Goal: Use online tool/utility: Utilize a website feature to perform a specific function

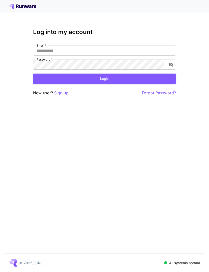
click at [135, 46] on input "Email   *" at bounding box center [104, 51] width 143 height 10
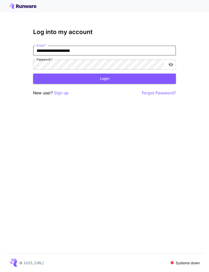
type input "**********"
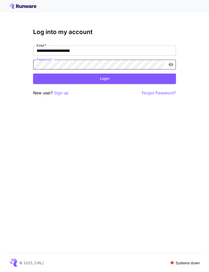
click at [113, 79] on button "Login" at bounding box center [104, 79] width 143 height 10
click at [107, 80] on button "Login" at bounding box center [104, 79] width 143 height 10
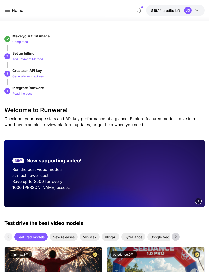
click at [8, 10] on icon at bounding box center [7, 10] width 6 height 6
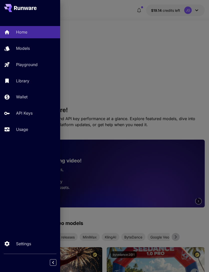
click at [24, 129] on p "Usage" at bounding box center [22, 129] width 12 height 6
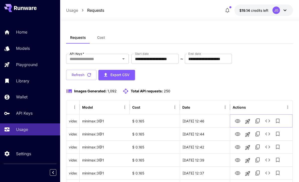
click at [208, 121] on icon "View Video" at bounding box center [237, 121] width 6 height 6
click at [208, 120] on icon "Launch in playground" at bounding box center [247, 121] width 5 height 5
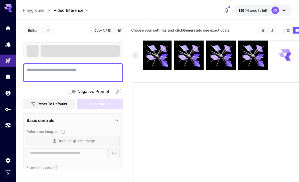
type textarea "**********"
type input "**********"
type input "***"
type input "*"
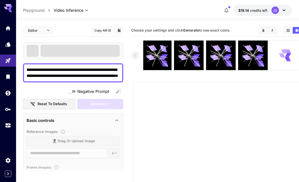
type input "*"
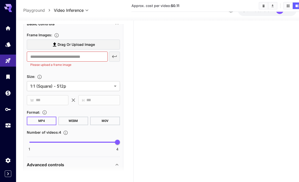
scroll to position [164, 0]
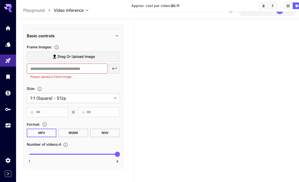
click at [40, 52] on label "Drag or upload image" at bounding box center [73, 57] width 93 height 10
click at [0, 0] on input "Drag or upload image" at bounding box center [0, 0] width 0 height 0
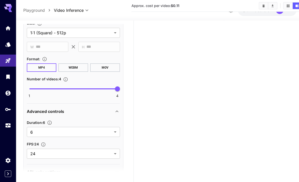
scroll to position [248, 0]
click at [112, 123] on body "**********" at bounding box center [149, 61] width 299 height 272
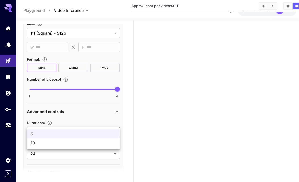
type input "**********"
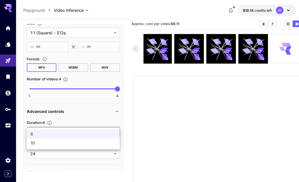
scroll to position [0, 0]
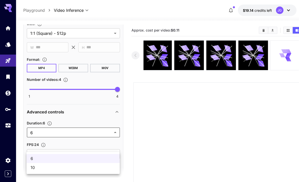
click at [73, 169] on span "10" at bounding box center [73, 167] width 85 height 6
type input "**"
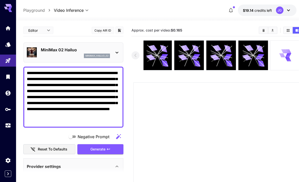
click at [56, 84] on textarea "**********" at bounding box center [73, 97] width 93 height 54
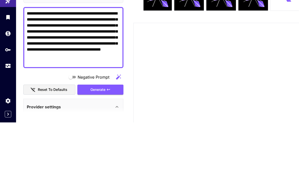
scroll to position [60, 0]
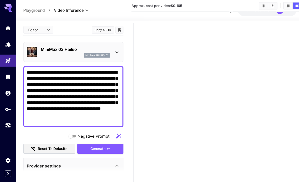
type textarea "**********"
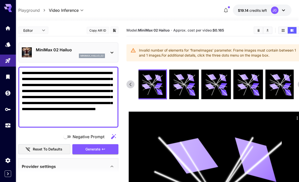
scroll to position [0, 0]
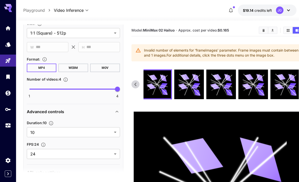
type input "*"
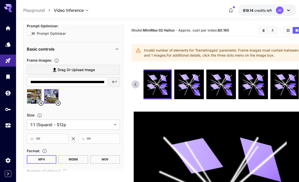
scroll to position [153, 0]
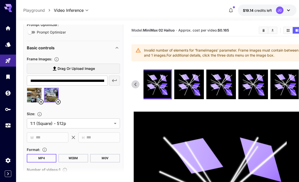
click at [41, 100] on icon at bounding box center [41, 102] width 6 height 6
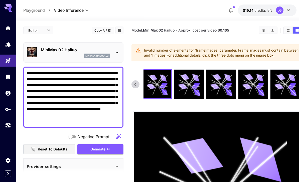
scroll to position [0, 0]
click at [92, 151] on div "Generate" at bounding box center [100, 149] width 46 height 10
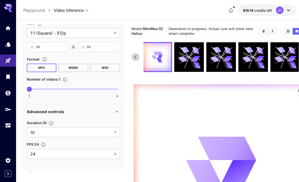
scroll to position [243, 0]
click at [4, 126] on link at bounding box center [8, 125] width 16 height 12
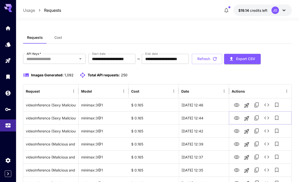
click at [208, 120] on icon "View Video" at bounding box center [236, 118] width 6 height 6
click at [208, 105] on icon "View Video" at bounding box center [236, 105] width 6 height 6
click at [6, 59] on icon "Playground" at bounding box center [8, 61] width 6 height 6
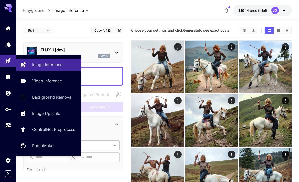
click at [35, 80] on p "Video Inference" at bounding box center [47, 81] width 30 height 6
type input "**********"
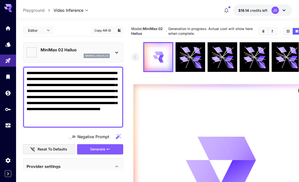
type input "*"
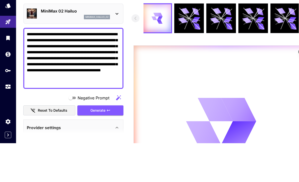
scroll to position [39, 0]
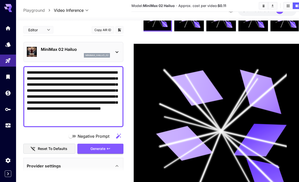
click at [86, 99] on textarea "**********" at bounding box center [73, 97] width 93 height 54
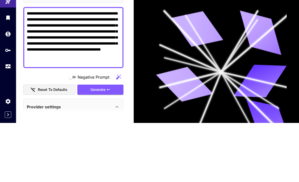
click at [52, 70] on textarea "**********" at bounding box center [73, 97] width 93 height 54
click at [36, 70] on textarea "**********" at bounding box center [73, 97] width 93 height 54
click at [99, 70] on textarea "**********" at bounding box center [73, 97] width 93 height 54
click at [112, 70] on textarea "**********" at bounding box center [73, 97] width 93 height 54
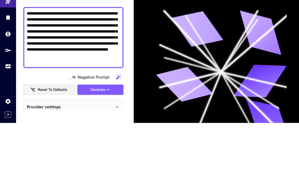
click at [74, 70] on textarea "**********" at bounding box center [73, 97] width 93 height 54
click at [91, 70] on textarea "**********" at bounding box center [73, 97] width 93 height 54
click at [75, 70] on textarea "**********" at bounding box center [73, 97] width 93 height 54
click at [62, 70] on textarea "**********" at bounding box center [73, 97] width 93 height 54
click at [63, 70] on textarea "**********" at bounding box center [73, 97] width 93 height 54
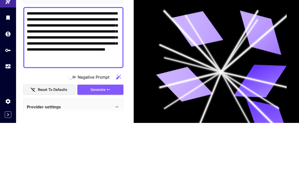
click at [52, 70] on textarea "**********" at bounding box center [73, 97] width 93 height 54
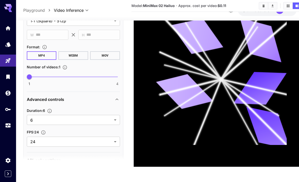
scroll to position [243, 0]
type textarea "**********"
click at [115, 107] on body "**********" at bounding box center [149, 45] width 299 height 272
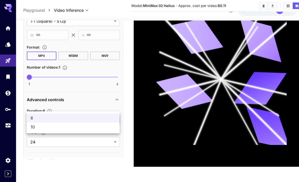
click at [97, 129] on span "10" at bounding box center [73, 127] width 85 height 6
type input "**"
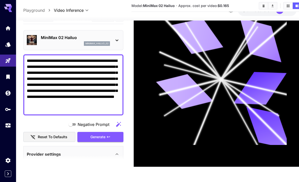
scroll to position [0, 0]
click at [105, 132] on div "Generate" at bounding box center [100, 137] width 46 height 10
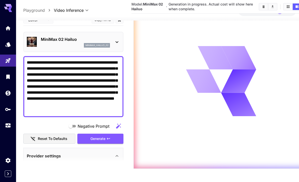
click at [6, 125] on icon "Usage" at bounding box center [8, 125] width 6 height 6
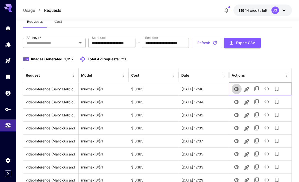
click at [208, 90] on icon "View Video" at bounding box center [236, 89] width 6 height 6
click at [208, 87] on icon "View Video" at bounding box center [236, 89] width 6 height 6
click at [208, 115] on icon "View Video" at bounding box center [237, 115] width 6 height 4
click at [208, 44] on button "Refresh" at bounding box center [207, 43] width 30 height 10
click at [208, 88] on icon "View Video" at bounding box center [236, 89] width 6 height 6
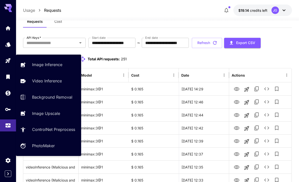
click at [47, 84] on link "Video Inference" at bounding box center [48, 81] width 65 height 12
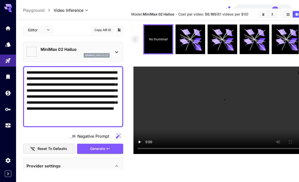
type input "*"
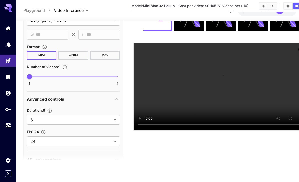
scroll to position [243, 0]
type input "*"
click at [114, 106] on body "**********" at bounding box center [149, 70] width 299 height 221
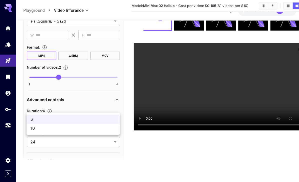
click at [95, 132] on li "10" at bounding box center [73, 128] width 93 height 9
type input "**"
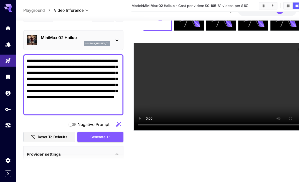
scroll to position [0, 0]
click at [105, 132] on div "Generate" at bounding box center [100, 137] width 46 height 10
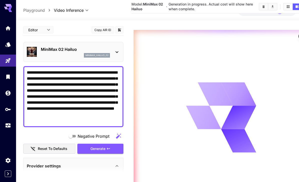
click at [6, 126] on icon "Usage" at bounding box center [8, 126] width 5 height 3
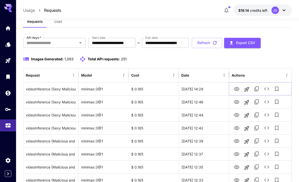
click at [208, 90] on icon "View Video" at bounding box center [236, 89] width 6 height 6
click at [208, 102] on icon "View Video" at bounding box center [236, 102] width 6 height 6
click at [208, 116] on icon "View Video" at bounding box center [236, 115] width 6 height 6
click at [208, 129] on icon "View Video" at bounding box center [237, 128] width 6 height 4
click at [208, 45] on button "Refresh" at bounding box center [207, 43] width 30 height 10
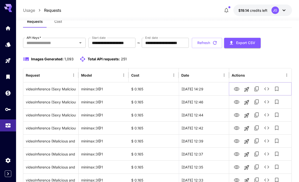
click at [208, 88] on icon "View Video" at bounding box center [236, 89] width 6 height 6
click at [208, 41] on button "Refresh" at bounding box center [207, 43] width 30 height 10
click at [8, 59] on icon "Playground" at bounding box center [8, 60] width 5 height 5
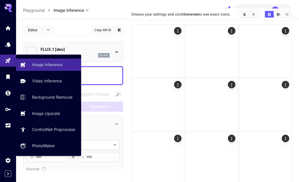
type input "**********"
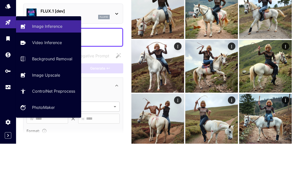
click at [52, 78] on p "Video Inference" at bounding box center [47, 81] width 30 height 6
type input "**********"
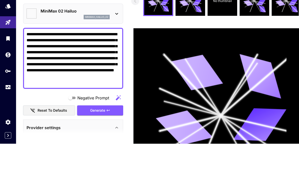
type input "*"
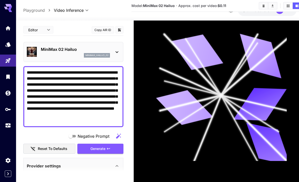
click at [34, 70] on textarea "**********" at bounding box center [73, 97] width 93 height 54
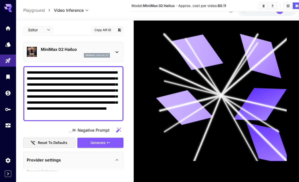
type textarea "**********"
click at [103, 138] on div "Generate" at bounding box center [100, 143] width 46 height 10
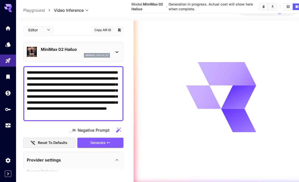
click at [8, 128] on link at bounding box center [8, 125] width 16 height 12
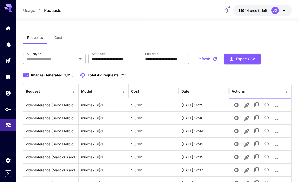
click at [208, 104] on icon "View Video" at bounding box center [237, 105] width 6 height 4
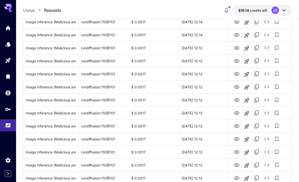
scroll to position [356, 0]
click at [208, 111] on icon "View Image" at bounding box center [236, 113] width 6 height 6
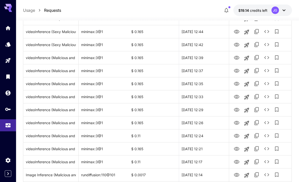
scroll to position [0, 0]
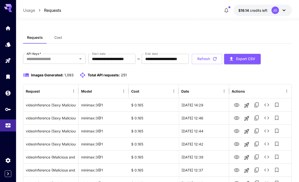
click at [208, 59] on button "Refresh" at bounding box center [207, 59] width 30 height 10
click at [208, 105] on icon "View Video" at bounding box center [236, 105] width 6 height 6
click at [208, 59] on button "Refresh" at bounding box center [207, 59] width 30 height 10
click at [9, 60] on icon "Playground" at bounding box center [8, 60] width 5 height 5
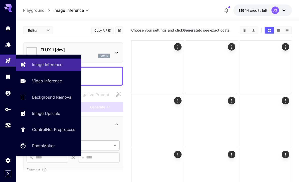
type input "**********"
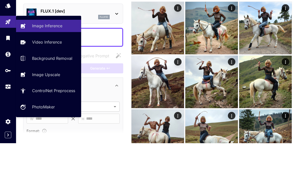
click at [55, 78] on p "Video Inference" at bounding box center [47, 81] width 30 height 6
type input "**********"
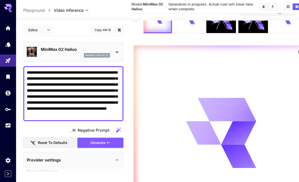
click at [106, 145] on div "Generate" at bounding box center [100, 143] width 46 height 10
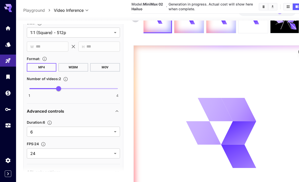
scroll to position [237, 0]
type input "*"
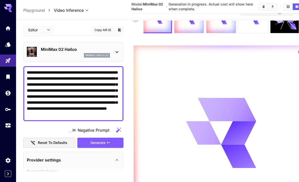
scroll to position [0, 0]
click at [9, 125] on icon "Usage" at bounding box center [8, 126] width 5 height 3
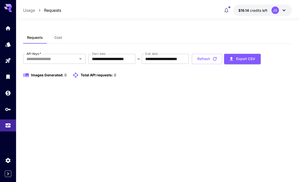
scroll to position [16, 0]
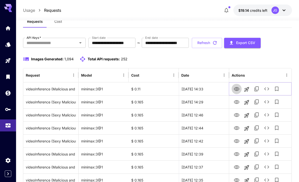
click at [208, 90] on icon "View Video" at bounding box center [237, 89] width 6 height 4
click at [208, 43] on button "Refresh" at bounding box center [207, 43] width 30 height 10
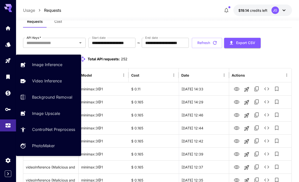
click at [10, 59] on icon "Playground" at bounding box center [8, 61] width 6 height 6
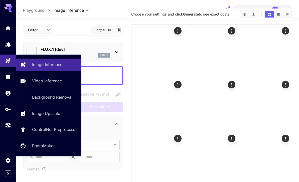
type input "**********"
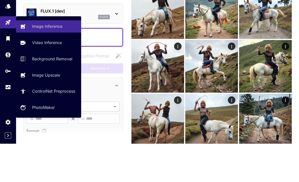
click at [50, 78] on p "Video Inference" at bounding box center [47, 81] width 30 height 6
type input "**********"
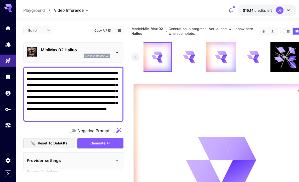
click at [9, 124] on icon "Usage" at bounding box center [8, 125] width 6 height 6
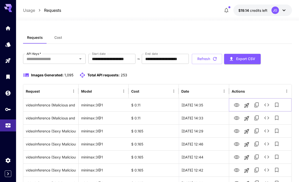
click at [208, 106] on icon "View Video" at bounding box center [237, 105] width 6 height 4
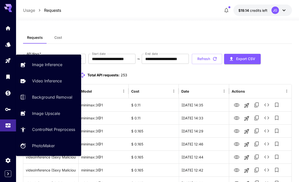
click at [50, 83] on p "Video Inference" at bounding box center [47, 81] width 30 height 6
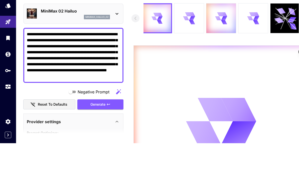
scroll to position [39, 0]
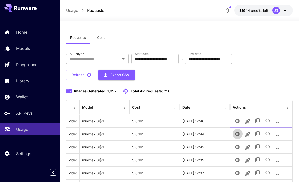
click at [239, 134] on icon "View Video" at bounding box center [237, 134] width 6 height 6
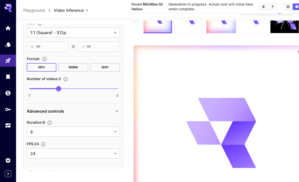
scroll to position [237, 0]
click at [113, 133] on body "**********" at bounding box center [149, 98] width 299 height 274
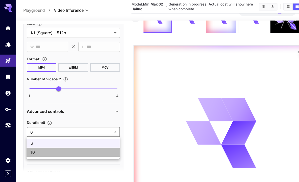
click at [93, 153] on span "10" at bounding box center [73, 152] width 85 height 6
type input "**"
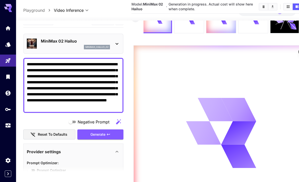
scroll to position [1, 0]
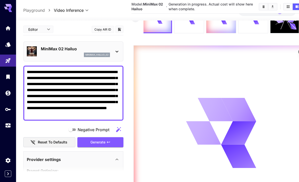
click at [102, 143] on div "Generate" at bounding box center [100, 142] width 46 height 10
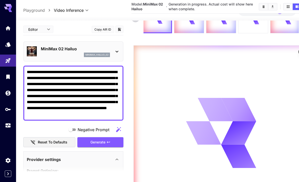
click at [9, 126] on icon "Usage" at bounding box center [8, 126] width 5 height 3
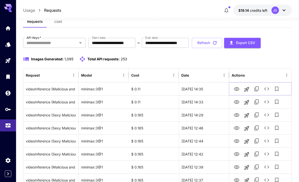
click at [237, 89] on icon "View Video" at bounding box center [237, 89] width 6 height 4
click at [222, 44] on button "Refresh" at bounding box center [207, 43] width 30 height 10
click at [235, 117] on icon "View Video" at bounding box center [236, 115] width 6 height 6
click at [222, 44] on button "Refresh" at bounding box center [207, 43] width 30 height 10
click at [236, 88] on icon "View Video" at bounding box center [236, 89] width 6 height 6
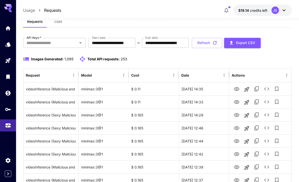
click at [222, 46] on button "Refresh" at bounding box center [207, 43] width 30 height 10
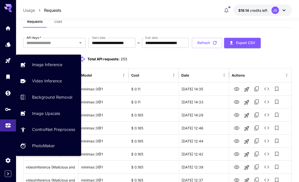
click at [49, 81] on p "Video Inference" at bounding box center [47, 81] width 30 height 6
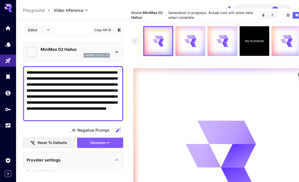
type input "*"
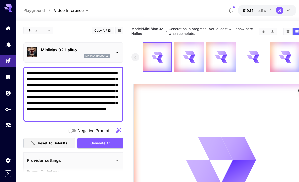
click at [253, 57] on icon at bounding box center [253, 57] width 12 height 12
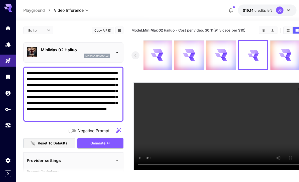
click at [117, 52] on icon at bounding box center [117, 53] width 6 height 6
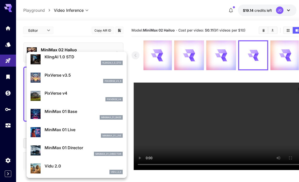
scroll to position [308, 0]
click at [91, 76] on p "PixVerse v3.5" at bounding box center [84, 75] width 78 height 6
type input "**********"
type input "****"
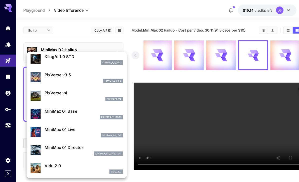
type input "*"
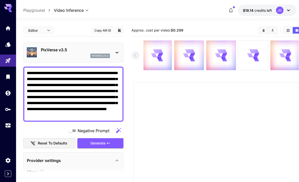
scroll to position [0, 0]
click at [116, 51] on icon at bounding box center [117, 53] width 6 height 6
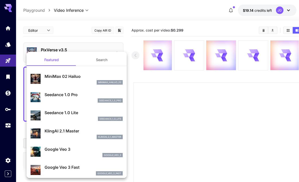
click at [80, 76] on p "MiniMax 02 Hailuo" at bounding box center [84, 76] width 78 height 6
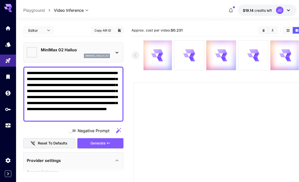
type input "**********"
type input "***"
type input "*"
click at [8, 123] on icon "Usage" at bounding box center [8, 124] width 5 height 3
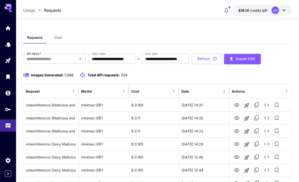
click at [222, 58] on button "Refresh" at bounding box center [207, 59] width 30 height 10
click at [236, 107] on icon "View Video" at bounding box center [236, 105] width 6 height 6
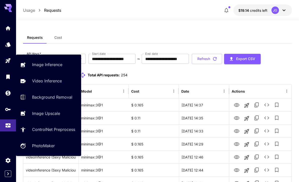
click at [43, 79] on p "Video Inference" at bounding box center [47, 81] width 30 height 6
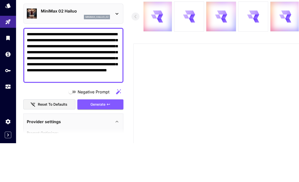
scroll to position [39, 0]
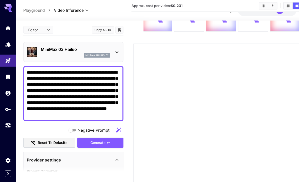
click at [103, 72] on textarea "**********" at bounding box center [73, 94] width 93 height 48
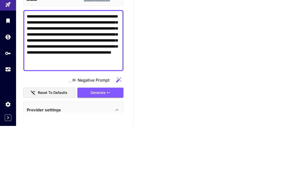
click at [43, 70] on textarea "**********" at bounding box center [73, 97] width 93 height 54
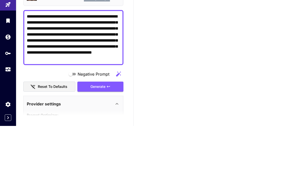
scroll to position [91, 0]
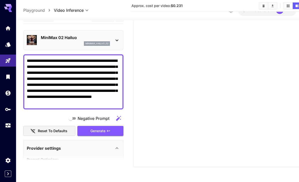
click at [82, 58] on textarea "**********" at bounding box center [73, 82] width 93 height 48
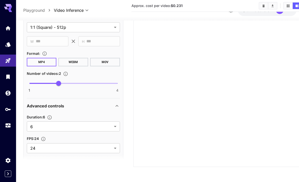
scroll to position [233, 0]
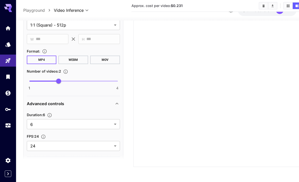
type textarea "**********"
click at [113, 111] on body "**********" at bounding box center [149, 45] width 299 height 272
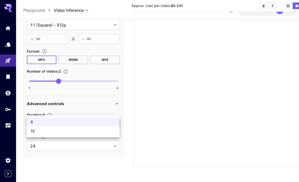
click at [93, 133] on span "10" at bounding box center [73, 131] width 85 height 6
type input "**"
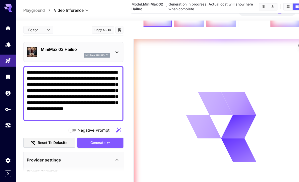
scroll to position [0, 0]
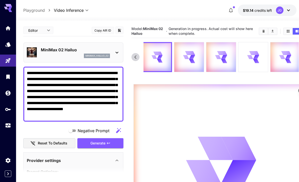
click at [7, 125] on icon "Usage" at bounding box center [8, 126] width 5 height 3
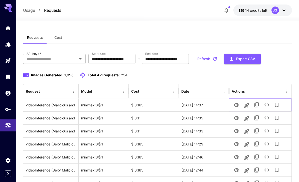
click at [236, 105] on icon "View Video" at bounding box center [236, 105] width 6 height 6
click at [236, 119] on icon "View Video" at bounding box center [237, 118] width 6 height 4
click at [235, 132] on icon "View Video" at bounding box center [236, 131] width 6 height 6
click at [222, 61] on button "Refresh" at bounding box center [207, 59] width 30 height 10
click at [237, 104] on icon "View Video" at bounding box center [237, 105] width 6 height 4
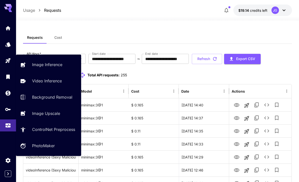
click at [44, 81] on p "Video Inference" at bounding box center [47, 81] width 30 height 6
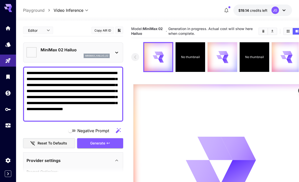
type input "*"
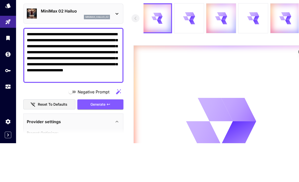
click at [71, 70] on textarea "**********" at bounding box center [73, 94] width 93 height 48
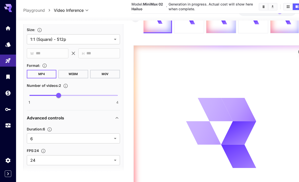
scroll to position [231, 0]
type textarea "**********"
click at [115, 139] on body "**********" at bounding box center [149, 98] width 299 height 274
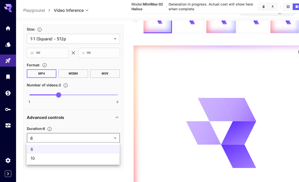
click at [98, 161] on span "10" at bounding box center [73, 158] width 85 height 6
type input "**"
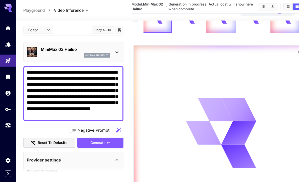
scroll to position [0, 0]
click at [9, 126] on icon "Usage" at bounding box center [8, 125] width 6 height 6
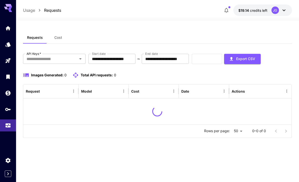
scroll to position [16, 0]
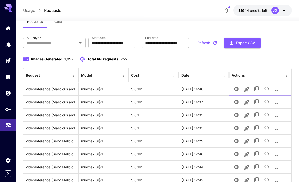
click at [236, 103] on icon "View Video" at bounding box center [237, 102] width 6 height 4
click at [235, 117] on icon "View Video" at bounding box center [236, 115] width 6 height 6
click at [235, 127] on icon "View Video" at bounding box center [236, 128] width 6 height 6
click at [222, 44] on button "Refresh" at bounding box center [207, 43] width 30 height 10
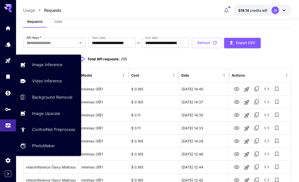
click at [52, 82] on p "Video Inference" at bounding box center [47, 81] width 30 height 6
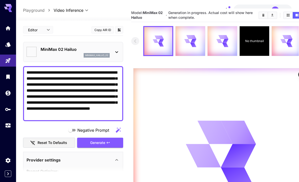
type input "*"
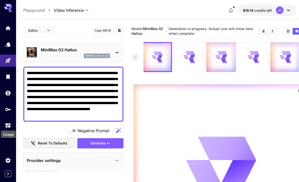
click at [8, 121] on link at bounding box center [8, 125] width 16 height 12
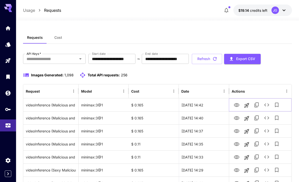
click at [238, 106] on icon "View Video" at bounding box center [236, 105] width 6 height 6
click at [222, 58] on button "Refresh" at bounding box center [207, 59] width 30 height 10
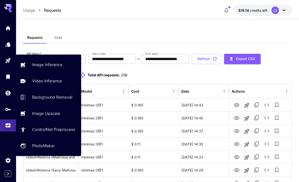
click at [7, 61] on icon "Playground" at bounding box center [8, 60] width 5 height 5
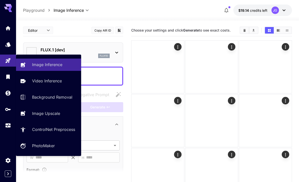
type input "**********"
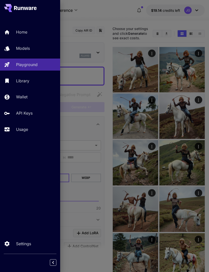
click at [139, 70] on div at bounding box center [104, 136] width 209 height 272
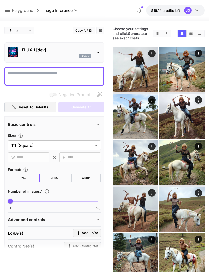
click at [153, 53] on icon "Actions" at bounding box center [151, 53] width 5 height 5
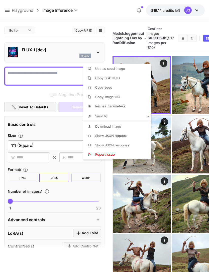
click at [126, 69] on li "Use as seed image" at bounding box center [118, 69] width 71 height 10
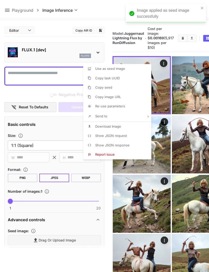
type input "**********"
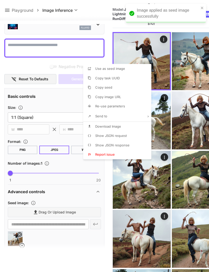
scroll to position [56, 0]
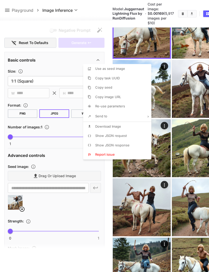
click at [24, 182] on div at bounding box center [104, 136] width 209 height 272
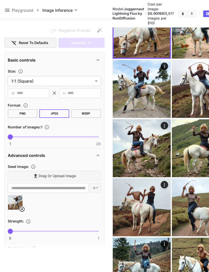
click at [24, 182] on icon at bounding box center [22, 209] width 6 height 6
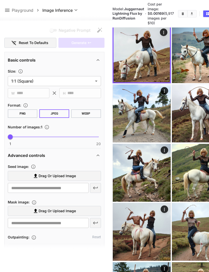
scroll to position [0, 0]
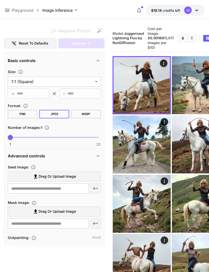
click at [163, 65] on icon "Actions" at bounding box center [163, 63] width 1 height 3
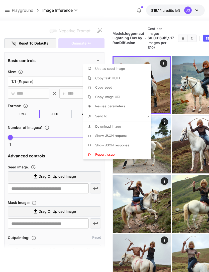
click at [114, 106] on span "Re-use parameters" at bounding box center [110, 106] width 30 height 4
type textarea "**********"
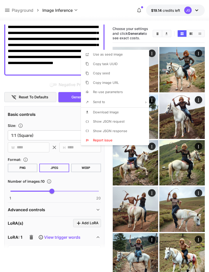
click at [57, 182] on div at bounding box center [104, 136] width 209 height 272
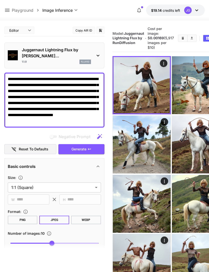
scroll to position [0, 0]
click at [9, 10] on icon at bounding box center [7, 10] width 6 height 6
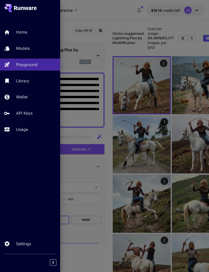
click at [31, 49] on div "Models" at bounding box center [36, 48] width 40 height 6
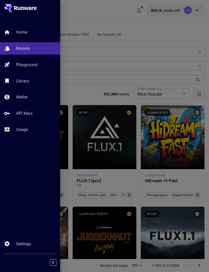
click at [105, 66] on div at bounding box center [104, 136] width 209 height 272
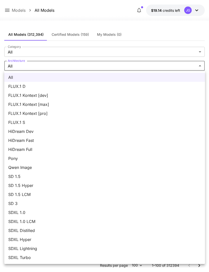
click at [22, 86] on span "FLUX.1 D" at bounding box center [104, 86] width 192 height 6
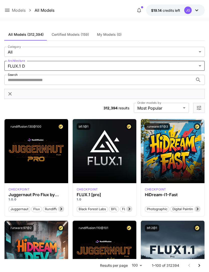
type input "******"
click at [83, 79] on input "Search" at bounding box center [98, 80] width 189 height 10
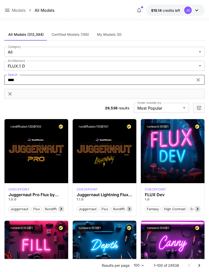
type input "*****"
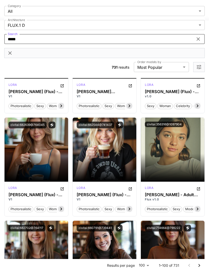
scroll to position [1035, 0]
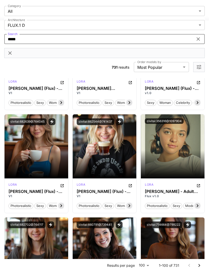
click at [43, 148] on span "Launch in Playground" at bounding box center [34, 146] width 38 height 4
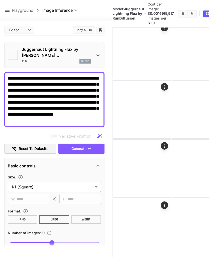
type input "**"
type input "***"
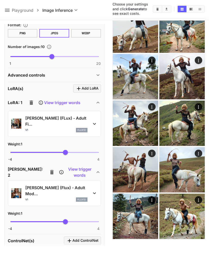
scroll to position [178, 0]
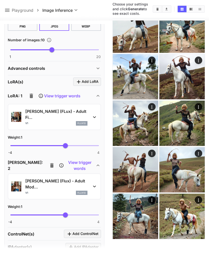
click at [31, 98] on icon "button" at bounding box center [31, 96] width 6 height 6
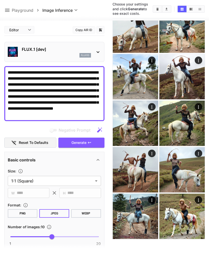
scroll to position [0, 0]
click at [153, 10] on button "Clear Images" at bounding box center [157, 9] width 9 height 7
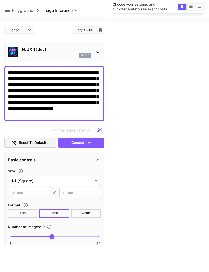
scroll to position [0, 0]
click at [99, 49] on icon at bounding box center [98, 52] width 6 height 6
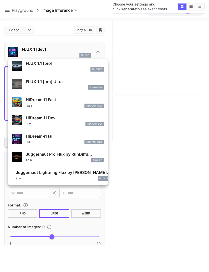
scroll to position [344, 0]
click at [65, 176] on div "1.1.0 FLUX.1 D" at bounding box center [63, 178] width 95 height 5
type input "*"
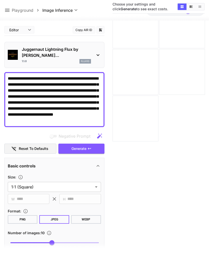
click at [88, 147] on icon "button" at bounding box center [89, 149] width 4 height 4
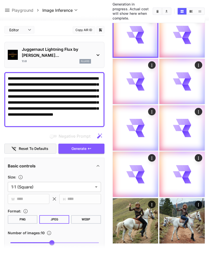
click at [0, 0] on icon "Open in fullscreen" at bounding box center [0, 0] width 0 height 0
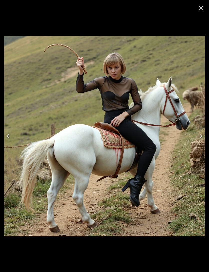
click at [200, 10] on icon "Close" at bounding box center [201, 8] width 8 height 8
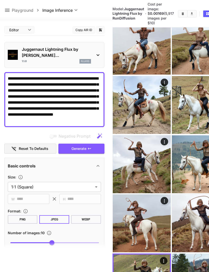
click at [0, 0] on icon "Open in fullscreen" at bounding box center [0, 0] width 0 height 0
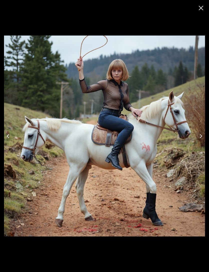
click at [202, 140] on button "Next" at bounding box center [201, 136] width 16 height 20
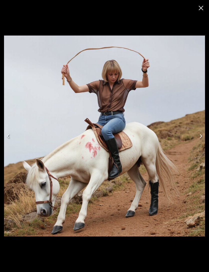
click at [200, 140] on icon "Next" at bounding box center [201, 136] width 8 height 8
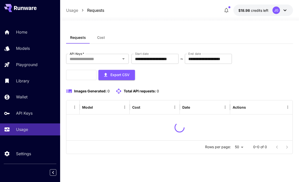
click at [203, 0] on div "Usage Requests $18.98 credits left JG" at bounding box center [179, 10] width 239 height 21
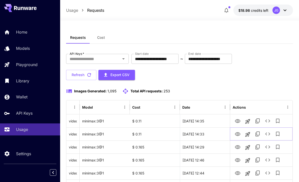
click at [238, 135] on icon "View Video" at bounding box center [238, 134] width 6 height 4
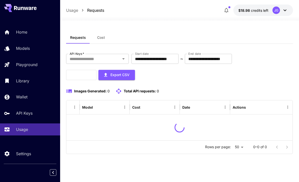
scroll to position [16, 0]
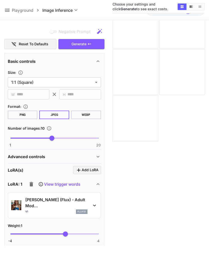
scroll to position [116, 0]
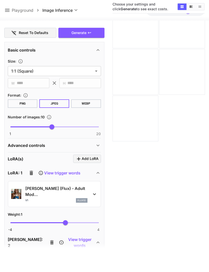
click at [30, 171] on icon "button" at bounding box center [32, 173] width 4 height 5
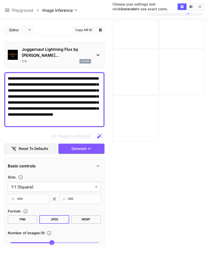
scroll to position [0, 0]
click at [91, 148] on icon "button" at bounding box center [89, 149] width 3 height 2
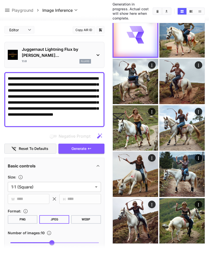
click at [0, 0] on icon "Open in fullscreen" at bounding box center [0, 0] width 0 height 0
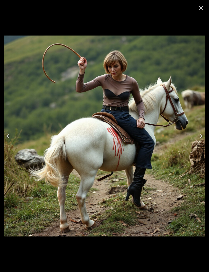
click at [197, 140] on icon "Next" at bounding box center [201, 136] width 8 height 8
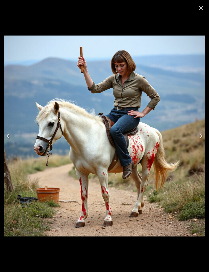
click at [198, 140] on icon "Next" at bounding box center [201, 136] width 8 height 8
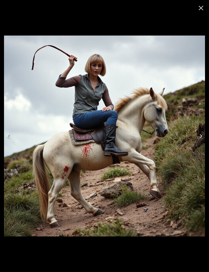
click at [195, 140] on button "Next" at bounding box center [201, 136] width 16 height 20
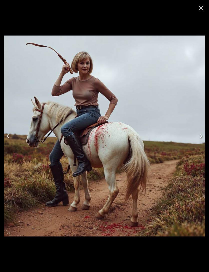
click at [198, 139] on button "Next" at bounding box center [201, 136] width 16 height 20
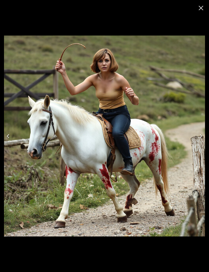
click at [199, 137] on button "Next" at bounding box center [201, 136] width 16 height 20
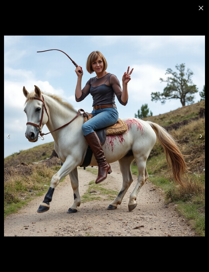
click at [197, 137] on button "Next" at bounding box center [201, 136] width 16 height 20
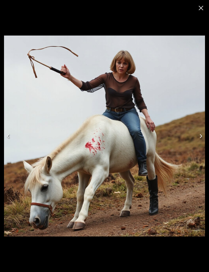
click at [197, 139] on button "Next" at bounding box center [201, 136] width 16 height 20
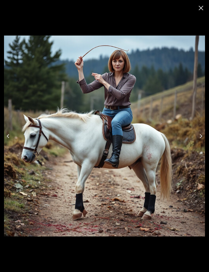
click at [199, 137] on button "Next" at bounding box center [201, 136] width 16 height 20
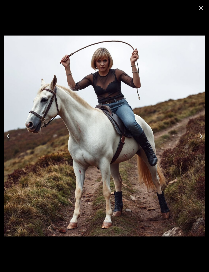
click at [199, 138] on button "Next" at bounding box center [201, 136] width 16 height 20
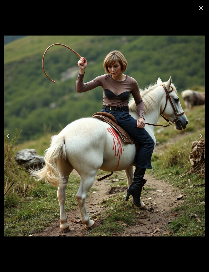
click at [199, 136] on button "Next" at bounding box center [201, 136] width 16 height 20
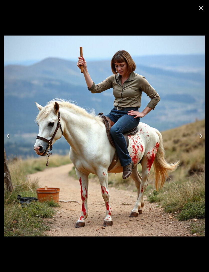
click at [199, 135] on button "Next" at bounding box center [201, 136] width 16 height 20
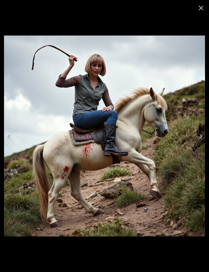
click at [200, 10] on icon "Close" at bounding box center [201, 8] width 8 height 8
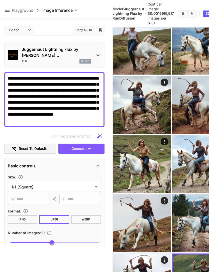
click at [181, 15] on icon "Clear Images" at bounding box center [182, 13] width 2 height 3
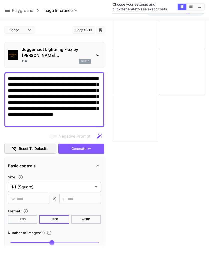
click at [98, 76] on textarea "**********" at bounding box center [54, 100] width 93 height 48
type textarea "**********"
click at [91, 147] on icon "button" at bounding box center [89, 149] width 4 height 4
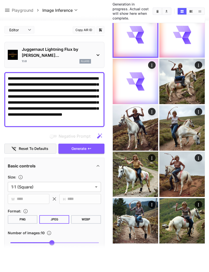
click at [0, 0] on icon "Open in fullscreen" at bounding box center [0, 0] width 0 height 0
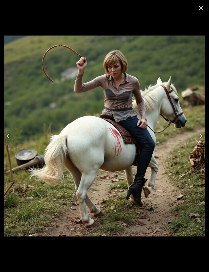
click at [194, 143] on button "Next" at bounding box center [201, 136] width 16 height 20
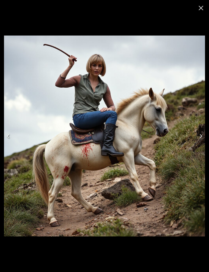
click at [199, 140] on icon "Next" at bounding box center [201, 136] width 8 height 8
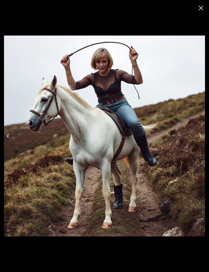
click at [200, 139] on button "Next" at bounding box center [201, 136] width 16 height 20
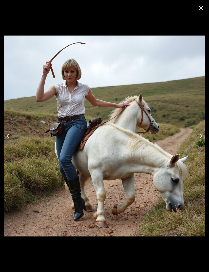
click at [199, 140] on icon "Next" at bounding box center [201, 136] width 8 height 8
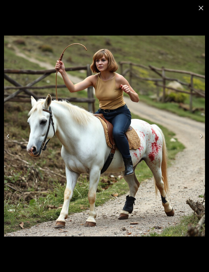
click at [200, 140] on button "Next" at bounding box center [201, 136] width 16 height 20
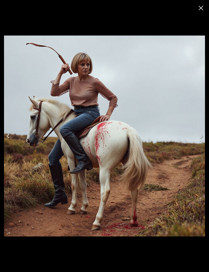
click at [201, 137] on button "Next" at bounding box center [201, 136] width 16 height 20
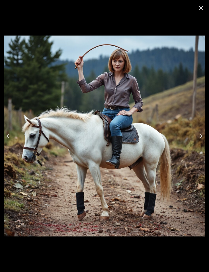
click at [200, 138] on button "Next" at bounding box center [201, 136] width 16 height 20
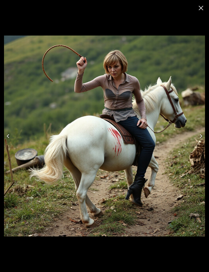
click at [200, 136] on button "Next" at bounding box center [201, 136] width 16 height 20
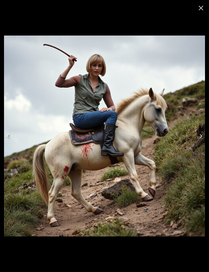
click at [201, 7] on icon "Close" at bounding box center [201, 8] width 8 height 8
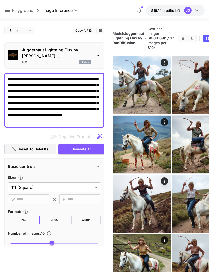
click at [0, 0] on icon "Open in fullscreen" at bounding box center [0, 0] width 0 height 0
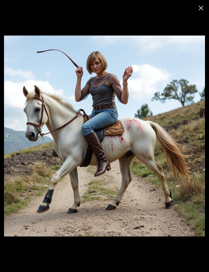
click at [201, 128] on button "Next" at bounding box center [201, 136] width 16 height 20
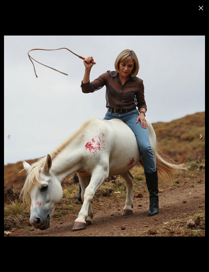
click at [200, 137] on icon "Next" at bounding box center [200, 136] width 3 height 4
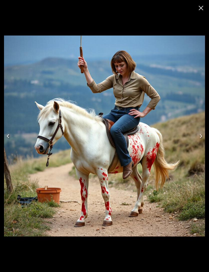
click at [200, 131] on button "Next" at bounding box center [201, 136] width 16 height 20
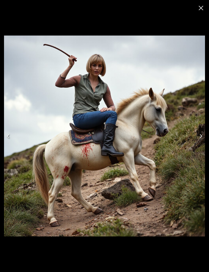
click at [197, 134] on icon "Next" at bounding box center [201, 136] width 8 height 8
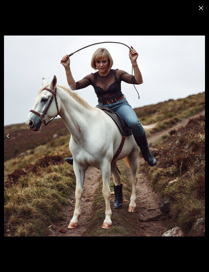
click at [198, 12] on button "Close" at bounding box center [201, 8] width 12 height 12
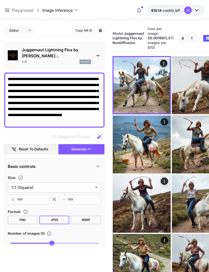
click at [9, 11] on icon at bounding box center [7, 10] width 6 height 6
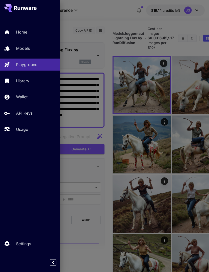
click at [29, 49] on p "Models" at bounding box center [23, 48] width 14 height 6
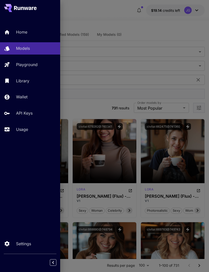
click at [95, 108] on div at bounding box center [104, 136] width 209 height 272
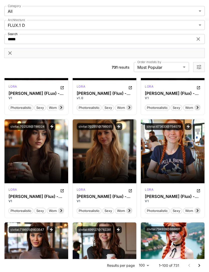
scroll to position [206, 0]
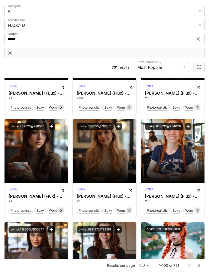
click at [118, 153] on span "Launch in Playground" at bounding box center [102, 151] width 38 height 4
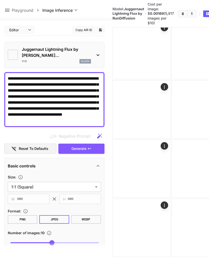
type input "**"
type input "***"
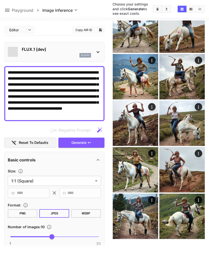
scroll to position [40, 0]
click at [155, 11] on button "Clear Images" at bounding box center [157, 9] width 9 height 7
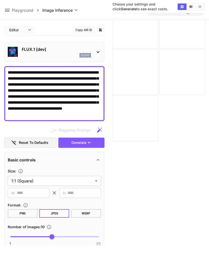
click at [96, 51] on icon at bounding box center [98, 52] width 6 height 6
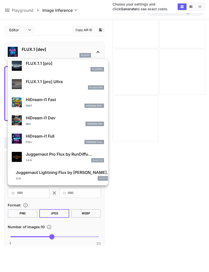
scroll to position [344, 0]
click at [60, 174] on p "Juggernaut Lightning Flux by [PERSON_NAME]..." at bounding box center [63, 173] width 95 height 6
type input "*"
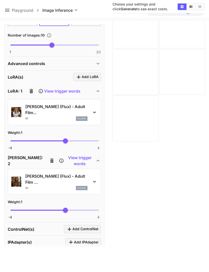
click at [32, 89] on icon "button" at bounding box center [32, 91] width 4 height 5
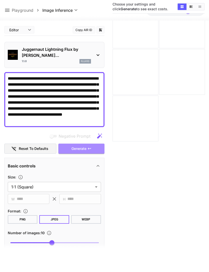
click at [84, 146] on span "Generate" at bounding box center [78, 149] width 15 height 6
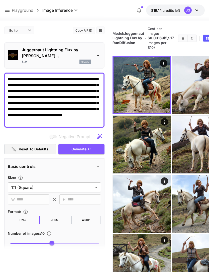
click at [0, 0] on icon "Open in fullscreen" at bounding box center [0, 0] width 0 height 0
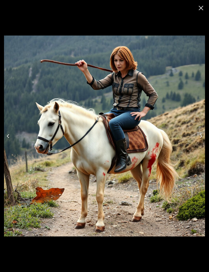
click at [199, 135] on icon "Next" at bounding box center [201, 136] width 8 height 8
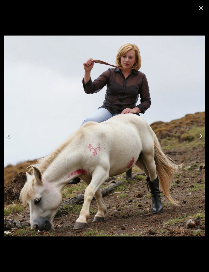
click at [200, 133] on icon "Next" at bounding box center [201, 136] width 8 height 8
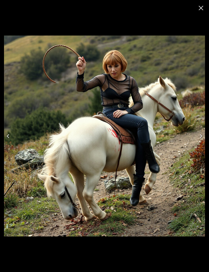
click at [201, 132] on button "Next" at bounding box center [201, 136] width 16 height 20
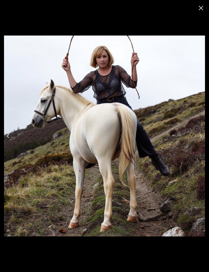
click at [201, 130] on button "Next" at bounding box center [201, 136] width 16 height 20
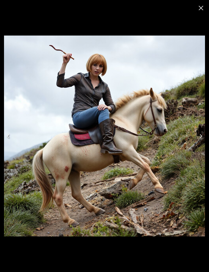
click at [201, 137] on icon "Next" at bounding box center [201, 136] width 8 height 8
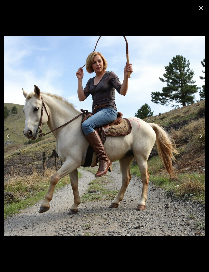
click at [204, 137] on icon "Next" at bounding box center [201, 136] width 8 height 8
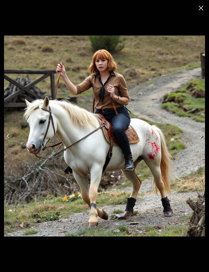
click at [199, 137] on icon "Next" at bounding box center [201, 136] width 8 height 8
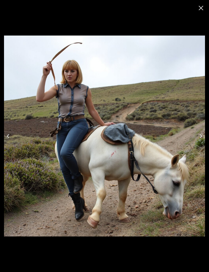
click at [199, 134] on icon "Next" at bounding box center [201, 136] width 8 height 8
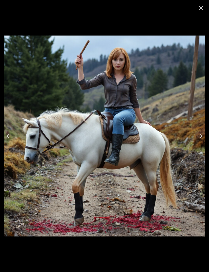
click at [199, 135] on icon "Next" at bounding box center [201, 136] width 8 height 8
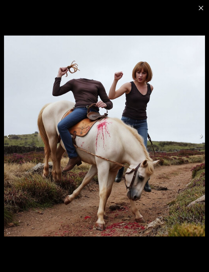
click at [201, 133] on icon "Next" at bounding box center [201, 136] width 8 height 8
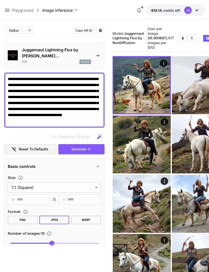
click at [178, 39] on button "Clear Images" at bounding box center [182, 38] width 9 height 7
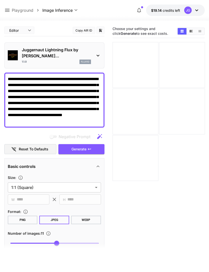
type input "**"
click at [9, 12] on icon at bounding box center [7, 10] width 5 height 3
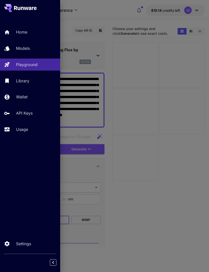
click at [27, 129] on p "Usage" at bounding box center [22, 129] width 12 height 6
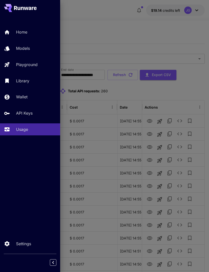
click at [26, 50] on p "Models" at bounding box center [23, 48] width 14 height 6
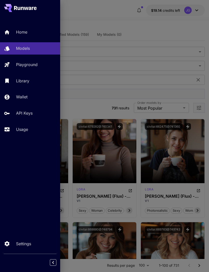
click at [159, 32] on div at bounding box center [104, 136] width 209 height 272
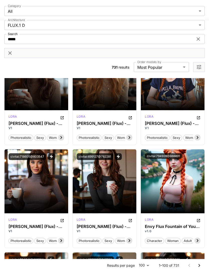
scroll to position [279, 0]
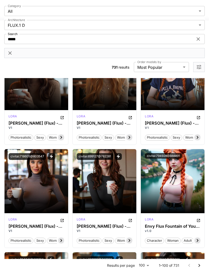
click at [45, 179] on span "Launch in Playground" at bounding box center [34, 181] width 38 height 4
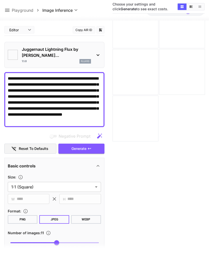
type input "**"
type input "***"
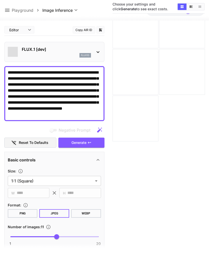
scroll to position [40, 0]
click at [98, 54] on icon at bounding box center [98, 52] width 6 height 6
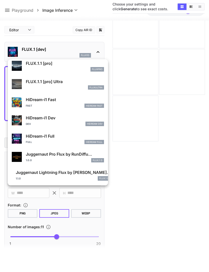
scroll to position [344, 0]
click at [61, 173] on p "Juggernaut Lightning Flux by [PERSON_NAME]..." at bounding box center [63, 173] width 95 height 6
type input "*"
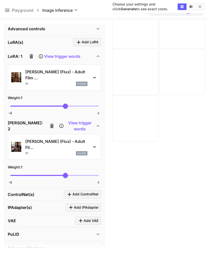
click at [31, 54] on icon "button" at bounding box center [32, 56] width 4 height 5
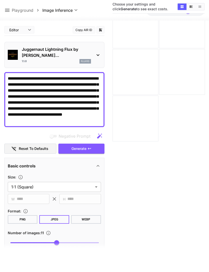
click at [23, 80] on textarea "**********" at bounding box center [54, 100] width 93 height 48
type textarea "**********"
click at [89, 147] on icon "button" at bounding box center [89, 149] width 4 height 4
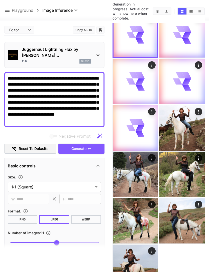
click at [0, 0] on icon "Open in fullscreen" at bounding box center [0, 0] width 0 height 0
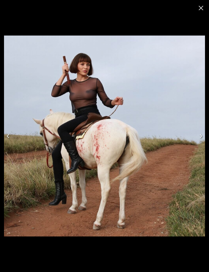
click at [199, 140] on icon "Next" at bounding box center [201, 136] width 8 height 8
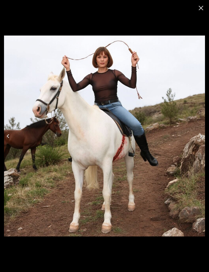
click at [202, 140] on button "Next" at bounding box center [201, 136] width 16 height 20
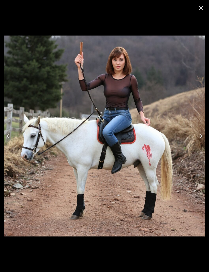
click at [200, 139] on button "Next" at bounding box center [201, 136] width 16 height 20
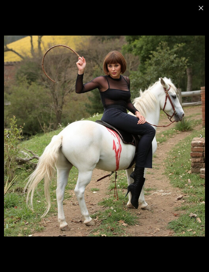
click at [198, 140] on button "Next" at bounding box center [201, 136] width 16 height 20
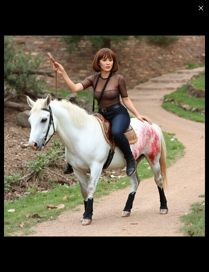
click at [199, 139] on button "Next" at bounding box center [201, 136] width 16 height 20
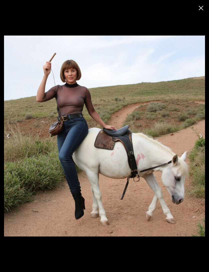
click at [199, 139] on button "Next" at bounding box center [201, 136] width 16 height 20
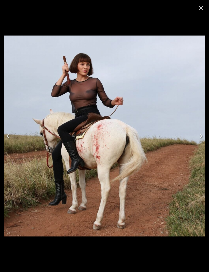
click at [199, 138] on button "Next" at bounding box center [201, 136] width 16 height 20
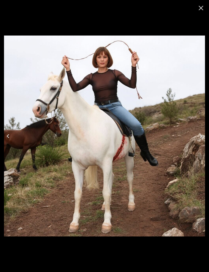
click at [199, 139] on button "Next" at bounding box center [201, 136] width 16 height 20
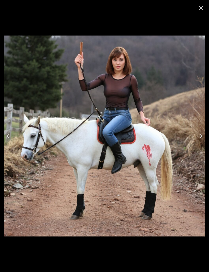
click at [200, 140] on button "Next" at bounding box center [201, 136] width 16 height 20
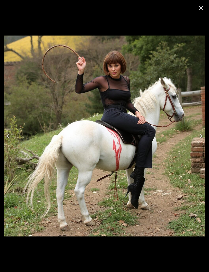
click at [200, 139] on button "Next" at bounding box center [201, 136] width 16 height 20
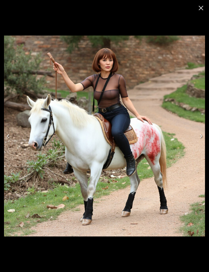
click at [199, 8] on icon "Close" at bounding box center [201, 8] width 8 height 8
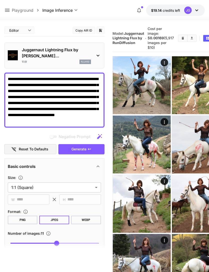
click at [0, 0] on icon "Open in fullscreen" at bounding box center [0, 0] width 0 height 0
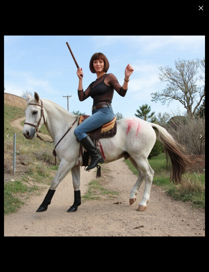
click at [203, 132] on button "Next" at bounding box center [201, 136] width 16 height 20
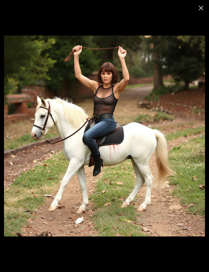
click at [202, 131] on button "Next" at bounding box center [201, 136] width 16 height 20
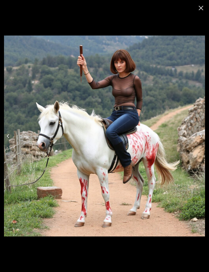
click at [203, 130] on button "Next" at bounding box center [201, 136] width 16 height 20
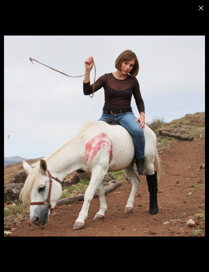
click at [204, 131] on button "Next" at bounding box center [201, 136] width 16 height 20
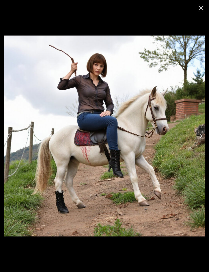
click at [201, 129] on button "Next" at bounding box center [201, 136] width 16 height 20
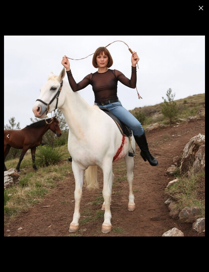
click at [204, 7] on icon "Close" at bounding box center [201, 8] width 8 height 8
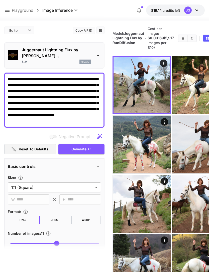
click at [181, 40] on icon "Clear Images" at bounding box center [182, 38] width 2 height 3
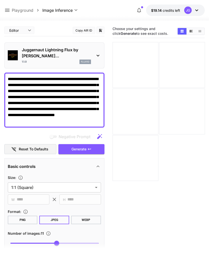
click at [94, 52] on div "Juggernaut Lightning Flux by Ru... 1.1.0 flux1d" at bounding box center [54, 55] width 93 height 21
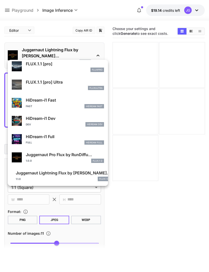
scroll to position [344, 0]
click at [69, 156] on p "Juggernaut Pro Flux by RunDiffu..." at bounding box center [65, 155] width 78 height 6
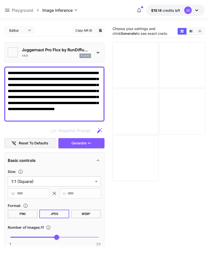
type input "**"
type input "*"
click at [84, 144] on span "Generate" at bounding box center [78, 143] width 15 height 6
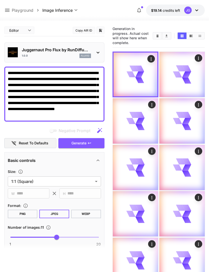
scroll to position [56, 0]
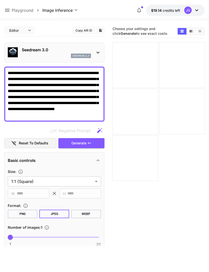
click at [87, 144] on icon "button" at bounding box center [89, 143] width 4 height 4
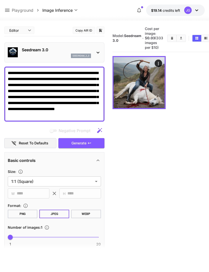
click at [0, 0] on icon "Open in fullscreen" at bounding box center [0, 0] width 0 height 0
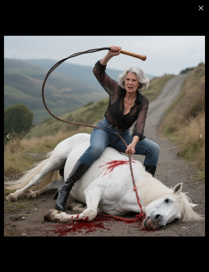
click at [202, 9] on icon "Close" at bounding box center [200, 8] width 5 height 5
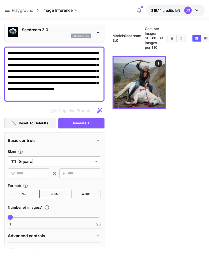
scroll to position [20, 0]
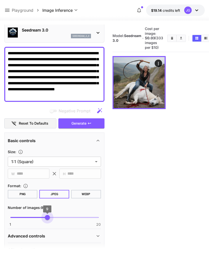
type input "**"
click at [61, 52] on textarea "**********" at bounding box center [54, 74] width 93 height 48
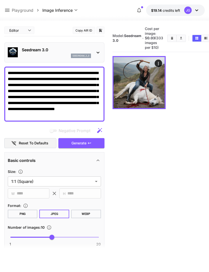
type textarea "**********"
click at [90, 147] on button "Generate" at bounding box center [81, 143] width 46 height 10
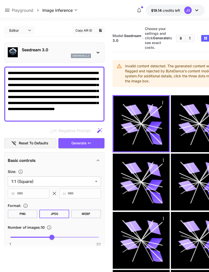
click at [96, 51] on icon at bounding box center [98, 53] width 6 height 6
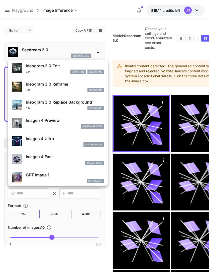
scroll to position [164, 0]
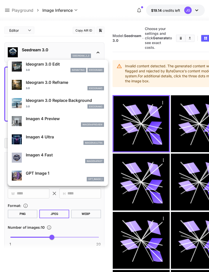
click at [65, 118] on p "Imagen 4 Preview" at bounding box center [65, 119] width 78 height 6
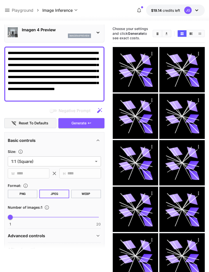
scroll to position [20, 0]
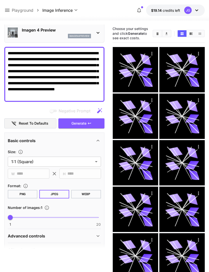
click at [157, 32] on icon "Clear Images" at bounding box center [157, 33] width 2 height 3
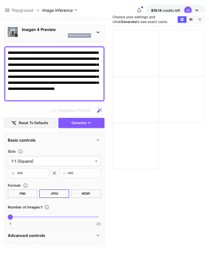
scroll to position [40, 0]
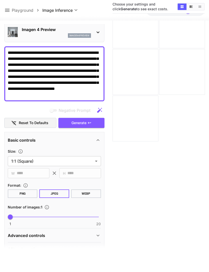
click at [89, 122] on icon "button" at bounding box center [89, 123] width 4 height 4
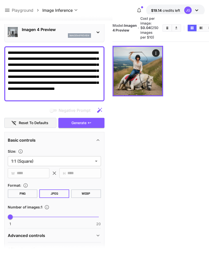
scroll to position [0, 0]
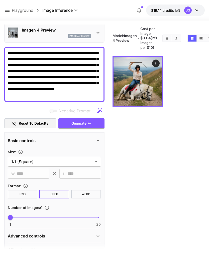
click at [0, 0] on icon "Open in fullscreen" at bounding box center [0, 0] width 0 height 0
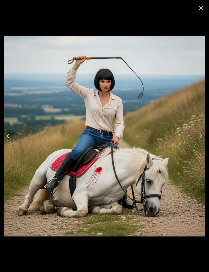
click at [201, 8] on icon "Close" at bounding box center [200, 8] width 5 height 5
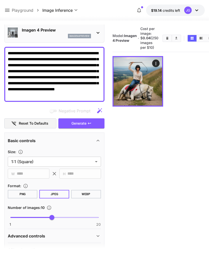
click at [165, 40] on icon "Clear Images" at bounding box center [167, 38] width 4 height 4
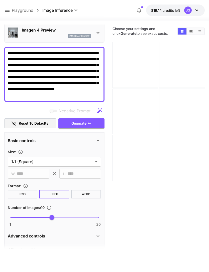
click at [85, 123] on span "Generate" at bounding box center [78, 123] width 15 height 6
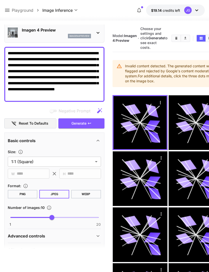
click at [172, 42] on button "Clear Images" at bounding box center [176, 38] width 9 height 7
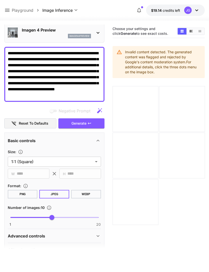
click at [98, 31] on icon at bounding box center [98, 33] width 6 height 6
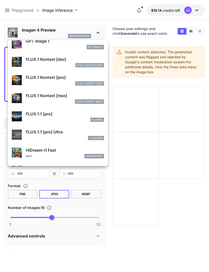
scroll to position [277, 0]
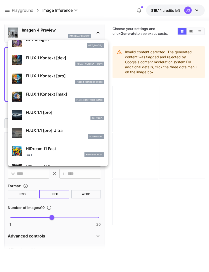
click at [53, 113] on p "FLUX.1.1 [pro]" at bounding box center [65, 112] width 78 height 6
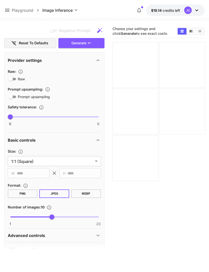
scroll to position [100, 0]
type input "*"
click at [93, 43] on button "Generate" at bounding box center [81, 43] width 46 height 10
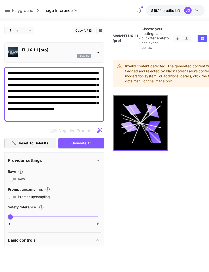
scroll to position [0, 0]
click at [91, 52] on div "FLUX.1.1 [pro] fluxpro" at bounding box center [54, 52] width 93 height 15
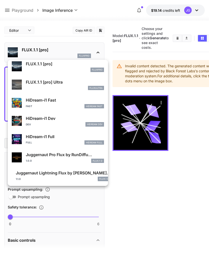
scroll to position [344, 0]
click at [69, 159] on div "1.0.0 FLUX.1 D" at bounding box center [65, 161] width 78 height 5
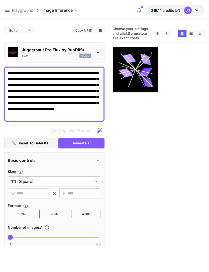
click at [97, 53] on icon at bounding box center [97, 53] width 3 height 2
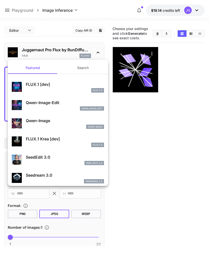
click at [72, 86] on p "FLUX.1 [dev]" at bounding box center [65, 84] width 78 height 6
type input "**"
type input "***"
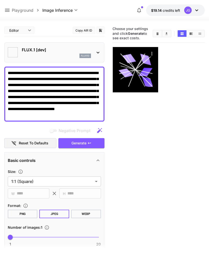
type input "**********"
click at [157, 34] on icon "Clear Images" at bounding box center [157, 33] width 2 height 3
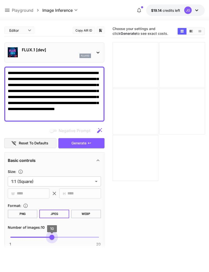
type input "**"
click at [91, 143] on icon "button" at bounding box center [89, 143] width 4 height 4
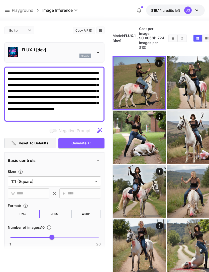
click at [0, 0] on icon "Open in fullscreen" at bounding box center [0, 0] width 0 height 0
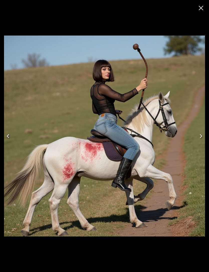
click at [199, 140] on icon "Next" at bounding box center [201, 136] width 8 height 8
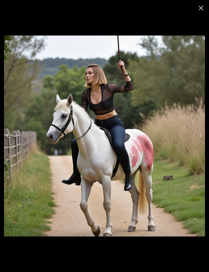
click at [199, 136] on icon "Next" at bounding box center [201, 136] width 8 height 8
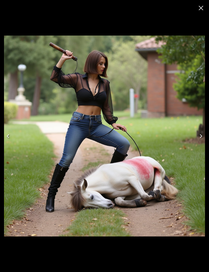
click at [198, 132] on button "Next" at bounding box center [201, 136] width 16 height 20
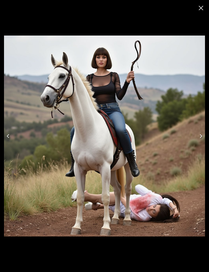
click at [201, 128] on button "Next" at bounding box center [201, 136] width 16 height 20
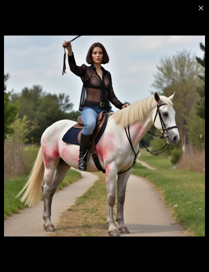
click at [200, 139] on icon "Next" at bounding box center [201, 136] width 8 height 8
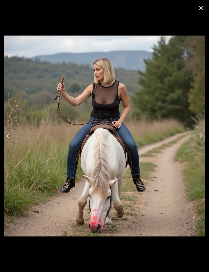
click at [200, 136] on icon "Next" at bounding box center [201, 136] width 8 height 8
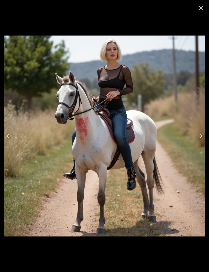
click at [200, 136] on icon "Next" at bounding box center [201, 136] width 8 height 8
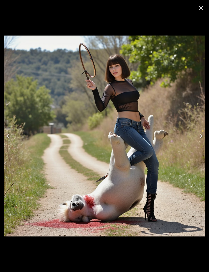
click at [201, 134] on icon "Next" at bounding box center [201, 136] width 8 height 8
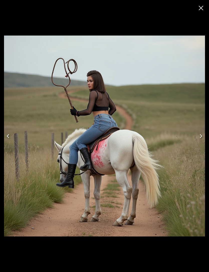
click at [201, 135] on icon "Next" at bounding box center [201, 136] width 8 height 8
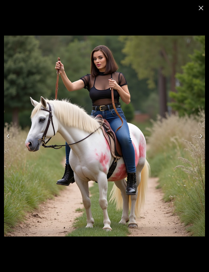
click at [202, 135] on icon "Next" at bounding box center [201, 136] width 8 height 8
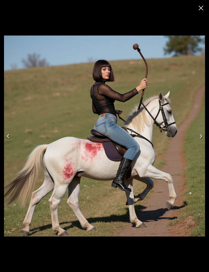
click at [201, 134] on icon "Next" at bounding box center [201, 136] width 8 height 8
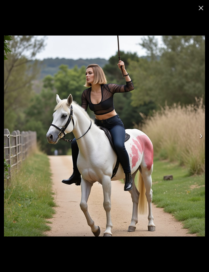
click at [201, 134] on icon "Next" at bounding box center [201, 136] width 8 height 8
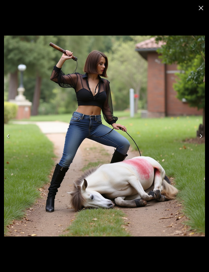
click at [199, 10] on icon "Close" at bounding box center [200, 8] width 5 height 5
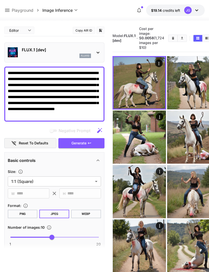
click at [168, 39] on button "Clear Images" at bounding box center [172, 38] width 9 height 7
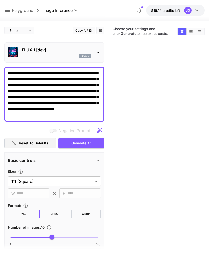
click at [8, 12] on icon at bounding box center [7, 10] width 6 height 6
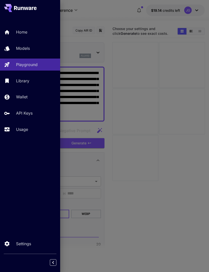
click at [28, 46] on p "Models" at bounding box center [23, 48] width 14 height 6
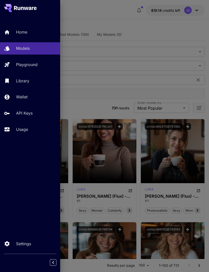
click at [94, 108] on div at bounding box center [104, 136] width 209 height 272
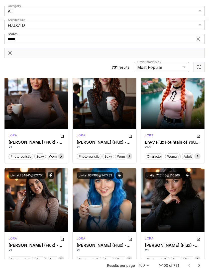
scroll to position [363, 0]
click at [43, 202] on p "Launch in Playground" at bounding box center [36, 199] width 43 height 5
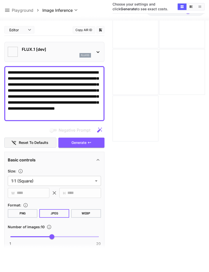
type input "**********"
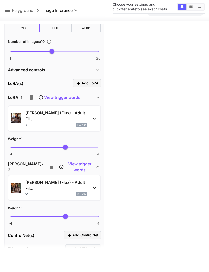
click at [31, 96] on icon "button" at bounding box center [32, 97] width 4 height 5
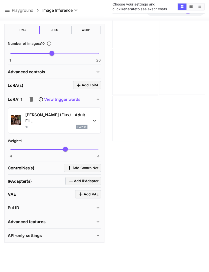
scroll to position [163, 0]
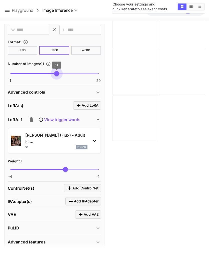
type input "**"
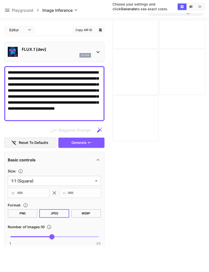
scroll to position [0, 0]
click at [92, 145] on button "Generate" at bounding box center [81, 143] width 46 height 10
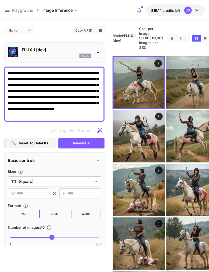
click at [0, 0] on icon "Open in fullscreen" at bounding box center [0, 0] width 0 height 0
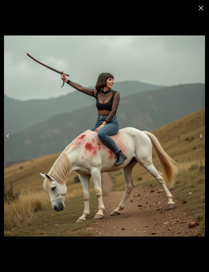
click at [199, 133] on icon "Next" at bounding box center [201, 136] width 8 height 8
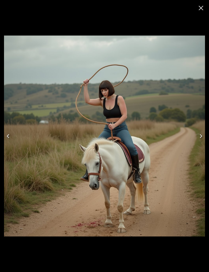
click at [202, 134] on icon "Next" at bounding box center [201, 136] width 8 height 8
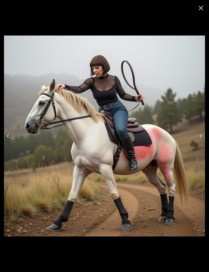
click at [201, 137] on icon "Next" at bounding box center [200, 136] width 3 height 4
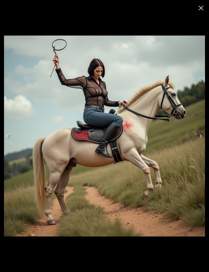
click at [201, 134] on icon "Next" at bounding box center [201, 136] width 8 height 8
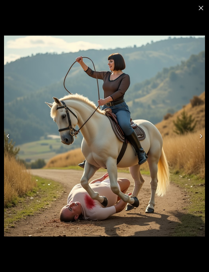
click at [202, 135] on icon "Next" at bounding box center [201, 136] width 8 height 8
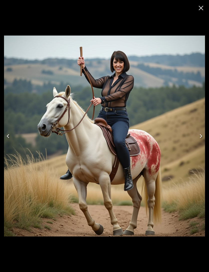
click at [203, 133] on icon "Next" at bounding box center [201, 136] width 8 height 8
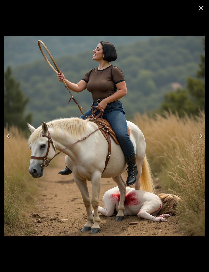
click at [201, 131] on button "Next" at bounding box center [201, 136] width 16 height 20
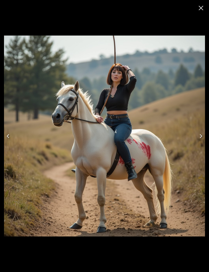
click at [201, 132] on button "Next" at bounding box center [201, 136] width 16 height 20
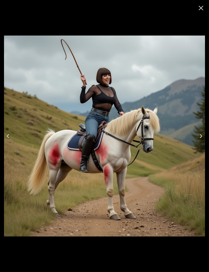
click at [200, 138] on icon "Next" at bounding box center [200, 136] width 3 height 4
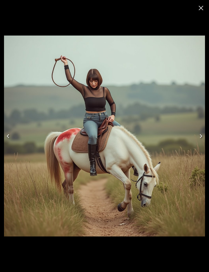
click at [200, 136] on icon "Next" at bounding box center [201, 136] width 8 height 8
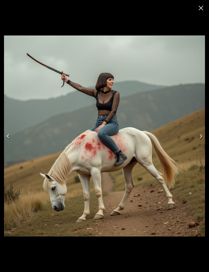
click at [202, 134] on icon "Next" at bounding box center [201, 136] width 8 height 8
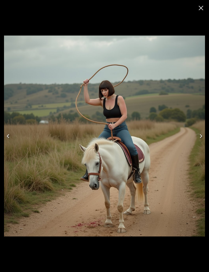
click at [201, 135] on icon "Next" at bounding box center [201, 136] width 8 height 8
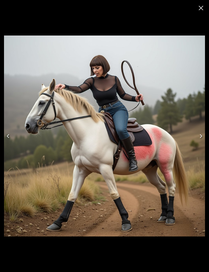
click at [199, 131] on button "Next" at bounding box center [201, 136] width 16 height 20
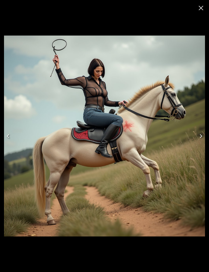
click at [199, 7] on icon "Close" at bounding box center [200, 8] width 5 height 5
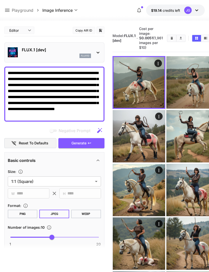
click at [32, 101] on textarea "**********" at bounding box center [54, 94] width 93 height 48
type textarea "**********"
click at [170, 40] on icon "Clear Images" at bounding box center [171, 38] width 2 height 3
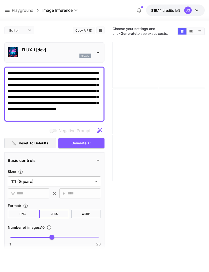
click at [9, 9] on icon at bounding box center [7, 10] width 5 height 3
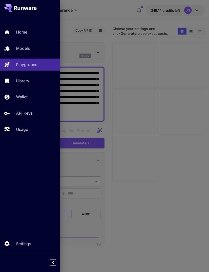
click at [34, 47] on div "Models" at bounding box center [36, 48] width 40 height 6
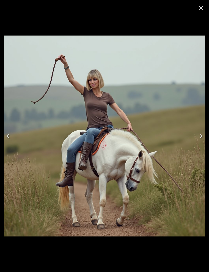
click at [200, 132] on button "Next" at bounding box center [201, 136] width 16 height 20
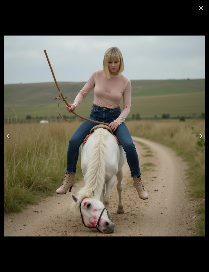
click at [199, 131] on button "Next" at bounding box center [201, 136] width 16 height 20
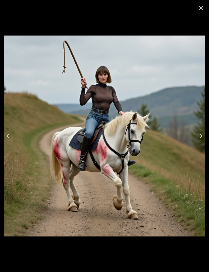
click at [202, 131] on button "Next" at bounding box center [201, 136] width 16 height 20
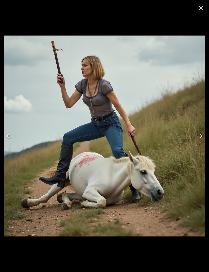
click at [201, 131] on button "Next" at bounding box center [201, 136] width 16 height 20
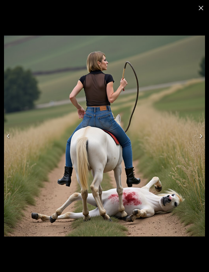
click at [200, 130] on button "Next" at bounding box center [201, 136] width 16 height 20
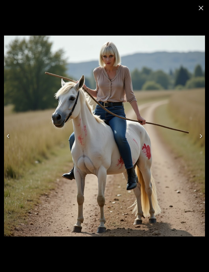
click at [8, 135] on icon "Previous" at bounding box center [8, 136] width 8 height 8
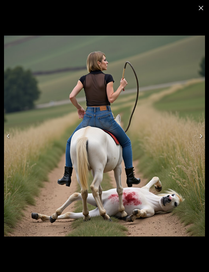
click at [200, 136] on icon "Next" at bounding box center [201, 136] width 8 height 8
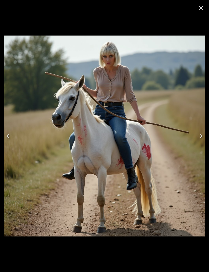
click at [200, 134] on icon "Next" at bounding box center [200, 136] width 3 height 4
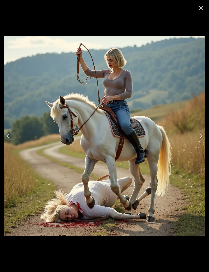
click at [198, 134] on icon "Next" at bounding box center [201, 136] width 8 height 8
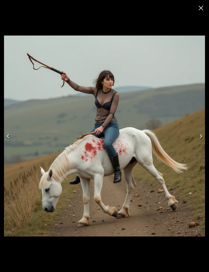
click at [199, 135] on icon "Next" at bounding box center [201, 136] width 8 height 8
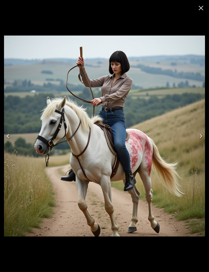
click at [198, 10] on icon "Close" at bounding box center [201, 8] width 8 height 8
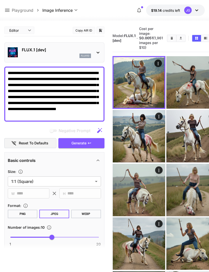
click at [170, 39] on icon "Clear Images" at bounding box center [172, 38] width 4 height 4
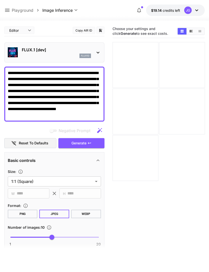
click at [9, 8] on icon at bounding box center [7, 10] width 6 height 6
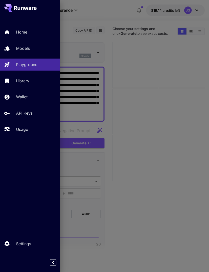
click at [32, 49] on div "Models" at bounding box center [36, 48] width 40 height 6
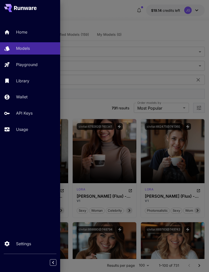
click at [87, 108] on div at bounding box center [104, 136] width 209 height 272
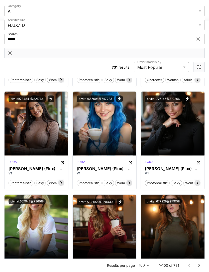
scroll to position [440, 0]
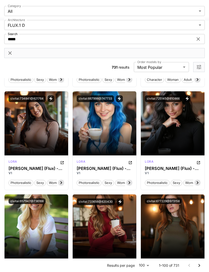
click at [183, 123] on span "Launch in Playground" at bounding box center [170, 123] width 38 height 4
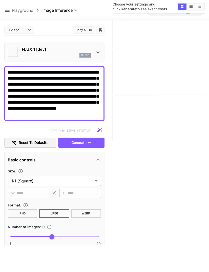
type input "**********"
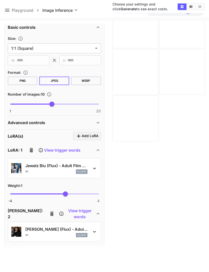
scroll to position [151, 0]
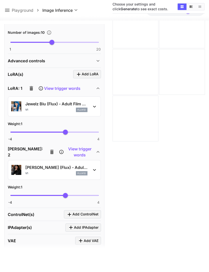
click at [29, 88] on icon "button" at bounding box center [31, 88] width 6 height 6
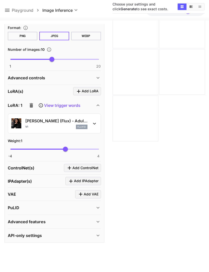
scroll to position [169, 0]
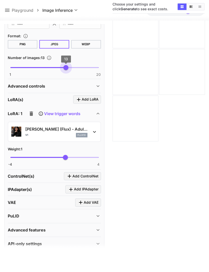
type input "**"
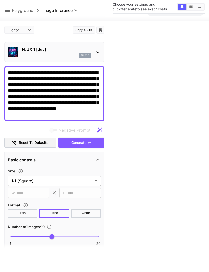
scroll to position [0, 0]
click at [88, 145] on button "Generate" at bounding box center [81, 143] width 46 height 10
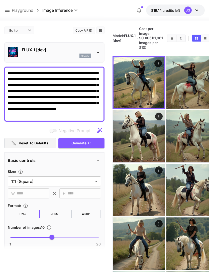
click at [0, 0] on icon "Open in fullscreen" at bounding box center [0, 0] width 0 height 0
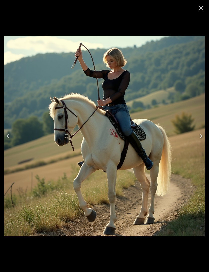
click at [199, 135] on icon "Next" at bounding box center [201, 136] width 8 height 8
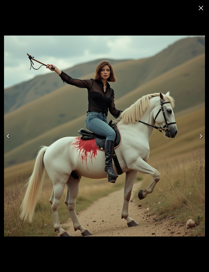
click at [198, 133] on icon "Next" at bounding box center [201, 136] width 8 height 8
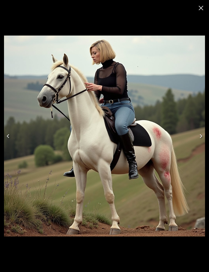
click at [199, 132] on icon "Next" at bounding box center [201, 136] width 8 height 8
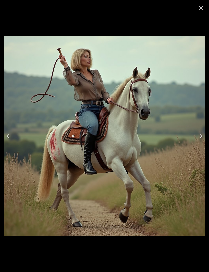
click at [201, 129] on button "Next" at bounding box center [201, 136] width 16 height 20
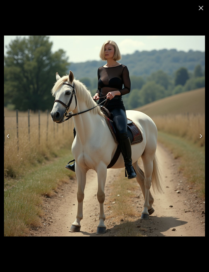
click at [201, 131] on button "Next" at bounding box center [201, 136] width 16 height 20
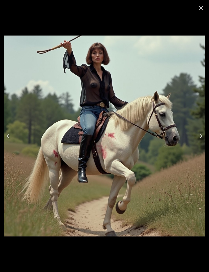
click at [201, 131] on button "Next" at bounding box center [201, 136] width 16 height 20
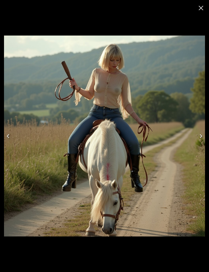
click at [202, 132] on icon "Next" at bounding box center [201, 136] width 8 height 8
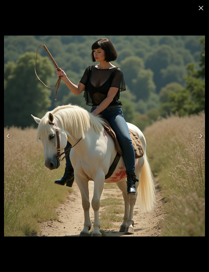
click at [201, 132] on button "Next" at bounding box center [201, 136] width 16 height 20
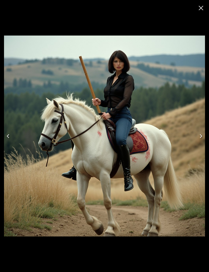
click at [200, 131] on button "Next" at bounding box center [201, 136] width 16 height 20
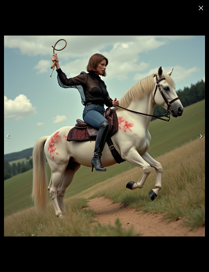
click at [198, 11] on icon "Close" at bounding box center [201, 8] width 8 height 8
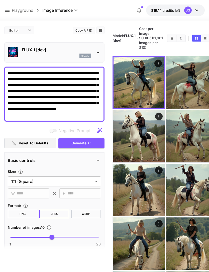
click at [30, 96] on textarea "**********" at bounding box center [54, 94] width 93 height 48
click at [44, 99] on textarea "**********" at bounding box center [54, 94] width 93 height 48
click at [35, 104] on textarea "**********" at bounding box center [54, 94] width 93 height 48
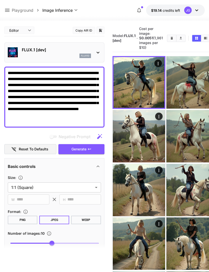
type textarea "**********"
click at [170, 38] on icon "Clear Images" at bounding box center [172, 38] width 4 height 4
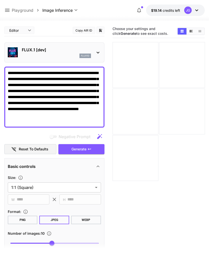
click at [88, 149] on icon "button" at bounding box center [89, 149] width 3 height 2
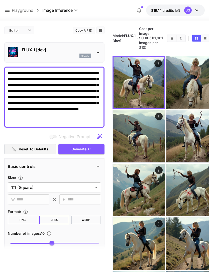
click at [0, 0] on icon "Open in fullscreen" at bounding box center [0, 0] width 0 height 0
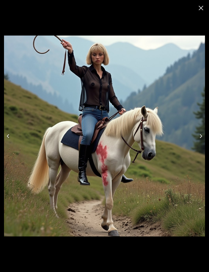
click at [198, 140] on icon "Next" at bounding box center [201, 136] width 8 height 8
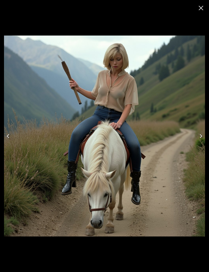
click at [197, 141] on button "Next" at bounding box center [201, 136] width 16 height 20
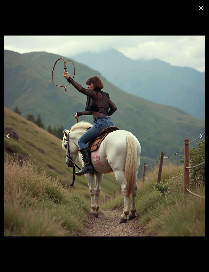
click at [197, 141] on button "Next" at bounding box center [201, 136] width 16 height 20
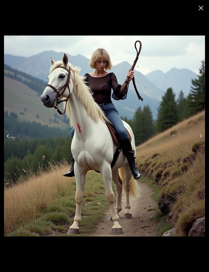
click at [197, 142] on button "Next" at bounding box center [201, 136] width 16 height 20
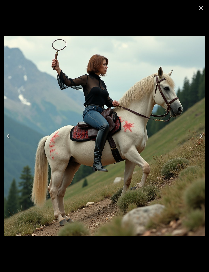
click at [198, 141] on button "Next" at bounding box center [201, 136] width 16 height 20
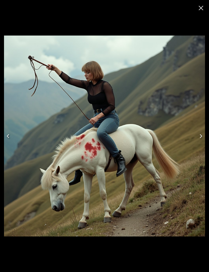
click at [198, 139] on icon "Next" at bounding box center [201, 136] width 8 height 8
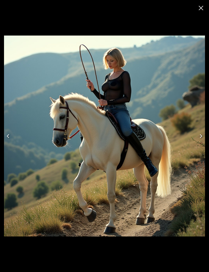
click at [198, 139] on icon "Next" at bounding box center [201, 136] width 8 height 8
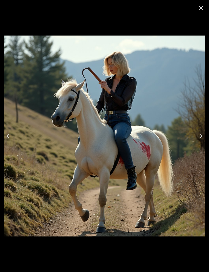
click at [198, 138] on icon "Next" at bounding box center [201, 136] width 8 height 8
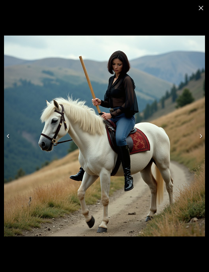
click at [198, 137] on icon "Next" at bounding box center [201, 136] width 8 height 8
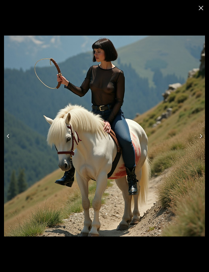
click at [200, 138] on icon "Next" at bounding box center [200, 136] width 3 height 4
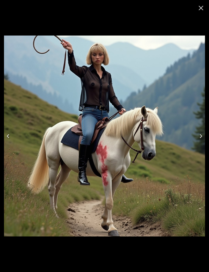
click at [198, 137] on icon "Next" at bounding box center [201, 136] width 8 height 8
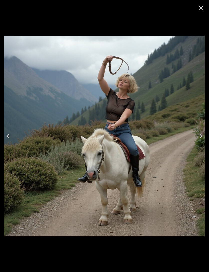
click at [199, 140] on icon "Next" at bounding box center [201, 136] width 8 height 8
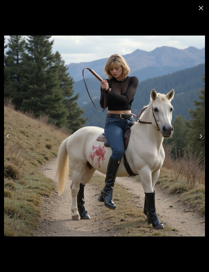
click at [198, 8] on icon "Close" at bounding box center [201, 8] width 8 height 8
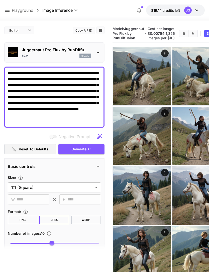
click at [0, 0] on icon "Open in fullscreen" at bounding box center [0, 0] width 0 height 0
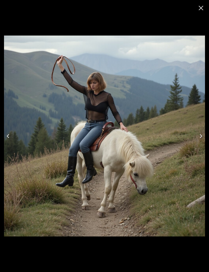
click at [200, 133] on icon "Next" at bounding box center [201, 136] width 8 height 8
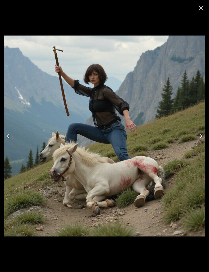
click at [201, 132] on button "Next" at bounding box center [201, 136] width 16 height 20
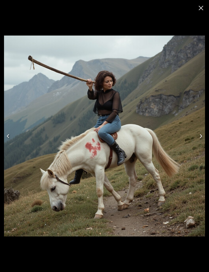
click at [198, 128] on button "Next" at bounding box center [201, 136] width 16 height 20
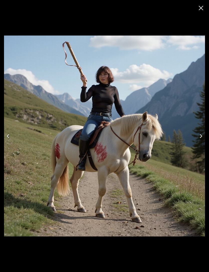
click at [201, 124] on img at bounding box center [104, 136] width 201 height 201
click at [198, 138] on icon "Next" at bounding box center [201, 136] width 8 height 8
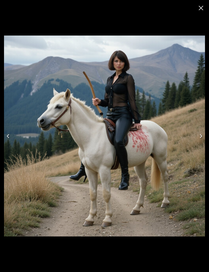
click at [198, 135] on icon "Next" at bounding box center [201, 136] width 8 height 8
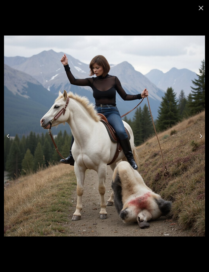
click at [198, 137] on icon "Next" at bounding box center [201, 136] width 8 height 8
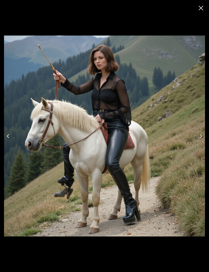
click at [199, 134] on icon "Next" at bounding box center [201, 136] width 8 height 8
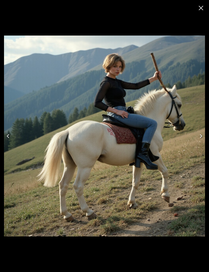
click at [201, 10] on icon "Close" at bounding box center [201, 8] width 8 height 8
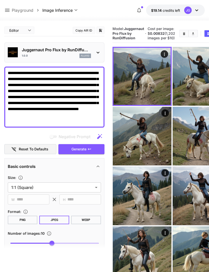
click at [59, 103] on textarea "**********" at bounding box center [54, 97] width 93 height 54
click at [183, 35] on icon "Clear Images" at bounding box center [184, 33] width 2 height 3
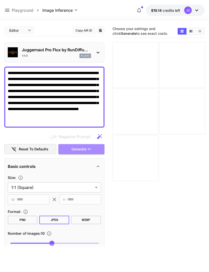
click at [87, 148] on button "Generate" at bounding box center [81, 149] width 46 height 10
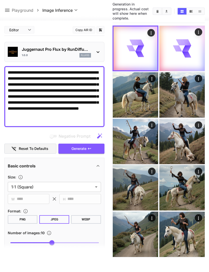
scroll to position [40, 0]
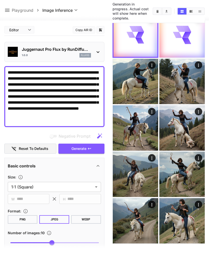
click at [0, 0] on icon "Open in fullscreen" at bounding box center [0, 0] width 0 height 0
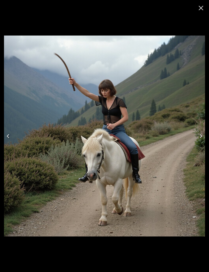
click at [200, 140] on icon "Next" at bounding box center [201, 136] width 8 height 8
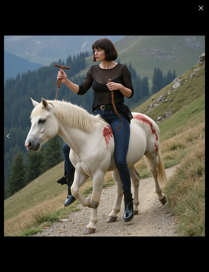
click at [200, 140] on icon "Next" at bounding box center [201, 136] width 8 height 8
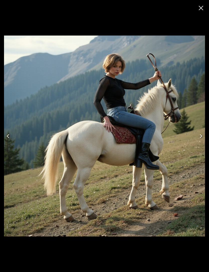
click at [199, 140] on icon "Next" at bounding box center [201, 136] width 8 height 8
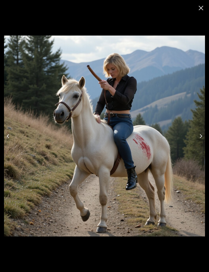
click at [199, 140] on icon "Next" at bounding box center [201, 136] width 8 height 8
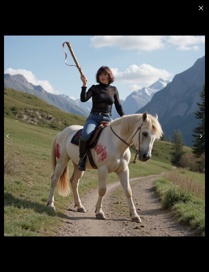
click at [198, 140] on icon "Next" at bounding box center [201, 136] width 8 height 8
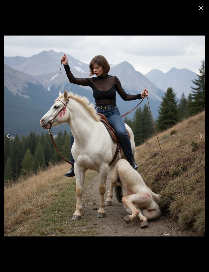
click at [197, 140] on icon "Next" at bounding box center [201, 136] width 8 height 8
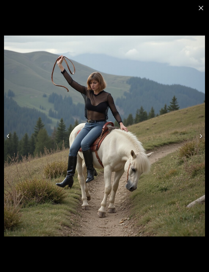
click at [202, 140] on icon "Next" at bounding box center [201, 136] width 8 height 8
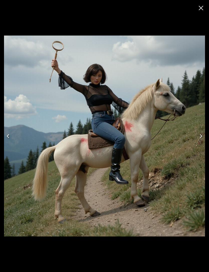
click at [200, 140] on icon "Next" at bounding box center [201, 136] width 8 height 8
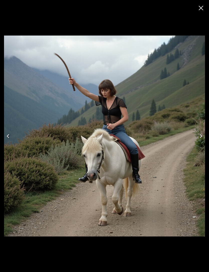
click at [201, 138] on icon "Next" at bounding box center [200, 136] width 3 height 4
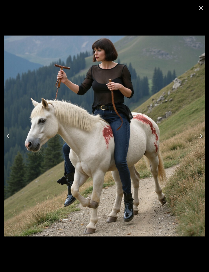
click at [199, 140] on icon "Next" at bounding box center [201, 136] width 8 height 8
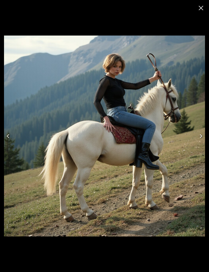
click at [199, 9] on icon "Close" at bounding box center [201, 8] width 8 height 8
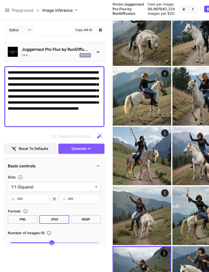
scroll to position [0, 0]
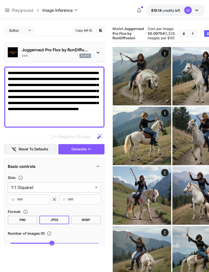
click at [0, 0] on icon "Open in fullscreen" at bounding box center [0, 0] width 0 height 0
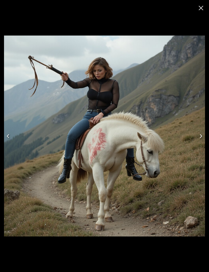
click at [202, 8] on icon "Close" at bounding box center [201, 8] width 8 height 8
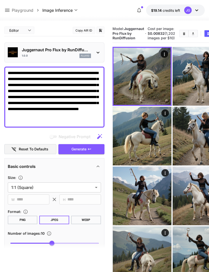
click at [26, 115] on textarea "**********" at bounding box center [54, 97] width 93 height 54
type textarea "**********"
click at [179, 37] on button "Clear Images" at bounding box center [183, 33] width 9 height 7
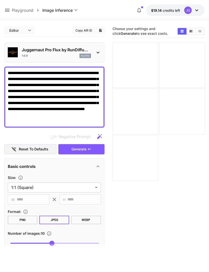
click at [89, 149] on icon "button" at bounding box center [89, 149] width 4 height 4
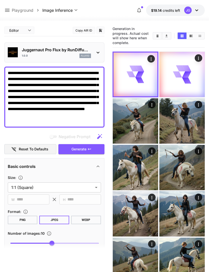
click at [0, 0] on button "Open in fullscreen" at bounding box center [0, 0] width 0 height 0
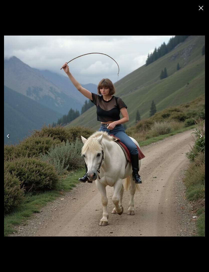
click at [200, 138] on icon "Next" at bounding box center [200, 136] width 3 height 4
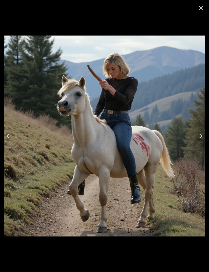
click at [201, 137] on icon "Next" at bounding box center [200, 136] width 3 height 4
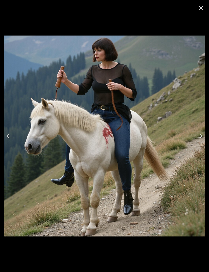
click at [201, 134] on icon "Next" at bounding box center [201, 136] width 8 height 8
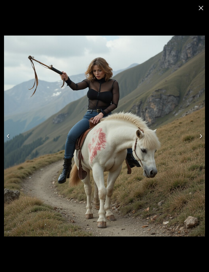
click at [198, 136] on icon "Next" at bounding box center [201, 136] width 8 height 8
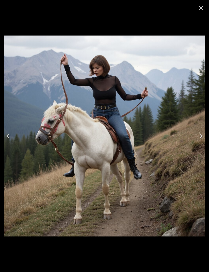
click at [200, 136] on icon "Next" at bounding box center [201, 136] width 8 height 8
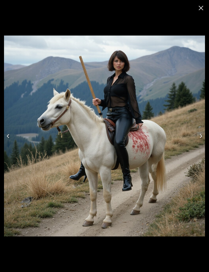
click at [197, 138] on icon "Next" at bounding box center [201, 136] width 8 height 8
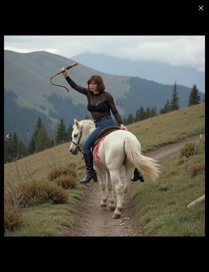
click at [197, 138] on icon "Next" at bounding box center [201, 136] width 8 height 8
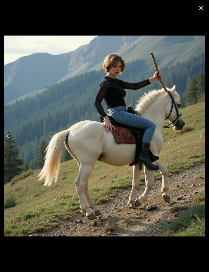
click at [199, 139] on icon "Next" at bounding box center [201, 136] width 8 height 8
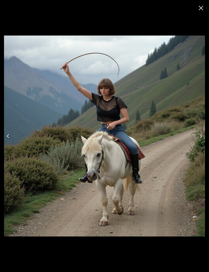
click at [198, 142] on button "Next" at bounding box center [201, 136] width 16 height 20
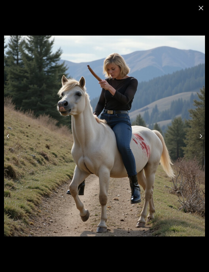
click at [198, 141] on button "Next" at bounding box center [201, 136] width 16 height 20
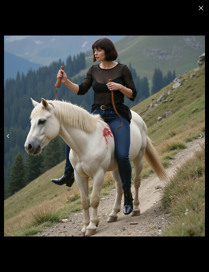
click at [200, 140] on button "Next" at bounding box center [201, 136] width 16 height 20
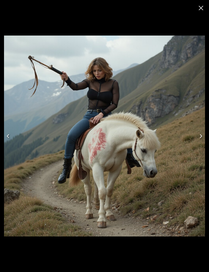
click at [200, 7] on icon "Close" at bounding box center [201, 8] width 8 height 8
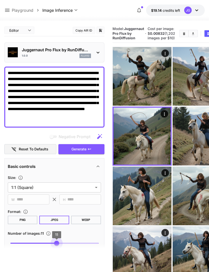
type input "**"
click at [8, 10] on icon at bounding box center [7, 10] width 6 height 6
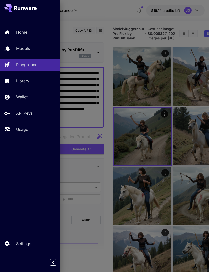
click at [33, 48] on div "Models" at bounding box center [36, 48] width 40 height 6
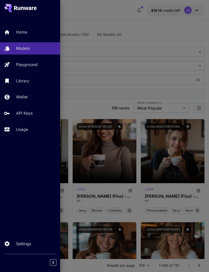
click at [95, 109] on div at bounding box center [104, 136] width 209 height 272
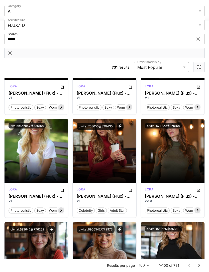
scroll to position [515, 0]
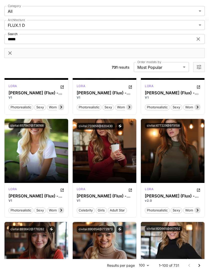
click at [112, 152] on span "Launch in Playground" at bounding box center [102, 151] width 38 height 4
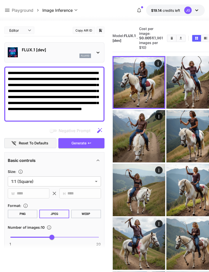
click at [18, 115] on textarea "**********" at bounding box center [54, 94] width 93 height 48
click at [170, 40] on icon "Clear Images" at bounding box center [172, 38] width 4 height 4
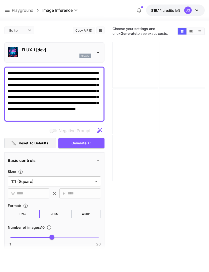
click at [86, 142] on span "Generate" at bounding box center [78, 143] width 15 height 6
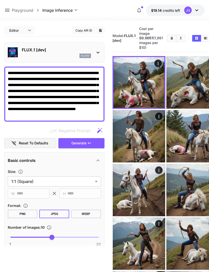
click at [0, 0] on icon "Open in fullscreen" at bounding box center [0, 0] width 0 height 0
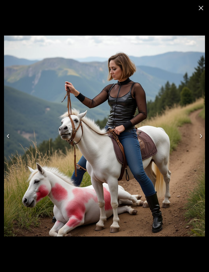
click at [195, 137] on button "Next" at bounding box center [201, 136] width 16 height 20
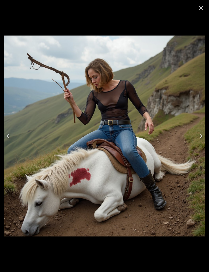
click at [194, 136] on button "Next" at bounding box center [201, 136] width 16 height 20
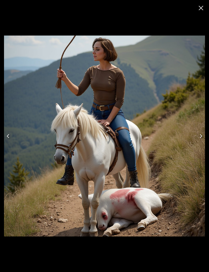
click at [198, 136] on icon "Next" at bounding box center [201, 136] width 8 height 8
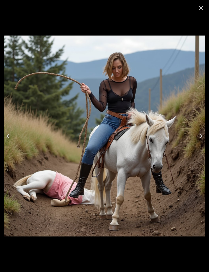
click at [198, 131] on button "Next" at bounding box center [201, 136] width 16 height 20
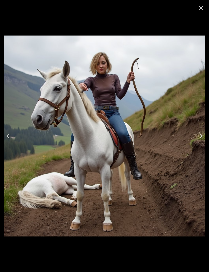
click at [196, 130] on button "Next" at bounding box center [201, 136] width 16 height 20
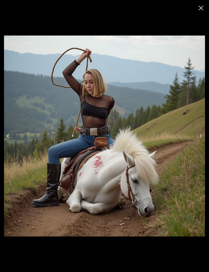
click at [192, 133] on img at bounding box center [104, 136] width 201 height 201
click at [196, 135] on button "Next" at bounding box center [201, 136] width 16 height 20
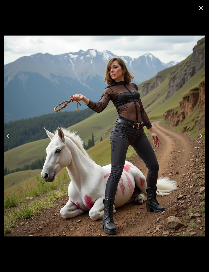
click at [196, 132] on button "Next" at bounding box center [201, 136] width 16 height 20
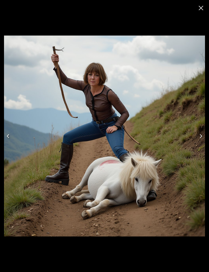
click at [196, 136] on button "Next" at bounding box center [201, 136] width 16 height 20
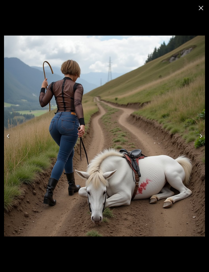
click at [197, 136] on icon "Next" at bounding box center [201, 136] width 8 height 8
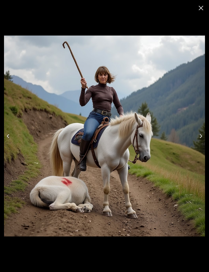
click at [196, 135] on button "Next" at bounding box center [201, 136] width 16 height 20
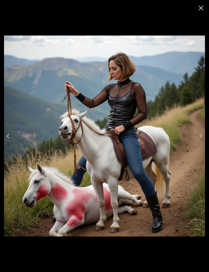
click at [197, 134] on icon "Next" at bounding box center [201, 136] width 8 height 8
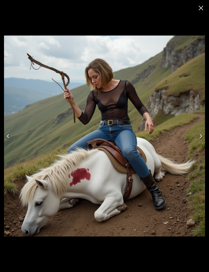
click at [196, 134] on button "Next" at bounding box center [201, 136] width 16 height 20
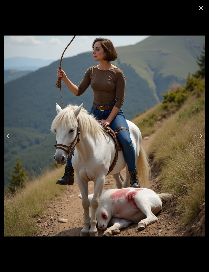
click at [201, 7] on icon "Close" at bounding box center [200, 8] width 5 height 5
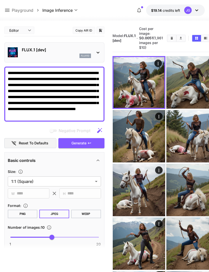
click at [99, 113] on textarea "**********" at bounding box center [54, 94] width 93 height 48
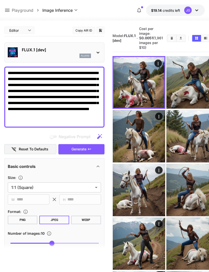
click at [170, 38] on icon "Clear Images" at bounding box center [172, 38] width 4 height 4
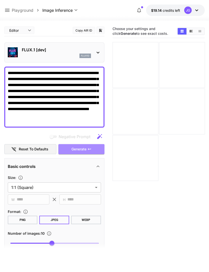
click at [90, 148] on icon "button" at bounding box center [89, 149] width 4 height 4
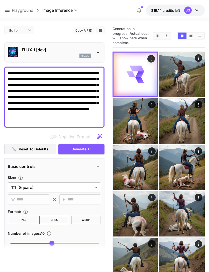
click at [0, 0] on icon "Open in fullscreen" at bounding box center [0, 0] width 0 height 0
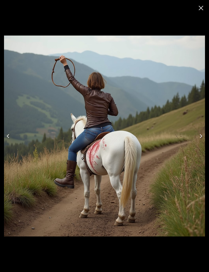
click at [196, 133] on button "Next" at bounding box center [201, 136] width 16 height 20
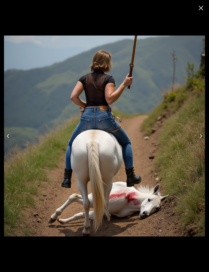
click at [198, 135] on icon "Next" at bounding box center [201, 136] width 8 height 8
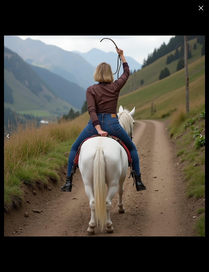
click at [196, 136] on button "Next" at bounding box center [201, 136] width 16 height 20
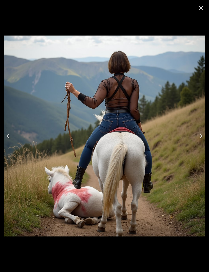
click at [197, 137] on icon "Next" at bounding box center [201, 136] width 8 height 8
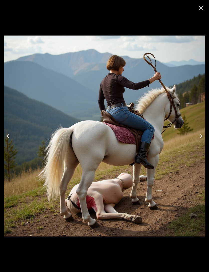
click at [199, 135] on icon "Next" at bounding box center [201, 136] width 8 height 8
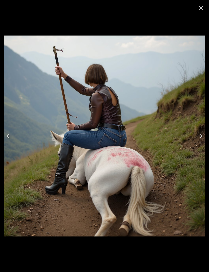
click at [197, 137] on icon "Next" at bounding box center [201, 136] width 8 height 8
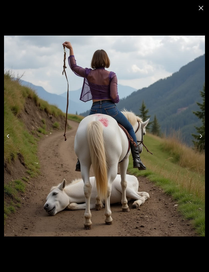
click at [199, 137] on icon "Next" at bounding box center [201, 136] width 8 height 8
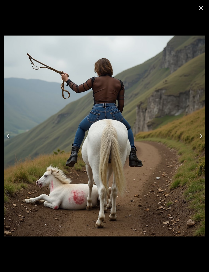
click at [198, 135] on icon "Next" at bounding box center [201, 136] width 8 height 8
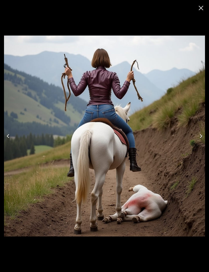
click at [201, 133] on icon "Next" at bounding box center [201, 136] width 8 height 8
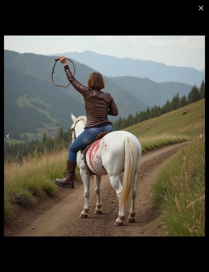
click at [199, 134] on icon "Next" at bounding box center [201, 136] width 8 height 8
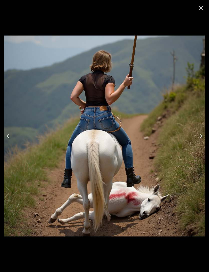
click at [201, 134] on icon "Next" at bounding box center [201, 136] width 8 height 8
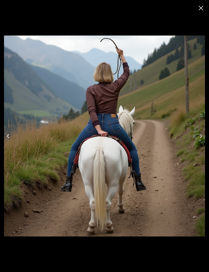
click at [197, 132] on icon "Next" at bounding box center [201, 136] width 8 height 8
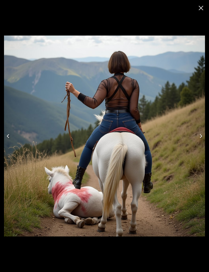
click at [197, 133] on icon "Next" at bounding box center [201, 136] width 8 height 8
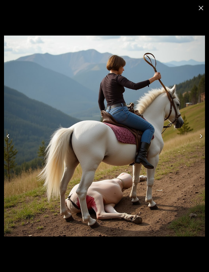
click at [200, 12] on icon "Close" at bounding box center [201, 8] width 8 height 8
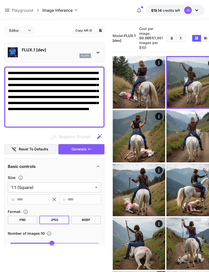
click at [29, 119] on textarea "**********" at bounding box center [54, 97] width 93 height 54
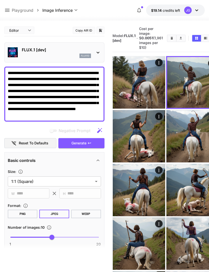
type textarea "**********"
click at [170, 40] on icon "Clear Images" at bounding box center [172, 38] width 4 height 4
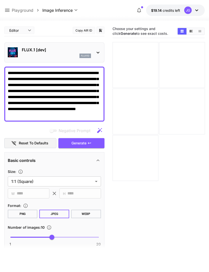
click at [8, 10] on icon at bounding box center [7, 10] width 6 height 6
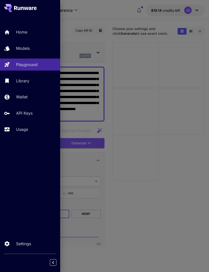
click at [28, 49] on p "Models" at bounding box center [23, 48] width 14 height 6
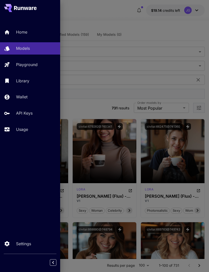
click at [98, 111] on div at bounding box center [104, 136] width 209 height 272
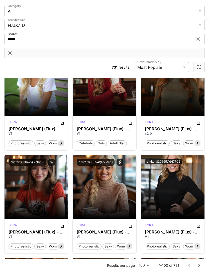
scroll to position [583, 0]
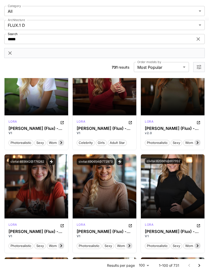
click at [43, 189] on div "Launch in Playground" at bounding box center [36, 187] width 49 height 8
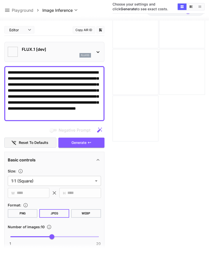
type input "**********"
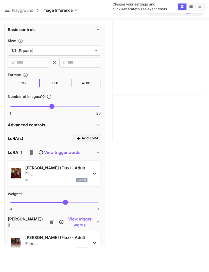
scroll to position [154, 0]
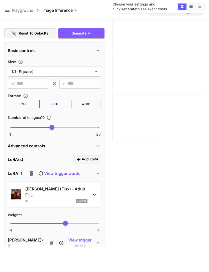
scroll to position [116, 0]
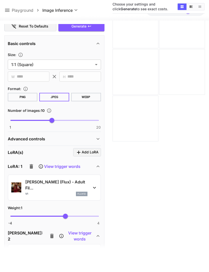
click at [28, 168] on icon "button" at bounding box center [31, 166] width 6 height 6
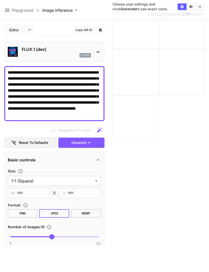
scroll to position [0, 0]
click at [91, 142] on icon "button" at bounding box center [89, 143] width 4 height 4
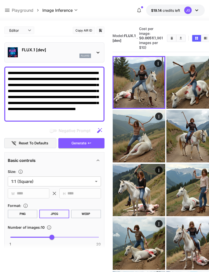
click at [155, 65] on icon "Actions" at bounding box center [157, 63] width 5 height 5
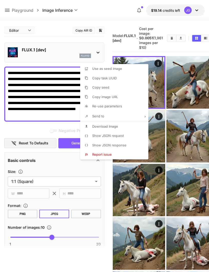
click at [108, 69] on span "Use as seed image" at bounding box center [107, 69] width 30 height 4
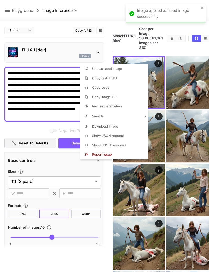
type input "**********"
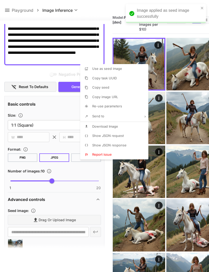
scroll to position [56, 0]
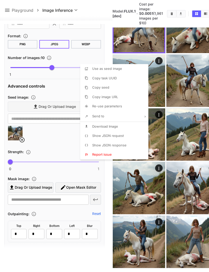
click at [156, 15] on div at bounding box center [104, 136] width 209 height 272
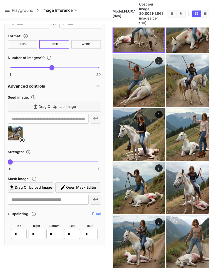
click at [170, 15] on icon "Clear Images" at bounding box center [171, 13] width 2 height 3
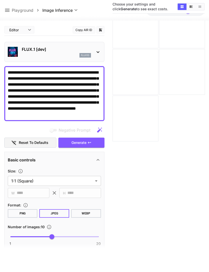
scroll to position [0, 0]
click at [96, 49] on icon at bounding box center [98, 52] width 6 height 6
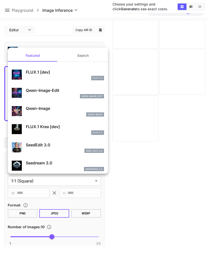
scroll to position [24, 0]
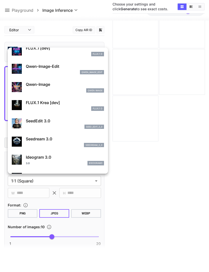
click at [49, 122] on p "SeedEdit 3.0" at bounding box center [65, 121] width 78 height 6
type input "***"
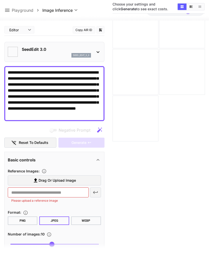
type input "*"
click at [9, 9] on icon at bounding box center [7, 10] width 5 height 3
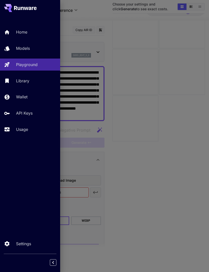
click at [27, 32] on p "Home" at bounding box center [21, 32] width 11 height 6
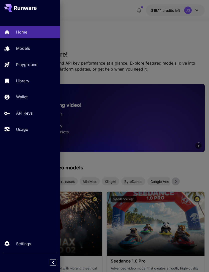
click at [154, 153] on div at bounding box center [104, 136] width 209 height 272
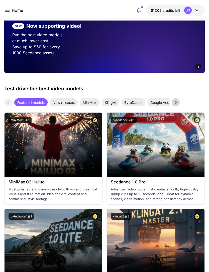
scroll to position [135, 0]
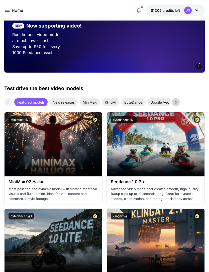
click at [69, 98] on div "New releases" at bounding box center [64, 102] width 28 height 8
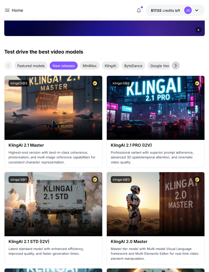
scroll to position [171, 0]
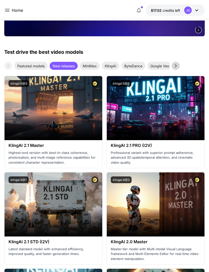
click at [34, 66] on span "Featured models" at bounding box center [30, 65] width 33 height 5
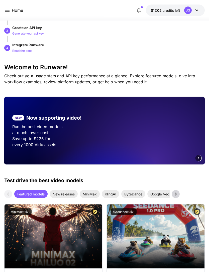
scroll to position [0, 0]
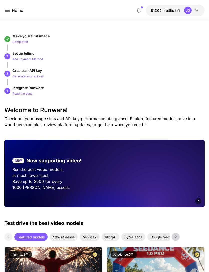
click at [9, 9] on icon at bounding box center [7, 10] width 5 height 3
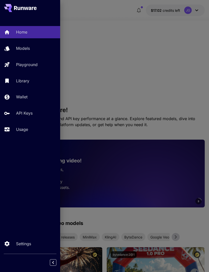
click at [23, 128] on p "Usage" at bounding box center [22, 129] width 12 height 6
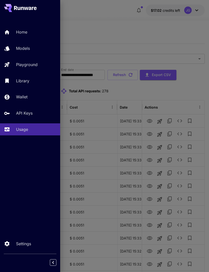
click at [167, 92] on div at bounding box center [104, 136] width 209 height 272
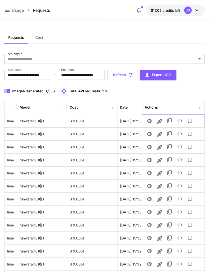
click at [149, 123] on icon "View Image" at bounding box center [149, 121] width 6 height 6
click at [150, 133] on icon "View Image" at bounding box center [149, 134] width 6 height 6
click at [159, 135] on icon "Launch in playground" at bounding box center [159, 134] width 5 height 5
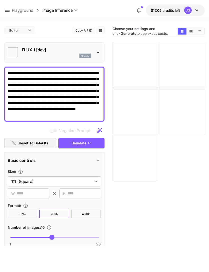
type input "**********"
click at [9, 8] on icon at bounding box center [7, 10] width 6 height 6
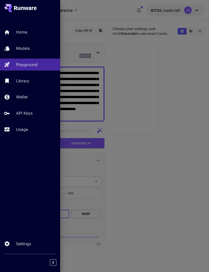
click at [27, 46] on p "Models" at bounding box center [23, 48] width 14 height 6
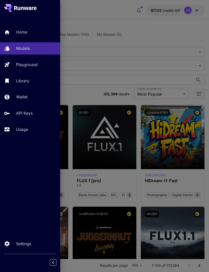
click at [145, 24] on div at bounding box center [104, 136] width 209 height 272
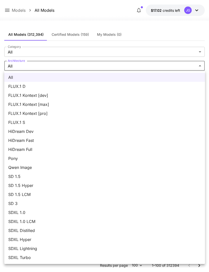
click at [19, 87] on span "FLUX.1 D" at bounding box center [104, 86] width 192 height 6
type input "******"
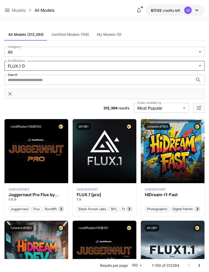
click at [63, 81] on input "Search" at bounding box center [98, 80] width 189 height 10
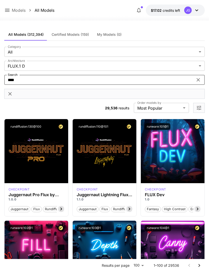
type input "*****"
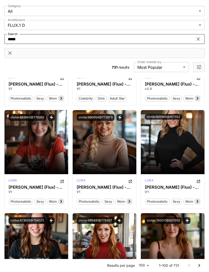
click at [178, 142] on span "Launch in Playground" at bounding box center [170, 142] width 38 height 4
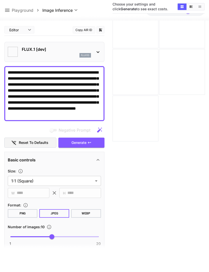
type input "**********"
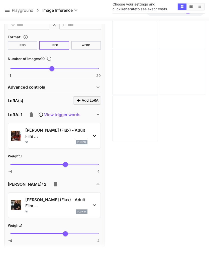
scroll to position [181, 0]
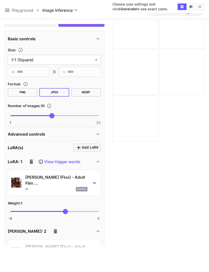
scroll to position [121, 0]
click at [30, 163] on icon "button" at bounding box center [32, 162] width 4 height 5
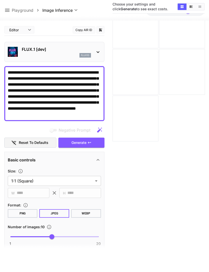
scroll to position [0, 0]
click at [90, 143] on icon "button" at bounding box center [89, 143] width 4 height 4
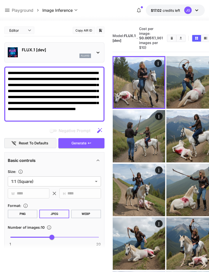
click at [0, 0] on icon "Open in fullscreen" at bounding box center [0, 0] width 0 height 0
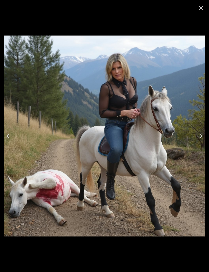
click at [199, 132] on button "Next" at bounding box center [201, 136] width 16 height 20
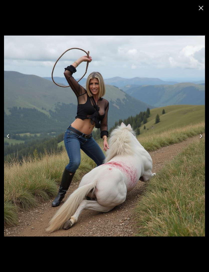
click at [196, 137] on button "Next" at bounding box center [201, 136] width 16 height 20
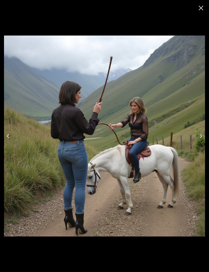
click at [201, 138] on icon "Next" at bounding box center [201, 136] width 8 height 8
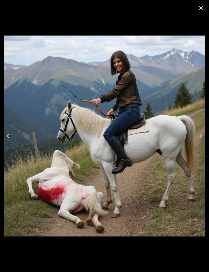
click at [7, 134] on icon "Previous" at bounding box center [8, 136] width 8 height 8
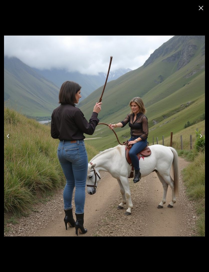
click at [199, 139] on icon "Next" at bounding box center [201, 136] width 8 height 8
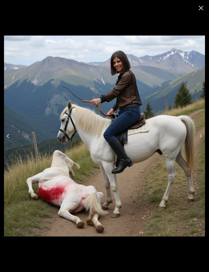
click at [200, 132] on icon "Next" at bounding box center [201, 136] width 8 height 8
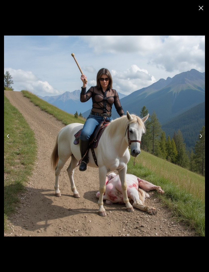
click at [201, 134] on icon "Next" at bounding box center [201, 136] width 8 height 8
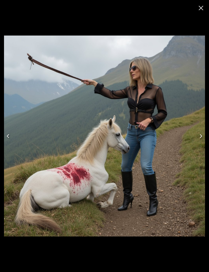
click at [200, 134] on icon "Next" at bounding box center [201, 136] width 8 height 8
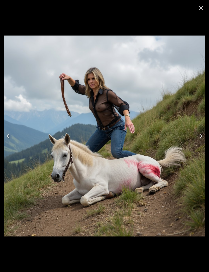
click at [200, 136] on icon "Next" at bounding box center [201, 136] width 8 height 8
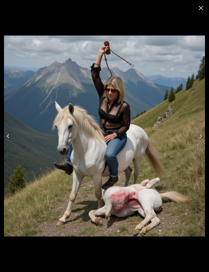
click at [201, 134] on icon "Next" at bounding box center [201, 136] width 8 height 8
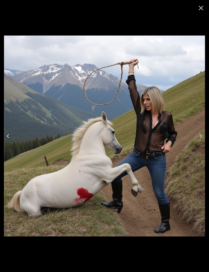
click at [202, 134] on icon "Next" at bounding box center [201, 136] width 8 height 8
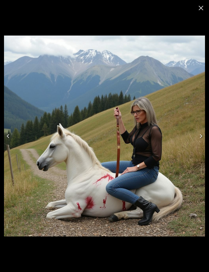
click at [201, 133] on icon "Next" at bounding box center [201, 136] width 8 height 8
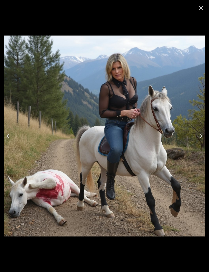
click at [201, 133] on icon "Next" at bounding box center [201, 136] width 8 height 8
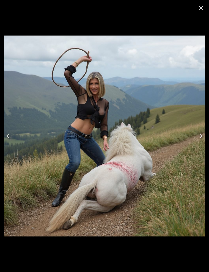
click at [202, 131] on button "Next" at bounding box center [201, 136] width 16 height 20
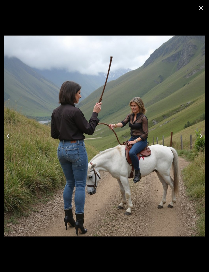
click at [201, 133] on icon "Next" at bounding box center [201, 136] width 8 height 8
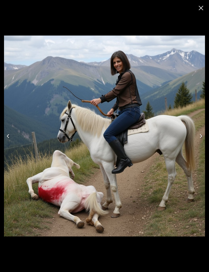
click at [201, 129] on button "Next" at bounding box center [201, 136] width 16 height 20
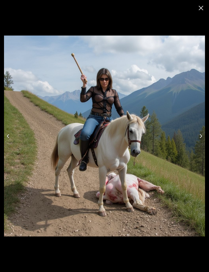
click at [202, 128] on button "Next" at bounding box center [201, 136] width 16 height 20
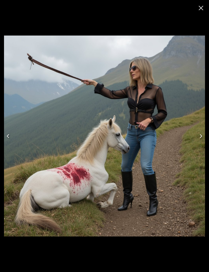
click at [201, 130] on button "Next" at bounding box center [201, 136] width 16 height 20
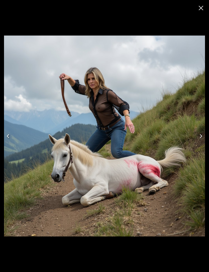
click at [199, 132] on button "Next" at bounding box center [201, 136] width 16 height 20
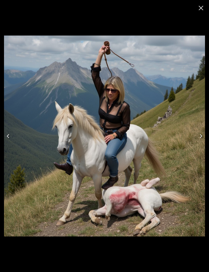
click at [7, 134] on icon "Previous" at bounding box center [8, 136] width 8 height 8
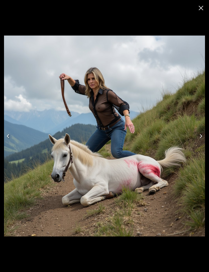
click at [199, 11] on icon "Close" at bounding box center [201, 8] width 8 height 8
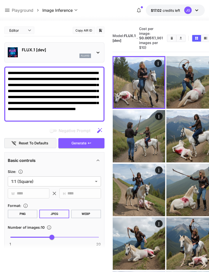
click at [170, 40] on icon "Clear Images" at bounding box center [171, 38] width 2 height 3
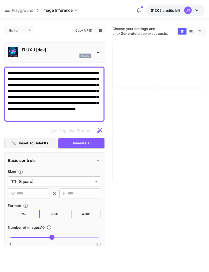
click at [8, 12] on icon at bounding box center [7, 10] width 5 height 3
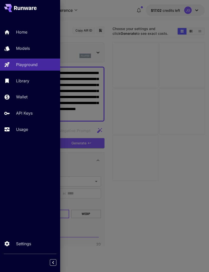
click at [29, 130] on div "Usage" at bounding box center [36, 129] width 40 height 6
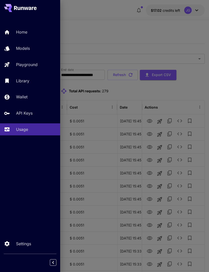
click at [27, 48] on p "Models" at bounding box center [23, 48] width 14 height 6
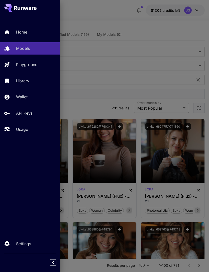
click at [34, 68] on link "Playground" at bounding box center [30, 65] width 60 height 12
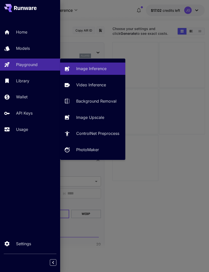
type input "**********"
click at [28, 52] on link "Models" at bounding box center [30, 48] width 60 height 12
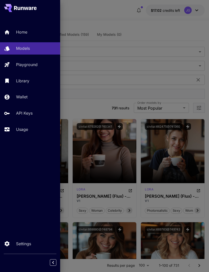
click at [93, 110] on div at bounding box center [104, 136] width 209 height 272
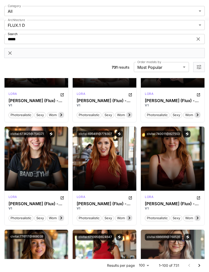
scroll to position [713, 0]
click at [45, 159] on span "Launch in Playground" at bounding box center [34, 158] width 38 height 4
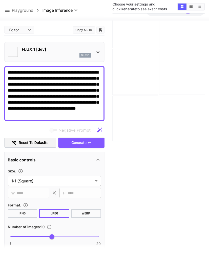
type input "**********"
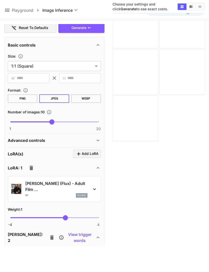
scroll to position [152, 0]
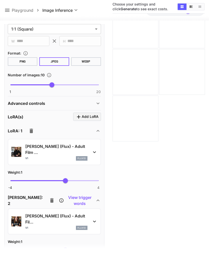
click at [30, 131] on icon "button" at bounding box center [32, 131] width 4 height 5
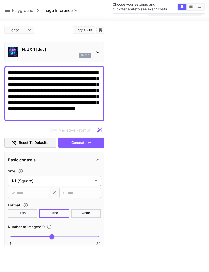
scroll to position [0, 0]
click at [89, 145] on button "Generate" at bounding box center [81, 143] width 46 height 10
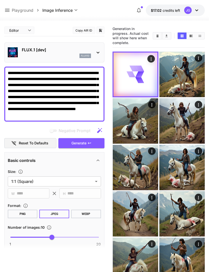
click at [0, 0] on icon "Open in fullscreen" at bounding box center [0, 0] width 0 height 0
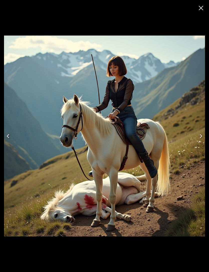
click at [196, 137] on button "Next" at bounding box center [201, 136] width 16 height 20
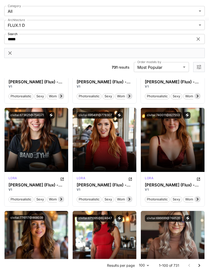
click at [115, 141] on span "Launch in Playground" at bounding box center [102, 140] width 38 height 4
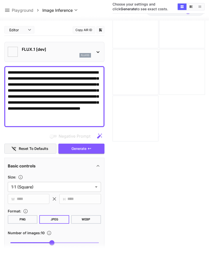
type input "**********"
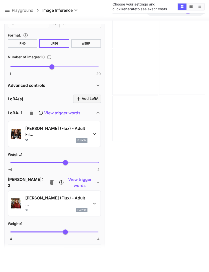
click at [30, 113] on icon "button" at bounding box center [32, 113] width 4 height 5
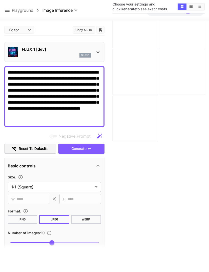
scroll to position [0, 0]
click at [91, 149] on icon "button" at bounding box center [89, 149] width 4 height 4
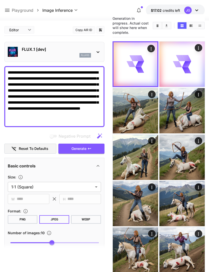
scroll to position [0, 0]
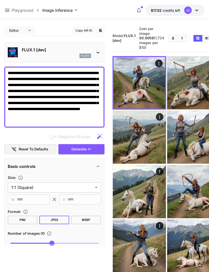
click at [0, 0] on icon "Open in fullscreen" at bounding box center [0, 0] width 0 height 0
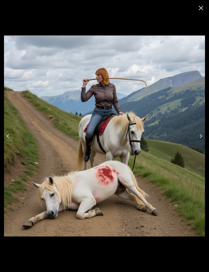
click at [202, 134] on icon "Next" at bounding box center [201, 136] width 8 height 8
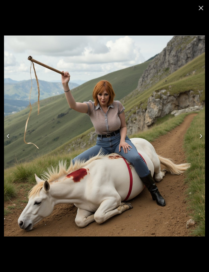
click at [199, 129] on button "Next" at bounding box center [201, 136] width 16 height 20
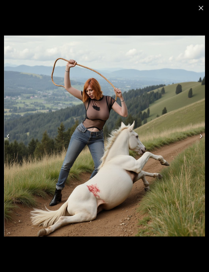
click at [201, 128] on button "Next" at bounding box center [201, 136] width 16 height 20
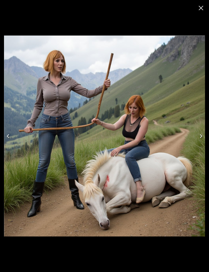
click at [198, 127] on button "Next" at bounding box center [201, 136] width 16 height 20
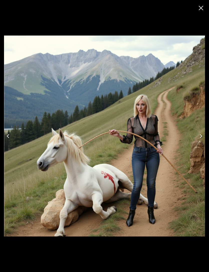
click at [200, 128] on button "Next" at bounding box center [201, 136] width 16 height 20
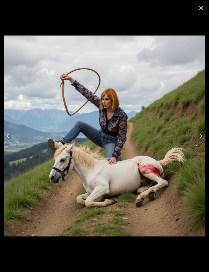
click at [198, 126] on img at bounding box center [104, 136] width 201 height 201
click at [196, 136] on button "Next" at bounding box center [201, 136] width 16 height 20
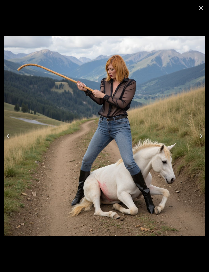
click at [195, 134] on button "Next" at bounding box center [201, 136] width 16 height 20
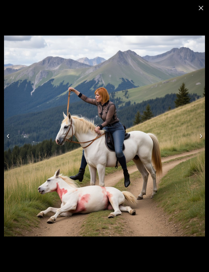
click at [197, 131] on button "Next" at bounding box center [201, 136] width 16 height 20
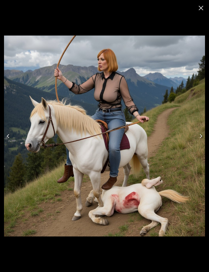
click at [198, 131] on button "Next" at bounding box center [201, 136] width 16 height 20
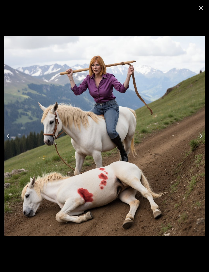
click at [200, 131] on button "Next" at bounding box center [201, 136] width 16 height 20
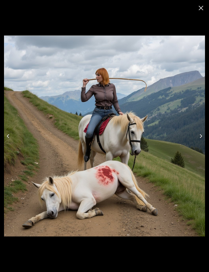
click at [198, 131] on button "Next" at bounding box center [201, 136] width 16 height 20
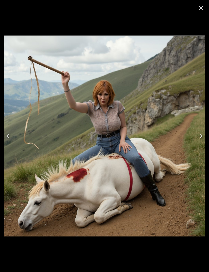
click at [197, 132] on button "Next" at bounding box center [201, 136] width 16 height 20
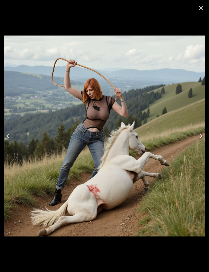
click at [198, 130] on button "Next" at bounding box center [201, 136] width 16 height 20
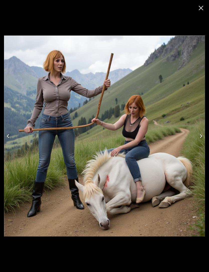
click at [200, 129] on button "Next" at bounding box center [201, 136] width 16 height 20
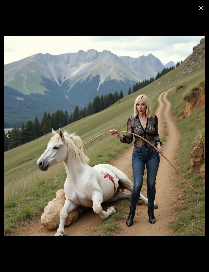
click at [198, 133] on icon "Next" at bounding box center [201, 136] width 8 height 8
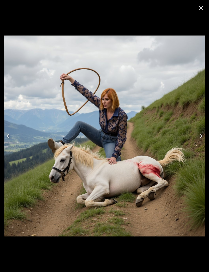
click at [201, 8] on icon "Close" at bounding box center [200, 8] width 5 height 5
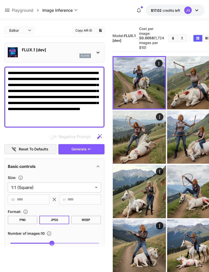
click at [168, 42] on button "Clear Images" at bounding box center [172, 38] width 9 height 7
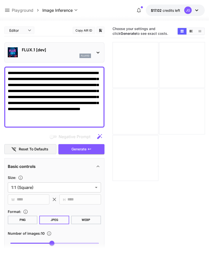
click at [9, 13] on icon at bounding box center [7, 10] width 6 height 6
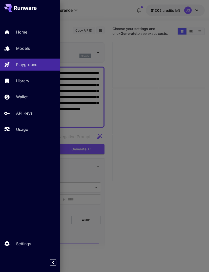
click at [26, 48] on p "Models" at bounding box center [23, 48] width 14 height 6
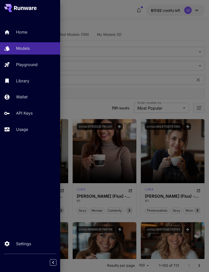
click at [89, 108] on div at bounding box center [104, 136] width 209 height 272
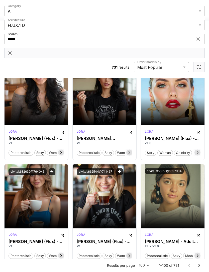
scroll to position [984, 0]
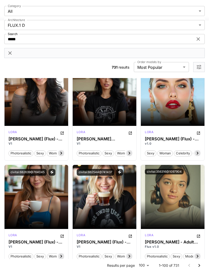
click at [182, 94] on span "Launch in Playground" at bounding box center [170, 94] width 38 height 4
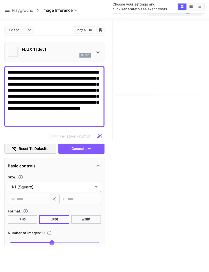
type input "**********"
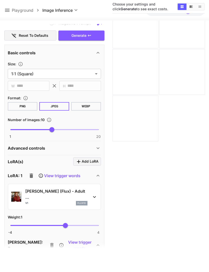
scroll to position [108, 0]
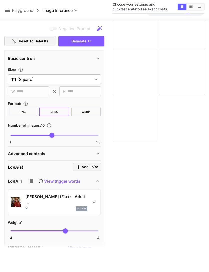
click at [30, 72] on div "Size :" at bounding box center [54, 69] width 93 height 6
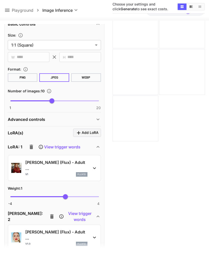
scroll to position [151, 0]
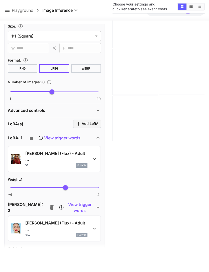
click at [30, 138] on icon "button" at bounding box center [32, 138] width 4 height 5
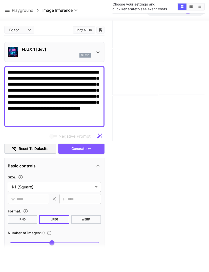
scroll to position [0, 0]
click at [81, 149] on span "Generate" at bounding box center [78, 149] width 15 height 6
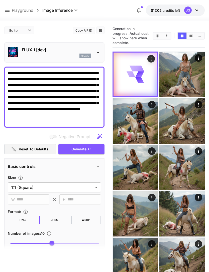
click at [0, 0] on icon "Open in fullscreen" at bounding box center [0, 0] width 0 height 0
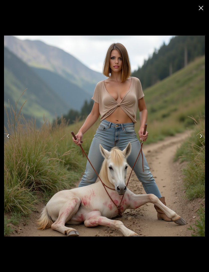
click at [197, 137] on icon "Next" at bounding box center [201, 136] width 8 height 8
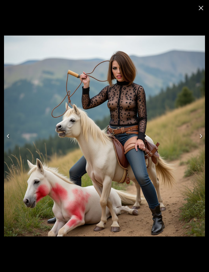
click at [197, 136] on icon "Next" at bounding box center [201, 136] width 8 height 8
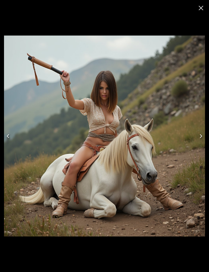
click at [198, 136] on icon "Next" at bounding box center [201, 136] width 8 height 8
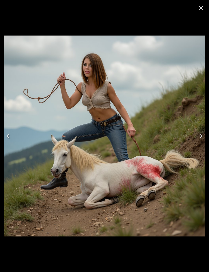
click at [197, 138] on icon "Next" at bounding box center [201, 136] width 8 height 8
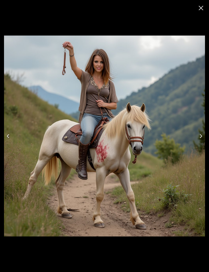
click at [197, 139] on icon "Next" at bounding box center [201, 136] width 8 height 8
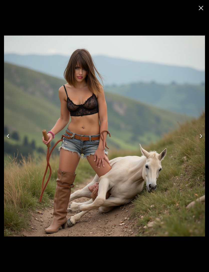
click at [196, 139] on button "Next" at bounding box center [201, 136] width 16 height 20
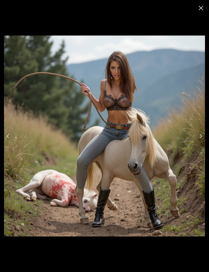
click at [195, 137] on button "Next" at bounding box center [201, 136] width 16 height 20
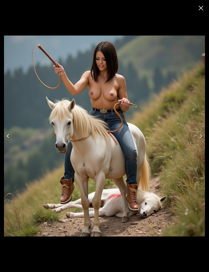
click at [198, 136] on icon "Next" at bounding box center [201, 136] width 8 height 8
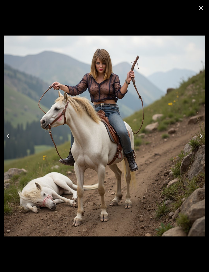
click at [200, 135] on icon "Next" at bounding box center [200, 136] width 3 height 4
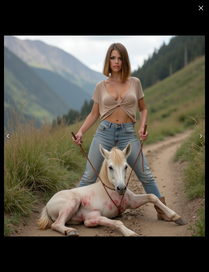
click at [195, 9] on button "Close" at bounding box center [201, 8] width 12 height 12
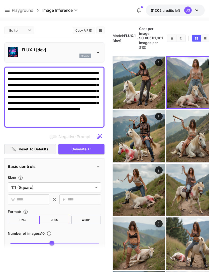
click at [0, 0] on icon "Open in fullscreen" at bounding box center [0, 0] width 0 height 0
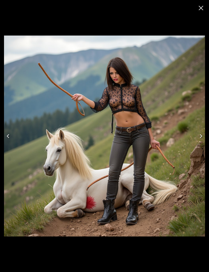
click at [199, 9] on icon "Close" at bounding box center [201, 8] width 8 height 8
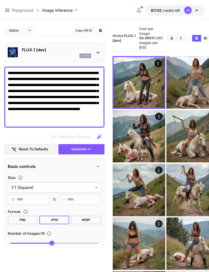
click at [170, 40] on icon "Clear Images" at bounding box center [172, 38] width 4 height 4
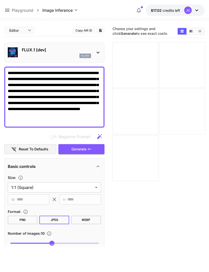
click at [8, 9] on icon at bounding box center [7, 10] width 5 height 3
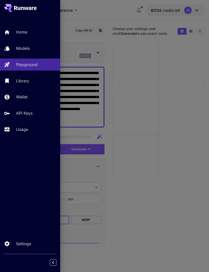
click at [29, 48] on p "Models" at bounding box center [23, 48] width 14 height 6
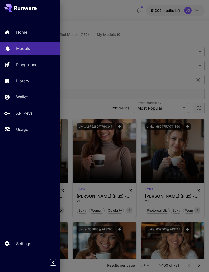
click at [96, 109] on div at bounding box center [104, 136] width 209 height 272
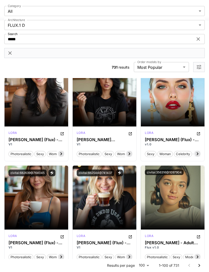
scroll to position [984, 0]
click at [48, 199] on p "Launch in Playground" at bounding box center [36, 197] width 43 height 5
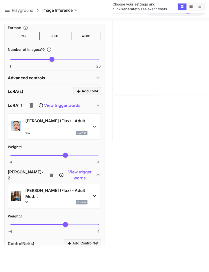
scroll to position [184, 0]
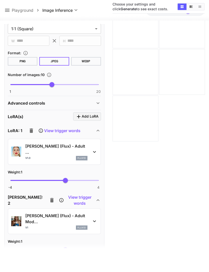
scroll to position [158, 0]
click at [27, 134] on div "View trigger words" at bounding box center [53, 131] width 54 height 10
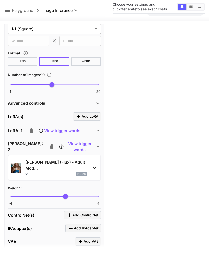
click at [30, 129] on icon "button" at bounding box center [31, 131] width 6 height 6
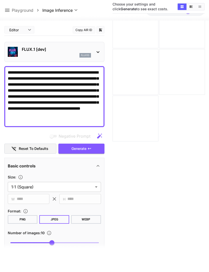
scroll to position [0, 0]
click at [89, 151] on button "Generate" at bounding box center [81, 149] width 46 height 10
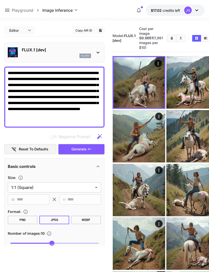
click at [0, 0] on icon "Open in fullscreen" at bounding box center [0, 0] width 0 height 0
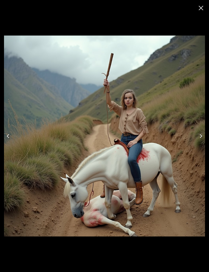
click at [201, 135] on icon "Next" at bounding box center [201, 136] width 8 height 8
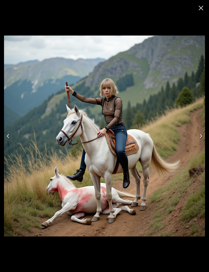
click at [198, 135] on icon "Next" at bounding box center [201, 136] width 8 height 8
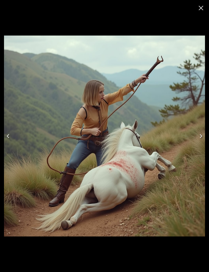
click at [199, 132] on button "Next" at bounding box center [201, 136] width 16 height 20
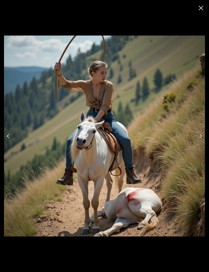
click at [200, 134] on icon "Next" at bounding box center [201, 136] width 8 height 8
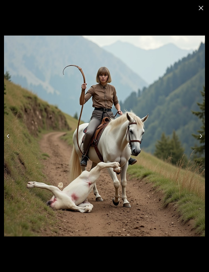
click at [199, 132] on button "Next" at bounding box center [201, 136] width 16 height 20
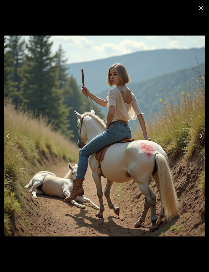
click at [201, 131] on button "Next" at bounding box center [201, 136] width 16 height 20
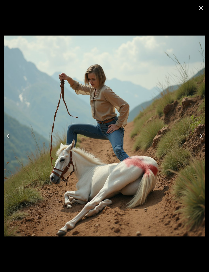
click at [199, 132] on button "Next" at bounding box center [201, 136] width 16 height 20
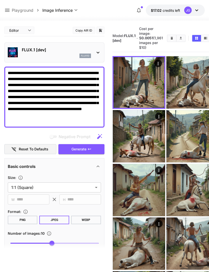
click at [0, 0] on icon "Open in fullscreen" at bounding box center [0, 0] width 0 height 0
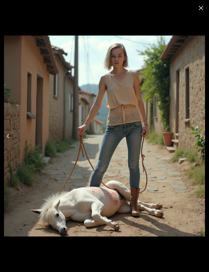
click at [199, 137] on icon "Next" at bounding box center [201, 136] width 8 height 8
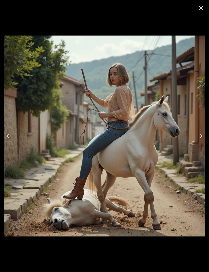
click at [199, 139] on icon "Next" at bounding box center [201, 136] width 8 height 8
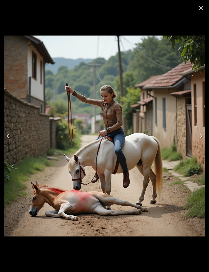
click at [202, 138] on icon "Next" at bounding box center [201, 136] width 8 height 8
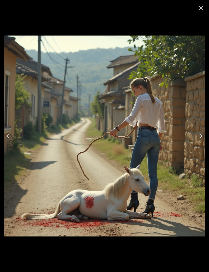
click at [202, 139] on icon "Next" at bounding box center [201, 136] width 8 height 8
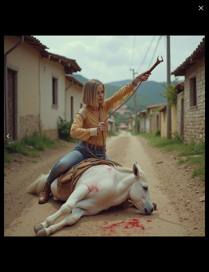
click at [203, 139] on icon "Next" at bounding box center [201, 136] width 8 height 8
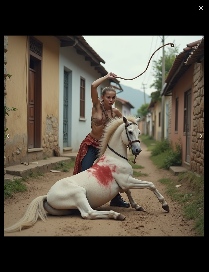
click at [202, 135] on icon "Next" at bounding box center [201, 136] width 8 height 8
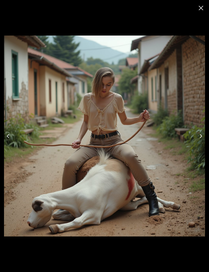
click at [201, 138] on icon "Next" at bounding box center [201, 136] width 8 height 8
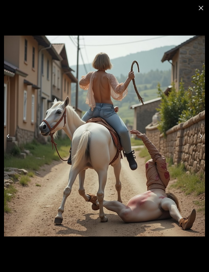
click at [202, 134] on icon "Next" at bounding box center [201, 136] width 8 height 8
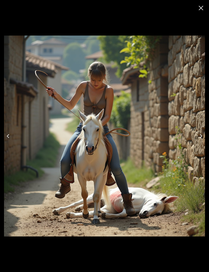
click at [202, 134] on icon "Next" at bounding box center [201, 136] width 8 height 8
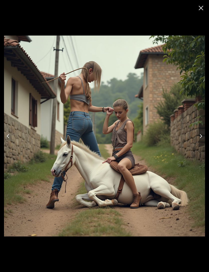
click at [200, 137] on icon "Next" at bounding box center [200, 136] width 3 height 4
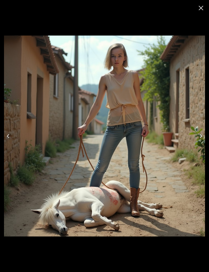
click at [196, 10] on button "Close" at bounding box center [201, 8] width 12 height 12
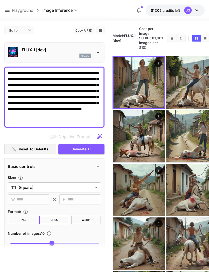
click at [95, 110] on textarea "**********" at bounding box center [54, 97] width 93 height 54
click at [170, 40] on icon "Clear Images" at bounding box center [172, 38] width 4 height 4
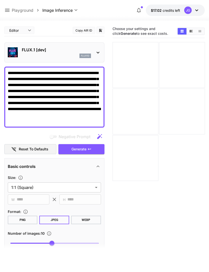
click at [86, 151] on span "Generate" at bounding box center [78, 149] width 15 height 6
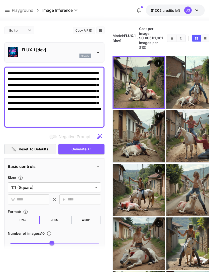
click at [0, 0] on icon "Open in fullscreen" at bounding box center [0, 0] width 0 height 0
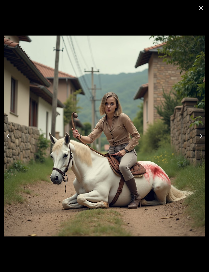
click at [199, 135] on icon "Next" at bounding box center [201, 136] width 8 height 8
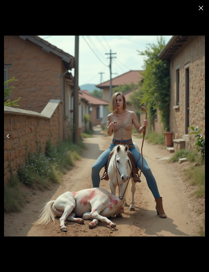
click at [199, 135] on icon "Next" at bounding box center [201, 136] width 8 height 8
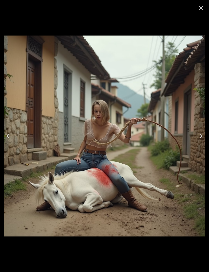
click at [200, 135] on icon "Next" at bounding box center [200, 136] width 3 height 4
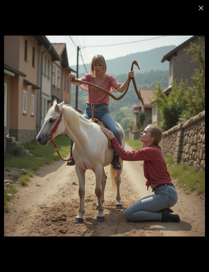
click at [201, 132] on button "Next" at bounding box center [201, 136] width 16 height 20
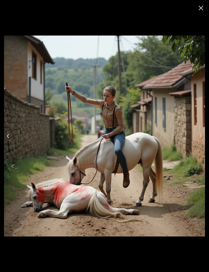
click at [201, 135] on icon "Next" at bounding box center [200, 136] width 3 height 4
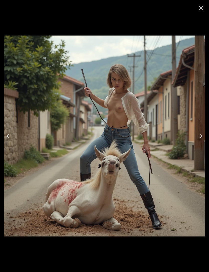
click at [198, 137] on icon "Next" at bounding box center [201, 136] width 8 height 8
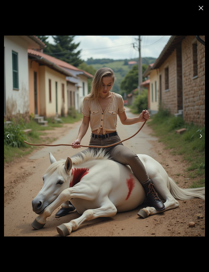
click at [200, 135] on icon "Next" at bounding box center [201, 136] width 8 height 8
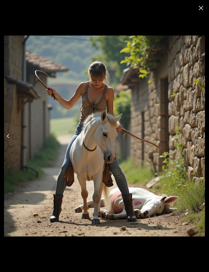
click at [201, 136] on icon "Next" at bounding box center [201, 136] width 8 height 8
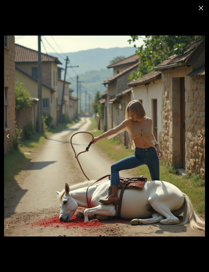
click at [201, 135] on icon "Next" at bounding box center [201, 136] width 8 height 8
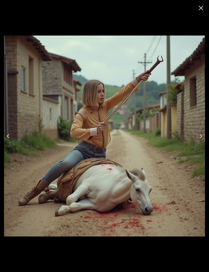
click at [200, 135] on icon "Next" at bounding box center [201, 136] width 8 height 8
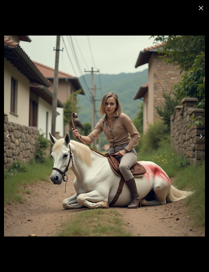
click at [200, 134] on icon "Next" at bounding box center [201, 136] width 8 height 8
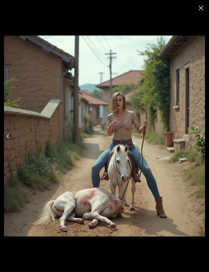
click at [200, 133] on icon "Next" at bounding box center [201, 136] width 8 height 8
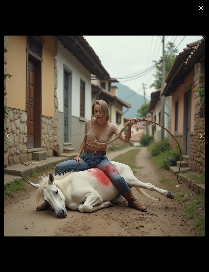
click at [200, 11] on icon "Close" at bounding box center [201, 8] width 8 height 8
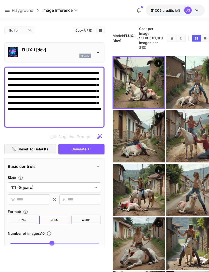
click at [41, 97] on textarea "**********" at bounding box center [54, 97] width 93 height 54
click at [170, 40] on icon "Clear Images" at bounding box center [171, 38] width 2 height 3
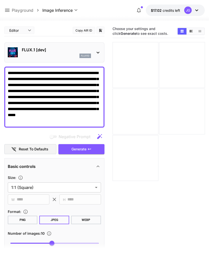
click at [52, 98] on textarea "**********" at bounding box center [54, 97] width 93 height 54
type textarea "**********"
click at [90, 146] on button "Generate" at bounding box center [81, 149] width 46 height 10
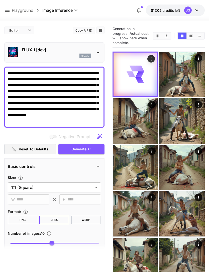
click at [0, 0] on icon "Open in fullscreen" at bounding box center [0, 0] width 0 height 0
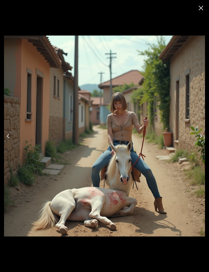
click at [200, 138] on icon "Next" at bounding box center [201, 136] width 8 height 8
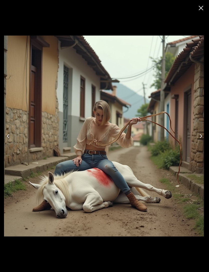
click at [199, 137] on icon "Next" at bounding box center [201, 136] width 8 height 8
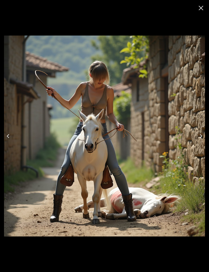
click at [201, 135] on icon "Next" at bounding box center [200, 136] width 3 height 4
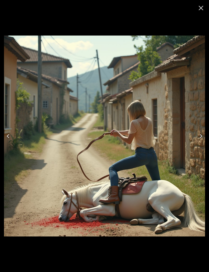
click at [200, 133] on icon "Next" at bounding box center [201, 136] width 8 height 8
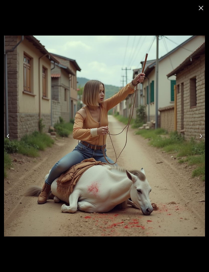
click at [201, 130] on button "Next" at bounding box center [201, 136] width 16 height 20
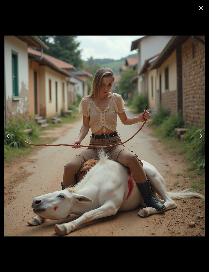
click at [199, 131] on button "Next" at bounding box center [201, 136] width 16 height 20
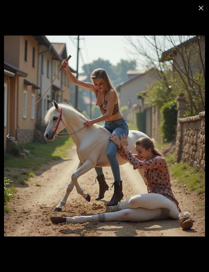
click at [201, 130] on button "Next" at bounding box center [201, 136] width 16 height 20
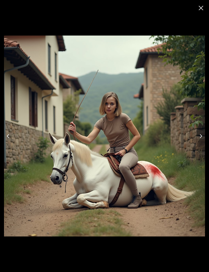
click at [201, 131] on button "Next" at bounding box center [201, 136] width 16 height 20
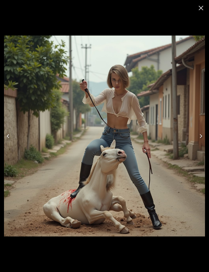
click at [200, 131] on button "Next" at bounding box center [201, 136] width 16 height 20
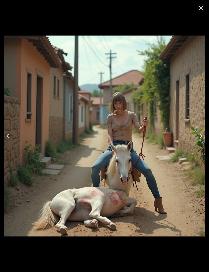
click at [201, 129] on button "Next" at bounding box center [201, 136] width 16 height 20
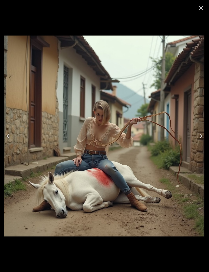
click at [202, 129] on button "Next" at bounding box center [201, 136] width 16 height 20
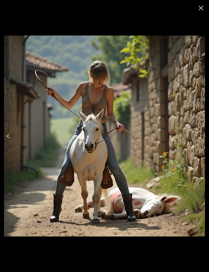
click at [201, 129] on button "Next" at bounding box center [201, 136] width 16 height 20
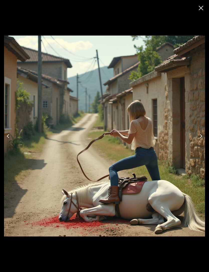
click at [200, 131] on button "Next" at bounding box center [201, 136] width 16 height 20
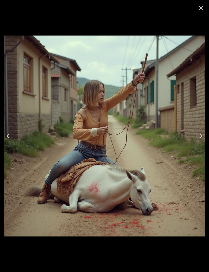
click at [200, 10] on icon "Close" at bounding box center [201, 8] width 8 height 8
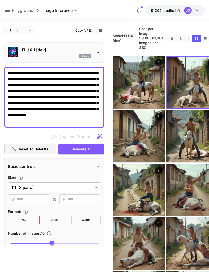
click at [0, 0] on icon "Open in fullscreen" at bounding box center [0, 0] width 0 height 0
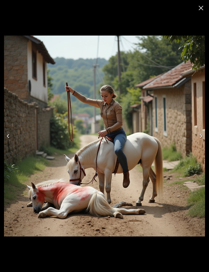
click at [200, 8] on icon "Close" at bounding box center [200, 8] width 5 height 5
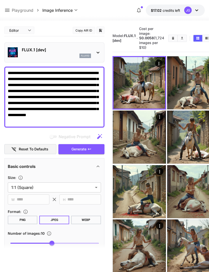
click at [10, 9] on icon at bounding box center [7, 10] width 6 height 6
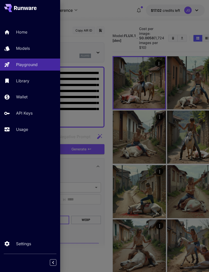
click at [30, 49] on p "Models" at bounding box center [23, 48] width 14 height 6
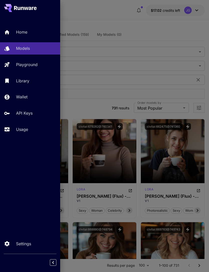
click at [86, 109] on div at bounding box center [104, 136] width 209 height 272
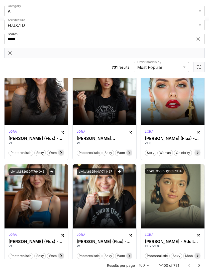
scroll to position [984, 0]
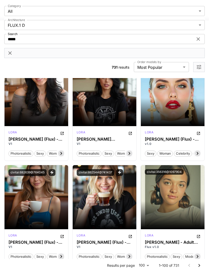
click at [116, 199] on p "Launch in Playground" at bounding box center [104, 196] width 43 height 5
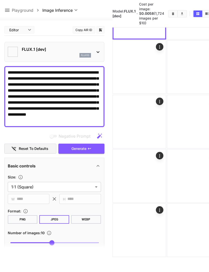
type input "**********"
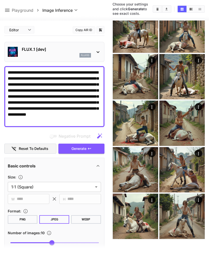
click at [155, 12] on button "Clear Images" at bounding box center [157, 9] width 9 height 7
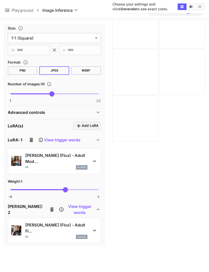
scroll to position [150, 0]
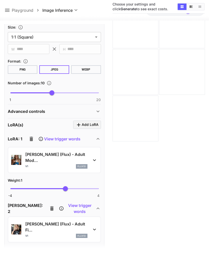
click at [30, 138] on icon "button" at bounding box center [31, 139] width 6 height 6
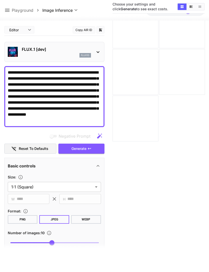
scroll to position [0, 0]
click at [88, 151] on button "Generate" at bounding box center [81, 149] width 46 height 10
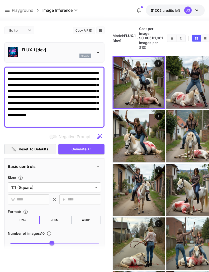
click at [0, 0] on button "Open in fullscreen" at bounding box center [0, 0] width 0 height 0
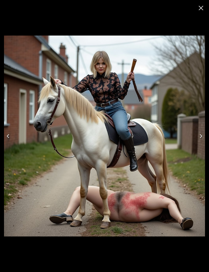
click at [202, 131] on button "Next" at bounding box center [201, 136] width 16 height 20
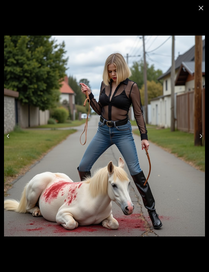
click at [198, 136] on icon "Next" at bounding box center [201, 136] width 8 height 8
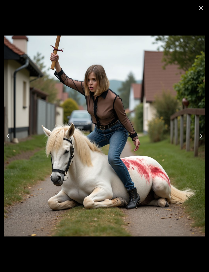
click at [200, 137] on icon "Next" at bounding box center [200, 136] width 3 height 4
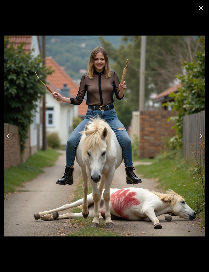
click at [202, 138] on icon "Next" at bounding box center [201, 136] width 8 height 8
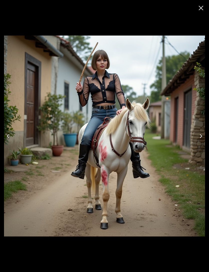
click at [201, 137] on icon "Next" at bounding box center [200, 136] width 3 height 4
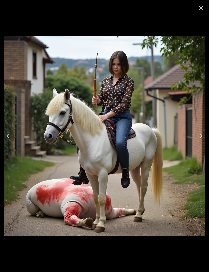
click at [200, 134] on icon "Next" at bounding box center [200, 136] width 3 height 4
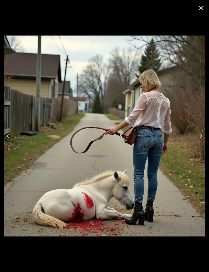
click at [201, 138] on icon "Next" at bounding box center [201, 136] width 8 height 8
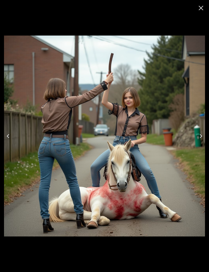
click at [200, 134] on icon "Next" at bounding box center [201, 136] width 8 height 8
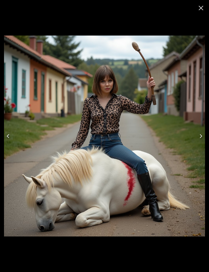
click at [201, 134] on icon "Next" at bounding box center [201, 136] width 8 height 8
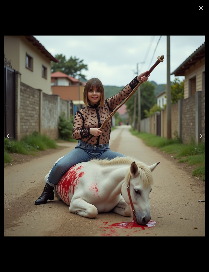
click at [198, 136] on icon "Next" at bounding box center [201, 136] width 8 height 8
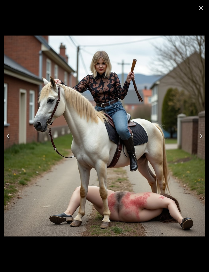
click at [200, 11] on icon "Close" at bounding box center [201, 8] width 8 height 8
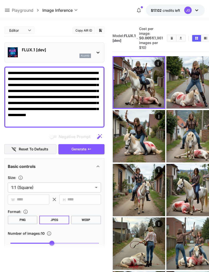
click at [64, 124] on textarea "**********" at bounding box center [54, 97] width 93 height 54
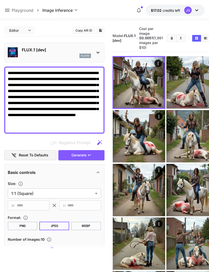
type textarea "**********"
click at [170, 40] on icon "Clear Images" at bounding box center [171, 38] width 2 height 3
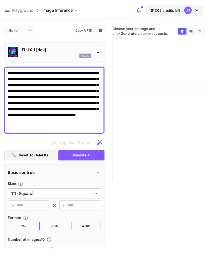
click at [9, 9] on icon at bounding box center [7, 10] width 5 height 3
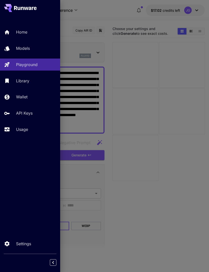
click at [33, 46] on div "Models" at bounding box center [36, 48] width 40 height 6
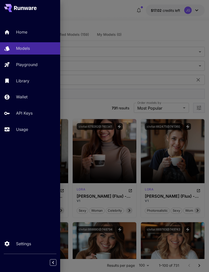
click at [101, 13] on div at bounding box center [104, 136] width 209 height 272
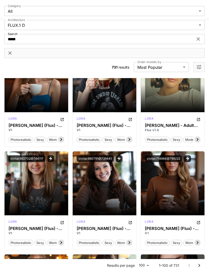
scroll to position [1102, 0]
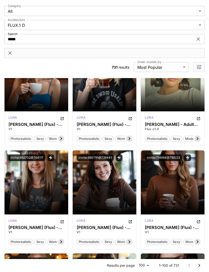
click at [179, 184] on span "Launch in Playground" at bounding box center [170, 182] width 38 height 4
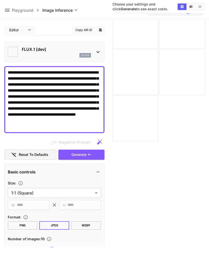
type input "**********"
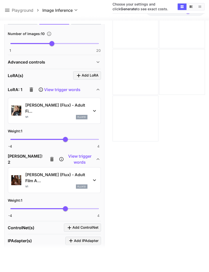
scroll to position [205, 0]
click at [31, 90] on icon "button" at bounding box center [32, 89] width 4 height 5
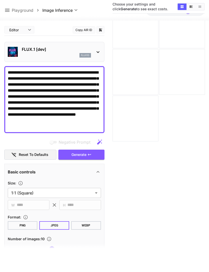
scroll to position [0, 0]
click at [85, 154] on span "Generate" at bounding box center [78, 155] width 15 height 6
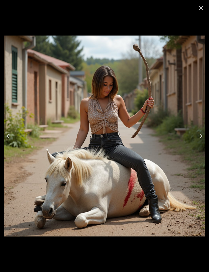
click at [197, 132] on button "Next" at bounding box center [201, 136] width 16 height 20
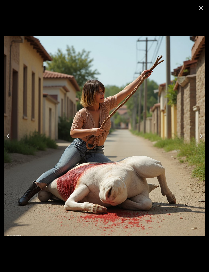
click at [199, 130] on button "Next" at bounding box center [201, 136] width 16 height 20
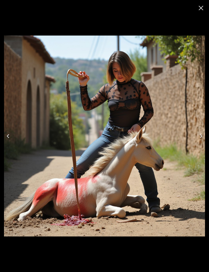
click at [198, 132] on icon "Next" at bounding box center [201, 136] width 8 height 8
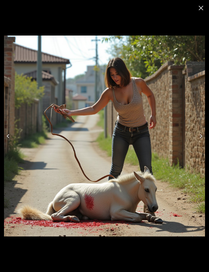
click at [199, 131] on button "Next" at bounding box center [201, 136] width 16 height 20
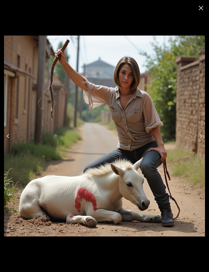
click at [196, 131] on button "Next" at bounding box center [201, 136] width 16 height 20
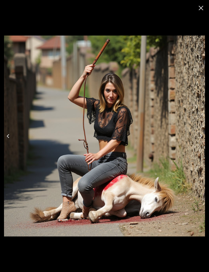
click at [197, 131] on button "Next" at bounding box center [201, 136] width 16 height 20
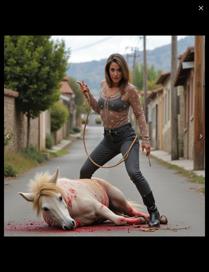
click at [197, 132] on button "Next" at bounding box center [201, 136] width 16 height 20
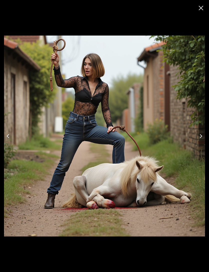
click at [197, 134] on icon "Next" at bounding box center [201, 136] width 8 height 8
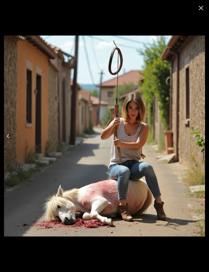
click at [199, 136] on icon "Next" at bounding box center [201, 136] width 8 height 8
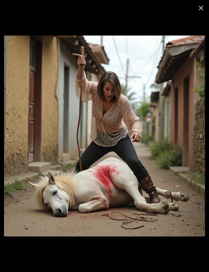
click at [196, 133] on button "Next" at bounding box center [201, 136] width 16 height 20
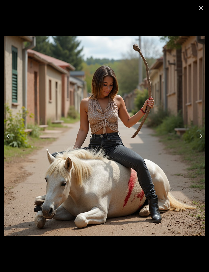
click at [197, 133] on icon "Next" at bounding box center [201, 136] width 8 height 8
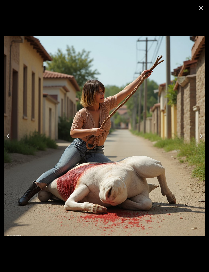
click at [200, 10] on icon "Close" at bounding box center [201, 8] width 8 height 8
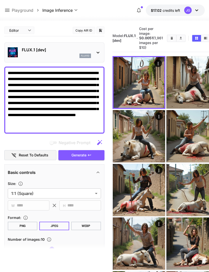
click at [167, 41] on button "Clear Images" at bounding box center [171, 38] width 9 height 7
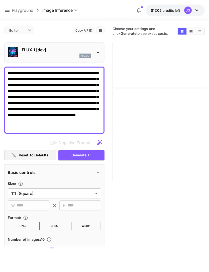
click at [7, 13] on icon at bounding box center [7, 10] width 6 height 6
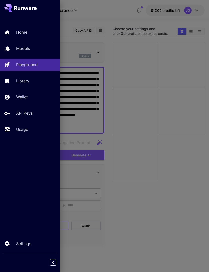
click at [31, 50] on div "Models" at bounding box center [36, 48] width 40 height 6
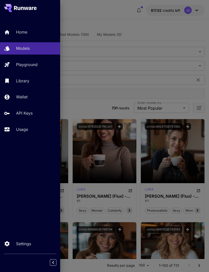
click at [92, 109] on div at bounding box center [104, 136] width 209 height 272
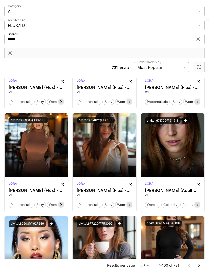
scroll to position [1244, 0]
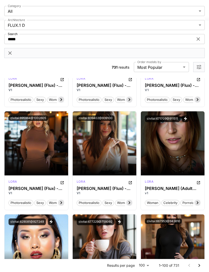
click at [44, 144] on span "Launch in Playground" at bounding box center [34, 143] width 38 height 4
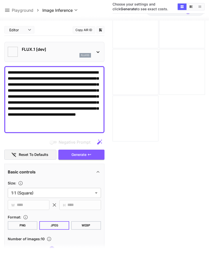
type input "**********"
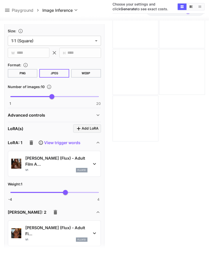
scroll to position [175, 0]
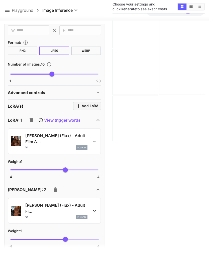
click at [30, 120] on icon "button" at bounding box center [32, 120] width 4 height 5
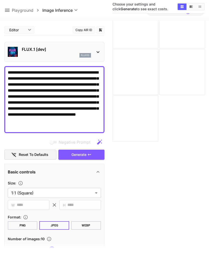
scroll to position [0, 0]
click at [90, 157] on button "Generate" at bounding box center [81, 155] width 46 height 10
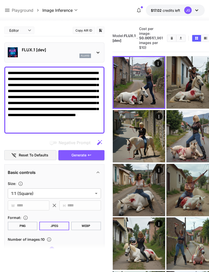
click at [0, 0] on icon "Open in fullscreen" at bounding box center [0, 0] width 0 height 0
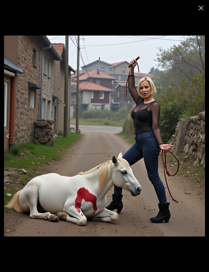
click at [200, 136] on icon "Next" at bounding box center [201, 136] width 8 height 8
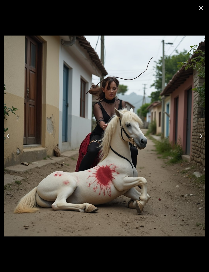
click at [199, 137] on icon "Next" at bounding box center [201, 136] width 8 height 8
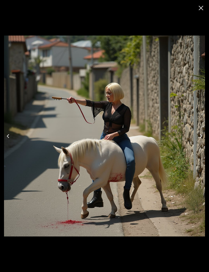
click at [198, 135] on icon "Next" at bounding box center [201, 136] width 8 height 8
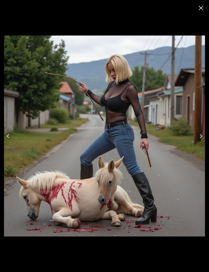
click at [199, 140] on icon "Next" at bounding box center [201, 136] width 8 height 8
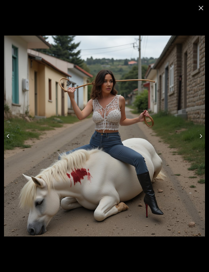
click at [199, 138] on icon "Next" at bounding box center [201, 136] width 8 height 8
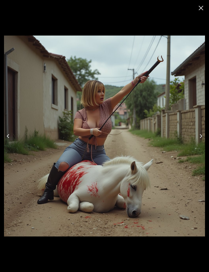
click at [200, 137] on icon "Next" at bounding box center [200, 136] width 3 height 4
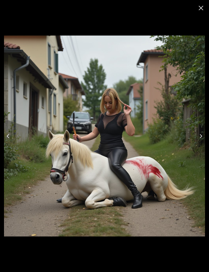
click at [199, 137] on icon "Next" at bounding box center [201, 136] width 8 height 8
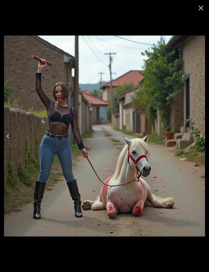
click at [201, 138] on icon "Next" at bounding box center [201, 136] width 8 height 8
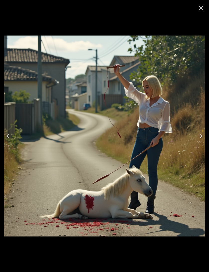
click at [201, 140] on button "Next" at bounding box center [201, 136] width 16 height 20
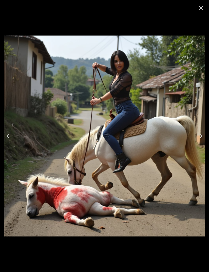
click at [200, 139] on icon "Next" at bounding box center [201, 136] width 8 height 8
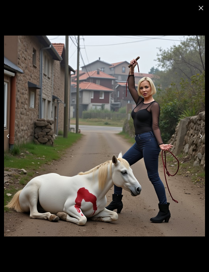
click at [199, 8] on icon "Close" at bounding box center [201, 8] width 8 height 8
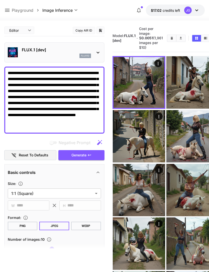
click at [65, 78] on textarea "**********" at bounding box center [54, 100] width 93 height 60
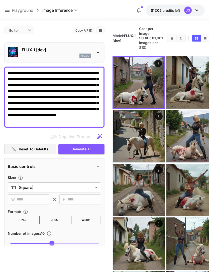
type textarea "**********"
click at [167, 39] on button "Clear Images" at bounding box center [171, 38] width 9 height 7
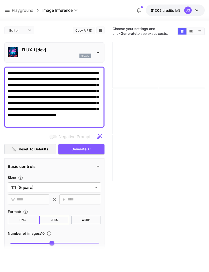
click at [90, 148] on icon "button" at bounding box center [89, 149] width 4 height 4
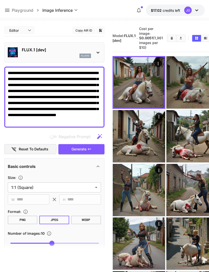
click at [0, 0] on icon "Open in fullscreen" at bounding box center [0, 0] width 0 height 0
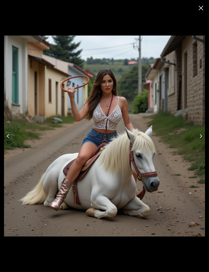
click at [198, 133] on icon "Next" at bounding box center [201, 136] width 8 height 8
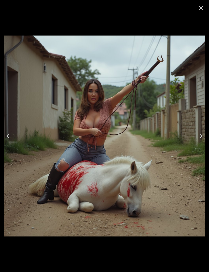
click at [199, 137] on icon "Next" at bounding box center [201, 136] width 8 height 8
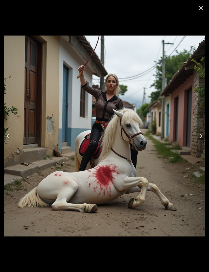
click at [199, 137] on icon "Next" at bounding box center [201, 136] width 8 height 8
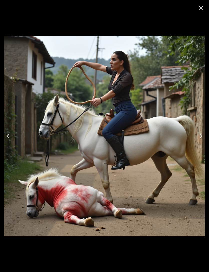
click at [199, 137] on icon "Next" at bounding box center [201, 136] width 8 height 8
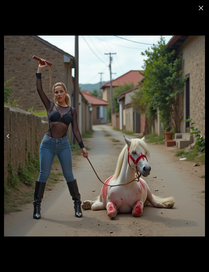
click at [197, 139] on icon "Next" at bounding box center [201, 136] width 8 height 8
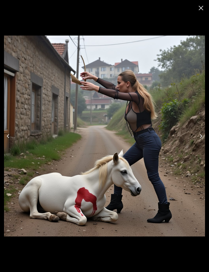
click at [197, 139] on icon "Next" at bounding box center [201, 136] width 8 height 8
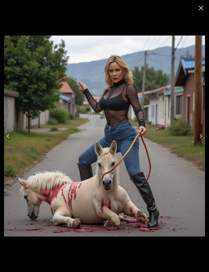
click at [197, 138] on icon "Next" at bounding box center [201, 136] width 8 height 8
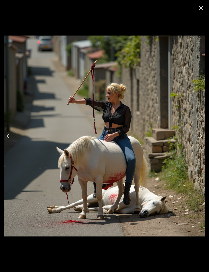
click at [197, 139] on icon "Next" at bounding box center [201, 136] width 8 height 8
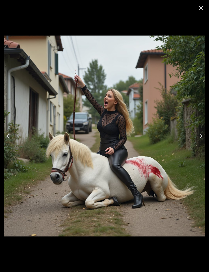
click at [198, 139] on icon "Next" at bounding box center [201, 136] width 8 height 8
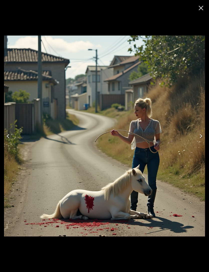
click at [197, 137] on icon "Next" at bounding box center [201, 136] width 8 height 8
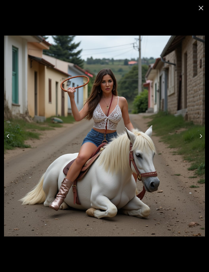
click at [198, 134] on icon "Next" at bounding box center [201, 136] width 8 height 8
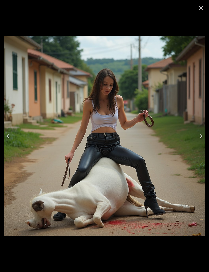
click at [196, 135] on button "Next" at bounding box center [201, 136] width 16 height 20
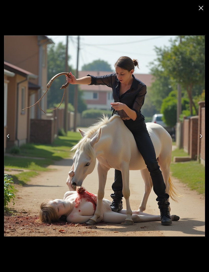
click at [197, 135] on icon "Next" at bounding box center [201, 136] width 8 height 8
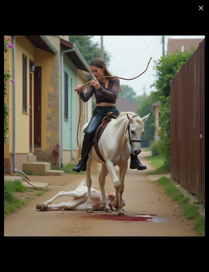
click at [201, 9] on icon "Close" at bounding box center [200, 8] width 5 height 5
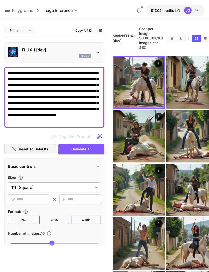
click at [19, 79] on textarea "**********" at bounding box center [54, 97] width 93 height 54
click at [20, 71] on textarea "**********" at bounding box center [54, 97] width 93 height 54
type textarea "**********"
click at [170, 40] on icon "Clear Images" at bounding box center [171, 38] width 2 height 3
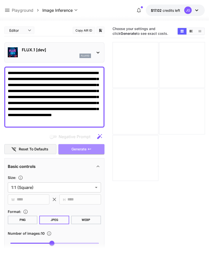
click at [87, 148] on button "Generate" at bounding box center [81, 149] width 46 height 10
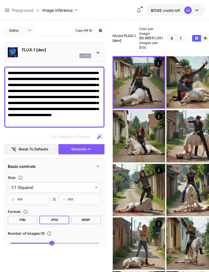
click at [0, 0] on button "Open in fullscreen" at bounding box center [0, 0] width 0 height 0
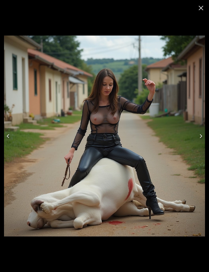
click at [200, 137] on icon "Next" at bounding box center [200, 136] width 3 height 4
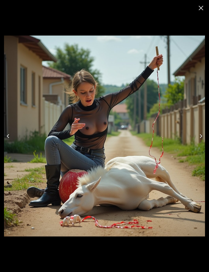
click at [195, 137] on button "Next" at bounding box center [201, 136] width 16 height 20
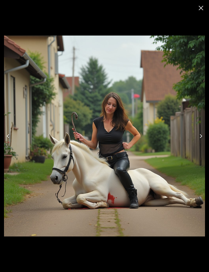
click at [197, 137] on icon "Next" at bounding box center [201, 136] width 8 height 8
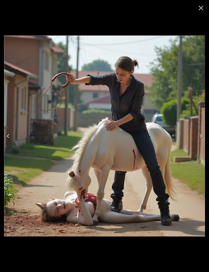
click at [201, 136] on icon "Next" at bounding box center [200, 136] width 3 height 4
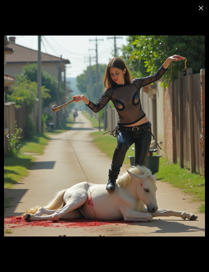
click at [199, 133] on icon "Next" at bounding box center [201, 136] width 8 height 8
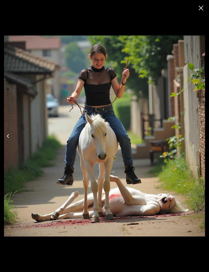
click at [199, 135] on icon "Next" at bounding box center [201, 136] width 8 height 8
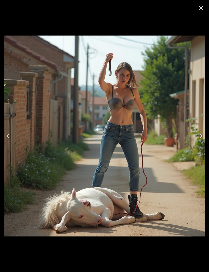
click at [199, 135] on icon "Next" at bounding box center [201, 136] width 8 height 8
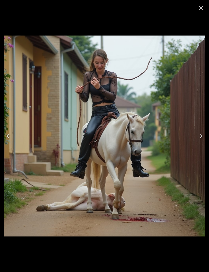
click at [200, 132] on icon "Next" at bounding box center [201, 136] width 8 height 8
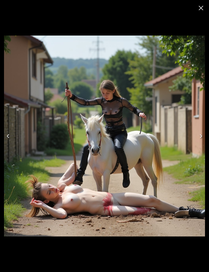
click at [201, 133] on icon "Next" at bounding box center [201, 136] width 8 height 8
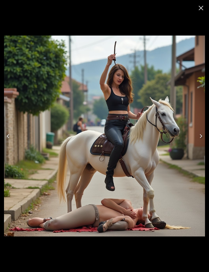
click at [200, 133] on icon "Next" at bounding box center [201, 136] width 8 height 8
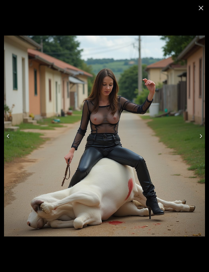
click at [198, 11] on icon "Close" at bounding box center [201, 8] width 8 height 8
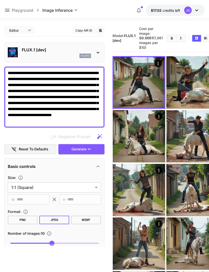
click at [170, 40] on icon "Clear Images" at bounding box center [172, 38] width 4 height 4
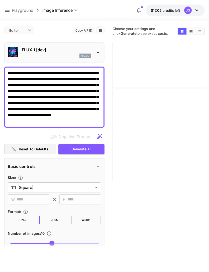
click at [8, 13] on icon at bounding box center [7, 10] width 6 height 6
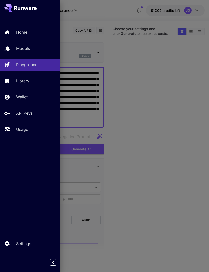
click at [31, 48] on div "Models" at bounding box center [36, 48] width 40 height 6
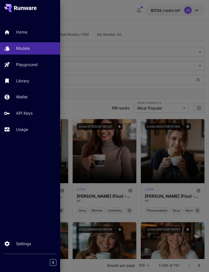
click at [112, 14] on div at bounding box center [104, 136] width 209 height 272
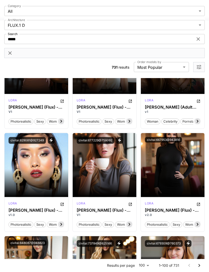
scroll to position [1326, 0]
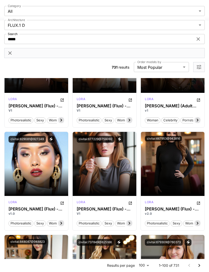
click at [111, 166] on p "Launch in Playground" at bounding box center [104, 163] width 43 height 5
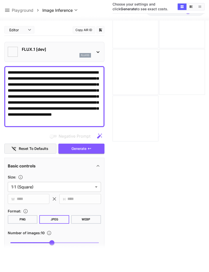
type input "**********"
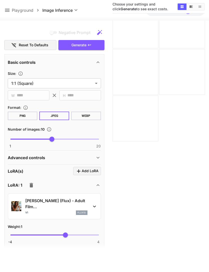
scroll to position [120, 0]
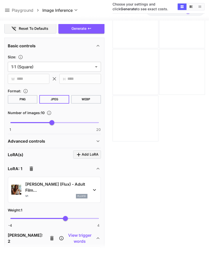
click at [32, 49] on p "Basic controls" at bounding box center [22, 46] width 28 height 6
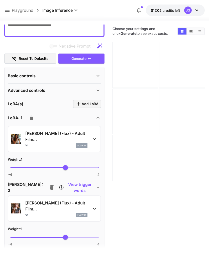
scroll to position [100, 0]
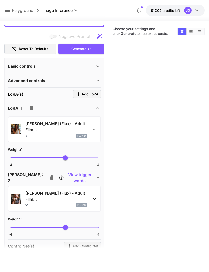
click at [32, 110] on icon "button" at bounding box center [32, 108] width 4 height 5
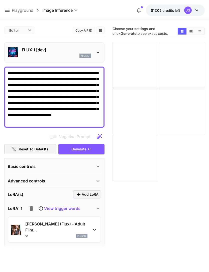
scroll to position [0, 0]
click at [90, 148] on icon "button" at bounding box center [89, 149] width 4 height 4
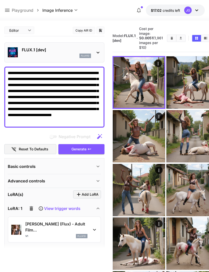
click at [0, 0] on icon "Open in fullscreen" at bounding box center [0, 0] width 0 height 0
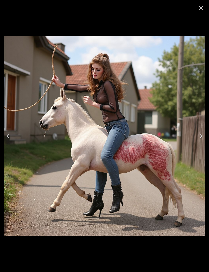
click at [195, 137] on button "Next" at bounding box center [201, 136] width 16 height 20
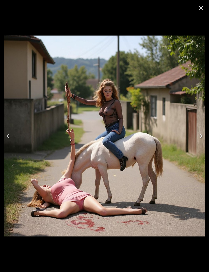
click at [195, 138] on button "Next" at bounding box center [201, 136] width 16 height 20
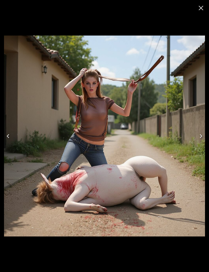
click at [194, 137] on button "Next" at bounding box center [201, 136] width 16 height 20
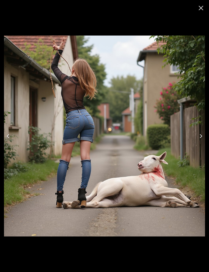
click at [194, 137] on button "Next" at bounding box center [201, 136] width 16 height 20
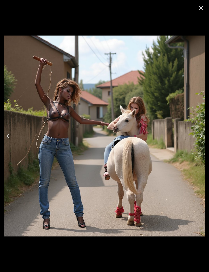
click at [195, 135] on button "Next" at bounding box center [201, 136] width 16 height 20
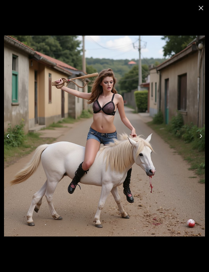
click at [195, 137] on button "Next" at bounding box center [201, 136] width 16 height 20
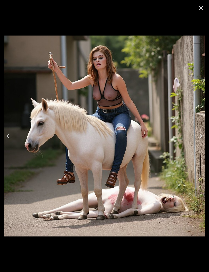
click at [197, 135] on icon "Next" at bounding box center [201, 136] width 8 height 8
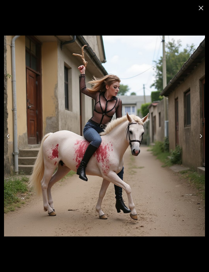
click at [194, 136] on button "Next" at bounding box center [201, 136] width 16 height 20
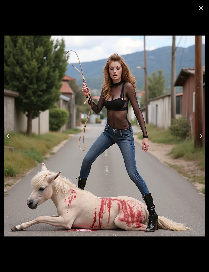
click at [196, 139] on button "Next" at bounding box center [201, 136] width 16 height 20
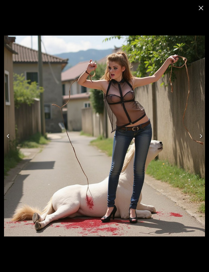
click at [196, 136] on button "Next" at bounding box center [201, 136] width 16 height 20
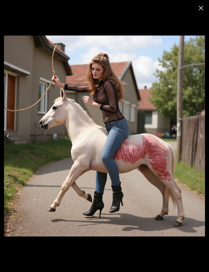
click at [196, 138] on button "Next" at bounding box center [201, 136] width 16 height 20
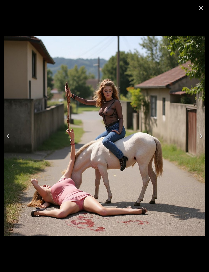
click at [198, 137] on icon "Next" at bounding box center [201, 136] width 8 height 8
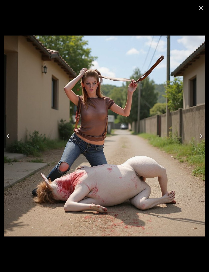
click at [200, 12] on button "Close" at bounding box center [201, 8] width 12 height 12
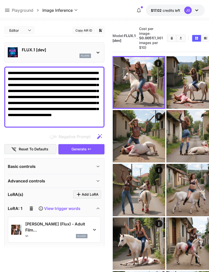
click at [170, 39] on icon "Clear Images" at bounding box center [172, 38] width 4 height 4
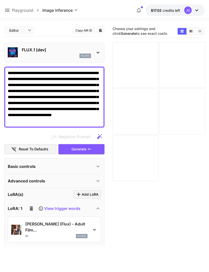
click at [8, 11] on icon at bounding box center [7, 10] width 6 height 6
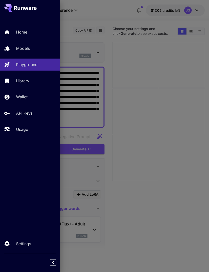
click at [33, 48] on div "Models" at bounding box center [36, 48] width 40 height 6
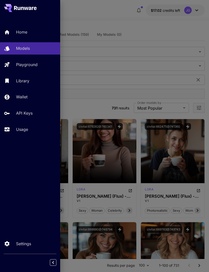
click at [92, 105] on div at bounding box center [104, 136] width 209 height 272
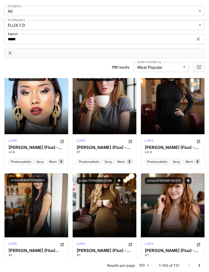
scroll to position [1390, 0]
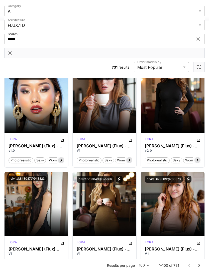
click at [179, 102] on span "Launch in Playground" at bounding box center [170, 101] width 38 height 4
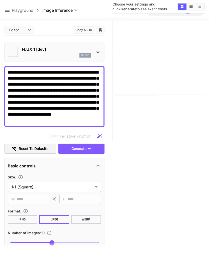
type input "**********"
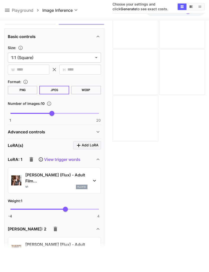
scroll to position [152, 0]
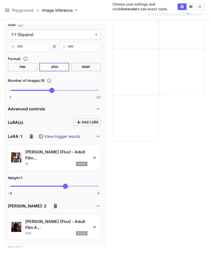
click at [31, 135] on icon "button" at bounding box center [31, 136] width 6 height 6
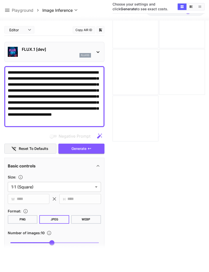
scroll to position [0, 0]
click at [92, 148] on button "Generate" at bounding box center [81, 149] width 46 height 10
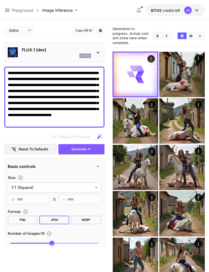
click at [0, 0] on icon "Open in fullscreen" at bounding box center [0, 0] width 0 height 0
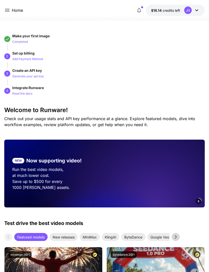
click at [7, 11] on icon at bounding box center [7, 10] width 6 height 6
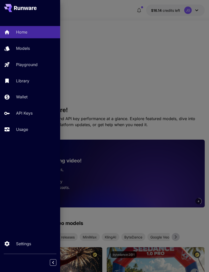
click at [23, 129] on p "Usage" at bounding box center [22, 129] width 12 height 6
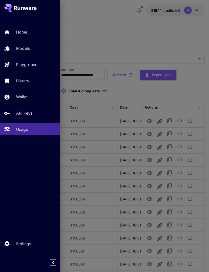
click at [182, 121] on div at bounding box center [104, 136] width 209 height 272
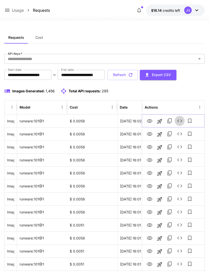
click at [179, 122] on icon "See details" at bounding box center [179, 121] width 6 height 6
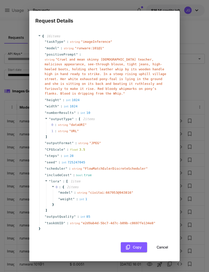
click at [113, 73] on span "" Cruel and mean skinny [DEMOGRAPHIC_DATA] teacher, malicious appearance, see-t…" at bounding box center [105, 77] width 121 height 38
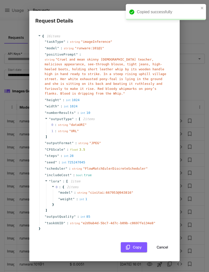
click at [113, 72] on span "" Cruel and mean skinny [DEMOGRAPHIC_DATA] teacher, malicious appearance, see-t…" at bounding box center [105, 77] width 121 height 38
click at [197, 38] on div "Request Details { 16 item s " taskType " : string " imageInference " " model " …" at bounding box center [104, 136] width 209 height 272
click at [202, 8] on icon "close" at bounding box center [202, 8] width 4 height 4
click at [206, 7] on div "Request Details { 16 item s " taskType " : string " imageInference " " model " …" at bounding box center [104, 136] width 209 height 272
click at [165, 247] on button "Cancel" at bounding box center [162, 247] width 23 height 10
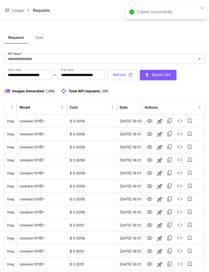
click at [8, 8] on icon at bounding box center [7, 10] width 6 height 6
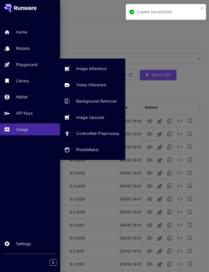
click at [32, 66] on p "Playground" at bounding box center [27, 65] width 22 height 6
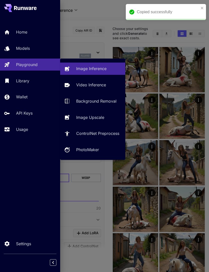
click at [96, 84] on p "Video Inference" at bounding box center [91, 85] width 30 height 6
type input "**********"
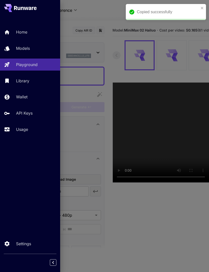
click at [105, 15] on div at bounding box center [104, 136] width 209 height 272
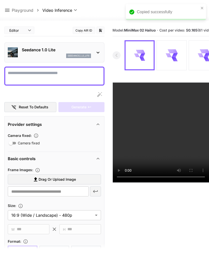
click at [97, 51] on icon at bounding box center [98, 53] width 6 height 6
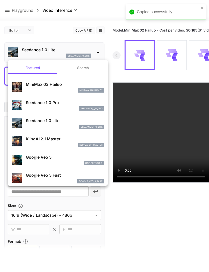
click at [56, 86] on p "MiniMax 02 Hailuo" at bounding box center [65, 84] width 78 height 6
type input "**********"
type input "***"
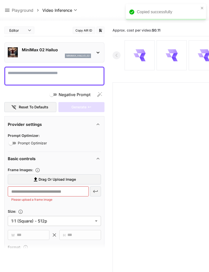
type input "*"
click at [53, 74] on textarea "Negative Prompt" at bounding box center [54, 76] width 93 height 12
click at [54, 75] on textarea "Negative Prompt" at bounding box center [54, 76] width 93 height 12
paste textarea "**********"
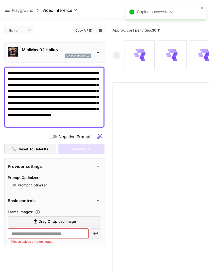
type textarea "**********"
click at [73, 221] on span "Drag or upload image" at bounding box center [57, 221] width 37 height 6
click at [0, 0] on input "Drag or upload image" at bounding box center [0, 0] width 0 height 0
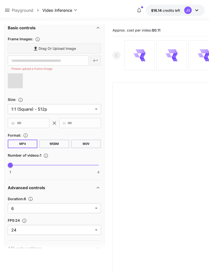
type input "**********"
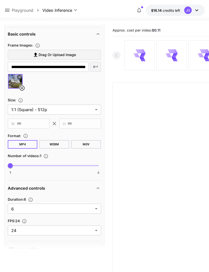
scroll to position [166, 0]
click at [97, 209] on body "**********" at bounding box center [104, 155] width 209 height 311
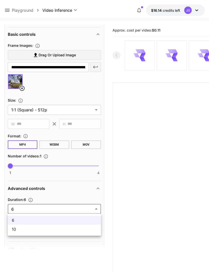
click at [74, 231] on span "10" at bounding box center [54, 229] width 85 height 6
type input "**"
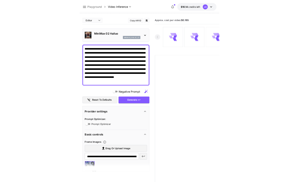
scroll to position [0, 0]
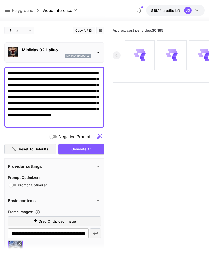
click at [92, 151] on div "Generate" at bounding box center [81, 149] width 46 height 10
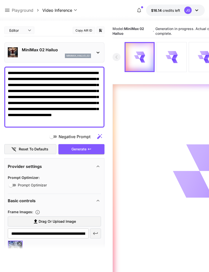
click at [9, 8] on icon at bounding box center [7, 10] width 6 height 6
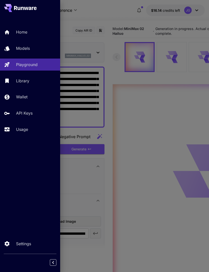
click at [26, 130] on p "Usage" at bounding box center [22, 129] width 12 height 6
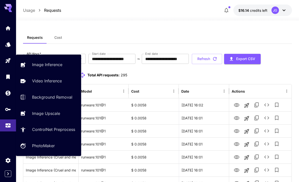
click at [54, 82] on p "Video Inference" at bounding box center [47, 81] width 30 height 6
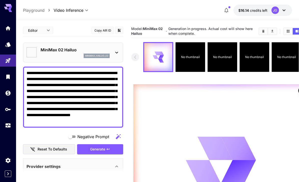
type input "*"
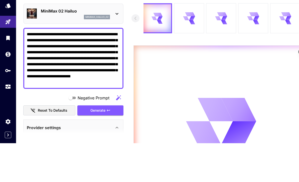
scroll to position [39, 0]
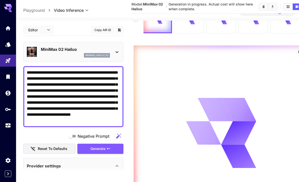
click at [10, 127] on link at bounding box center [8, 125] width 16 height 12
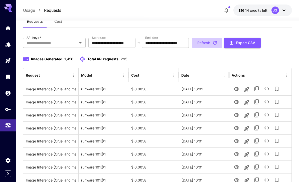
click at [208, 43] on button "Refresh" at bounding box center [207, 43] width 30 height 10
click at [208, 89] on icon "View Image" at bounding box center [236, 89] width 6 height 6
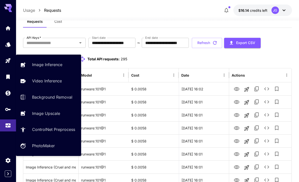
click at [54, 78] on p "Video Inference" at bounding box center [47, 81] width 30 height 6
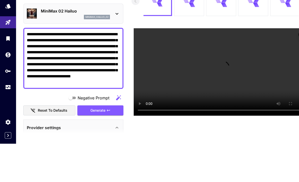
scroll to position [54, 0]
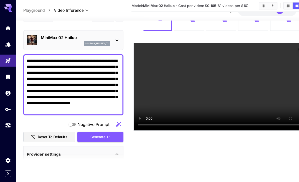
click at [9, 127] on icon "Usage" at bounding box center [8, 125] width 6 height 6
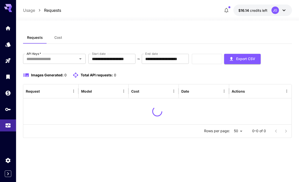
scroll to position [16, 0]
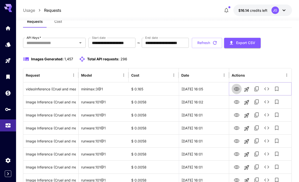
click at [208, 90] on icon "View Video" at bounding box center [236, 89] width 6 height 6
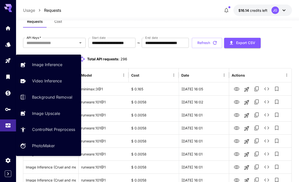
click at [11, 61] on icon "Playground" at bounding box center [8, 61] width 6 height 6
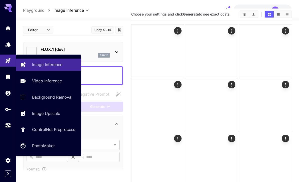
type input "**********"
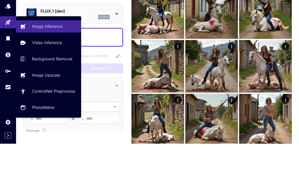
click at [55, 78] on p "Video Inference" at bounding box center [47, 81] width 30 height 6
type input "**********"
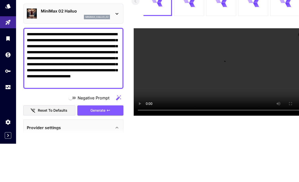
scroll to position [54, 0]
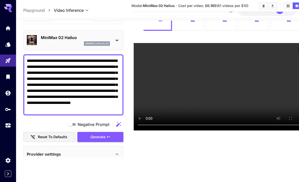
click at [104, 132] on div "Generate" at bounding box center [100, 137] width 46 height 10
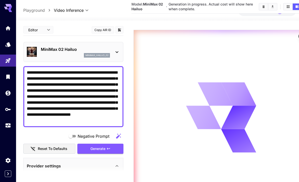
click at [8, 125] on icon "Usage" at bounding box center [8, 126] width 5 height 3
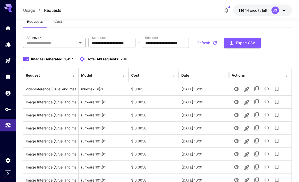
click at [208, 43] on button "Refresh" at bounding box center [207, 43] width 30 height 10
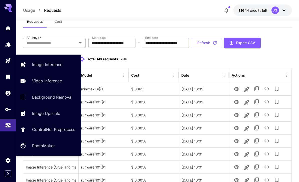
click at [56, 80] on p "Video Inference" at bounding box center [47, 81] width 30 height 6
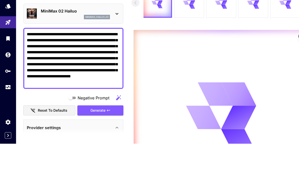
scroll to position [54, 0]
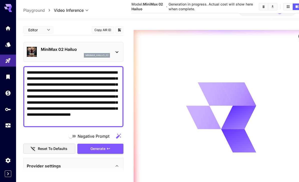
click at [9, 124] on icon "Usage" at bounding box center [8, 125] width 6 height 6
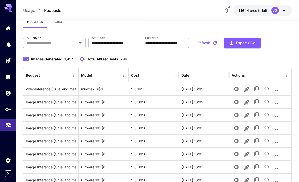
click at [208, 44] on button "Refresh" at bounding box center [207, 43] width 30 height 10
click at [208, 89] on icon "View Video" at bounding box center [236, 89] width 6 height 6
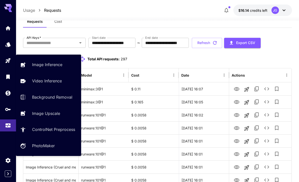
click at [48, 80] on p "Video Inference" at bounding box center [47, 81] width 30 height 6
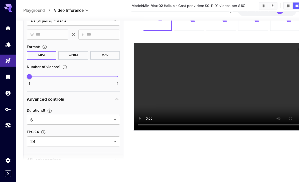
scroll to position [243, 0]
click at [114, 107] on body "**********" at bounding box center [149, 70] width 299 height 221
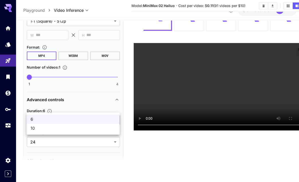
click at [91, 128] on span "10" at bounding box center [73, 128] width 85 height 6
type input "**"
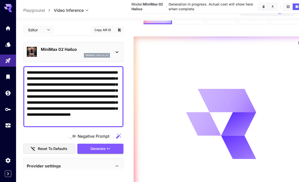
scroll to position [0, 0]
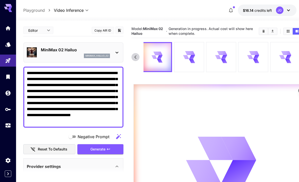
click at [8, 127] on icon "Usage" at bounding box center [8, 125] width 6 height 6
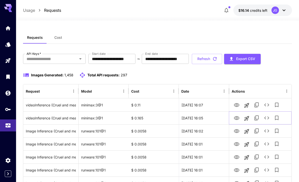
click at [208, 119] on icon "View Video" at bounding box center [237, 118] width 6 height 4
click at [208, 105] on icon "View Video" at bounding box center [236, 105] width 6 height 6
click at [208, 105] on icon "See details" at bounding box center [266, 105] width 6 height 6
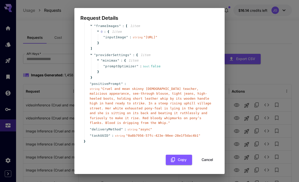
click at [208, 160] on button "Cancel" at bounding box center [207, 160] width 23 height 10
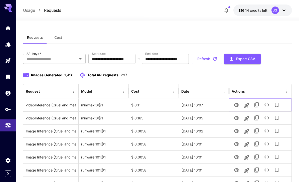
click at [208, 104] on icon "View Video" at bounding box center [237, 105] width 6 height 4
click at [208, 119] on icon "View Video" at bounding box center [237, 118] width 6 height 4
click at [208, 60] on button "Refresh" at bounding box center [207, 59] width 30 height 10
click at [208, 106] on icon "View Video" at bounding box center [237, 105] width 6 height 4
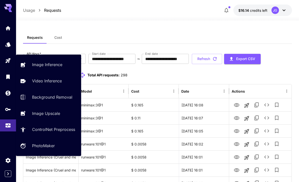
click at [53, 78] on p "Video Inference" at bounding box center [47, 81] width 30 height 6
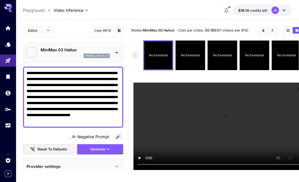
type input "*"
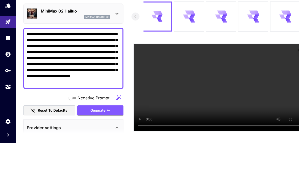
click at [108, 70] on textarea "**********" at bounding box center [73, 97] width 93 height 54
click at [109, 70] on textarea "**********" at bounding box center [73, 97] width 93 height 54
click at [52, 70] on textarea "**********" at bounding box center [73, 97] width 93 height 54
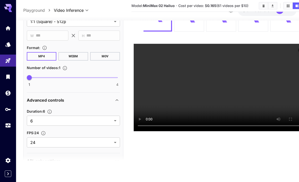
scroll to position [243, 0]
type textarea "**********"
click at [115, 123] on body "**********" at bounding box center [149, 71] width 299 height 221
click at [94, 147] on li "10" at bounding box center [73, 143] width 93 height 9
type input "**"
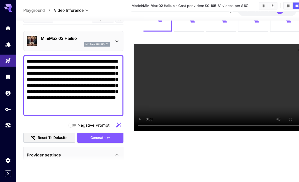
scroll to position [0, 0]
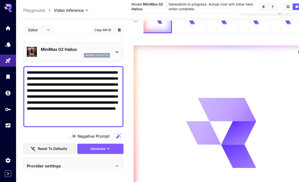
click at [9, 125] on icon "Usage" at bounding box center [8, 126] width 5 height 3
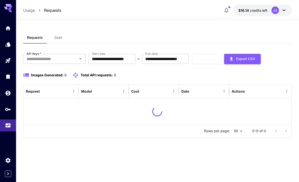
scroll to position [16, 0]
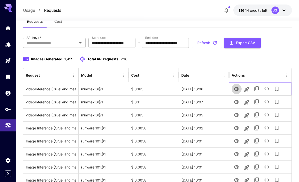
click at [208, 88] on icon "View Video" at bounding box center [237, 89] width 6 height 4
click at [208, 42] on button "Refresh" at bounding box center [207, 43] width 30 height 10
click at [208, 103] on icon "View Video" at bounding box center [237, 102] width 6 height 4
click at [208, 43] on button "Refresh" at bounding box center [207, 43] width 30 height 10
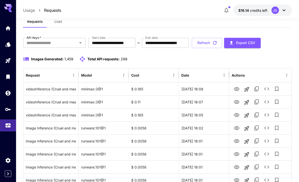
click at [208, 43] on button "Refresh" at bounding box center [207, 43] width 30 height 10
click at [208, 89] on icon "View Video" at bounding box center [236, 89] width 6 height 6
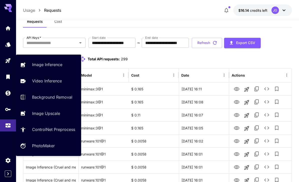
click at [53, 81] on p "Video Inference" at bounding box center [47, 81] width 30 height 6
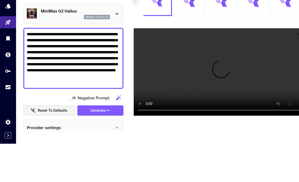
scroll to position [54, 0]
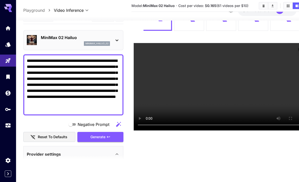
click at [103, 60] on textarea "**********" at bounding box center [73, 85] width 93 height 54
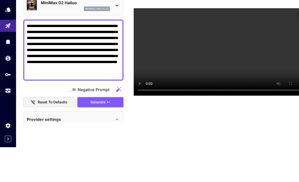
scroll to position [0, 0]
click at [85, 58] on textarea "**********" at bounding box center [73, 85] width 93 height 54
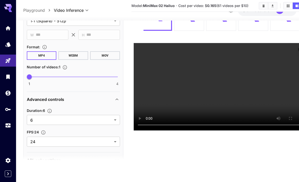
scroll to position [243, 0]
type textarea "**********"
click at [114, 108] on body "**********" at bounding box center [149, 70] width 299 height 221
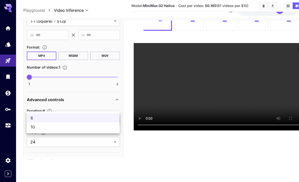
click at [96, 130] on span "10" at bounding box center [73, 127] width 85 height 6
type input "**"
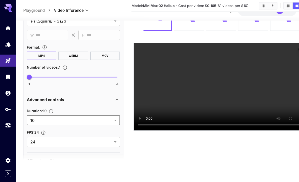
type input "*"
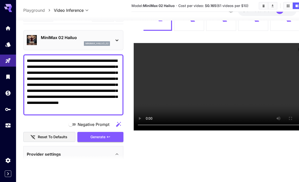
scroll to position [0, 0]
click at [111, 132] on div "Generate" at bounding box center [100, 137] width 46 height 10
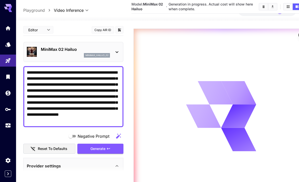
click at [8, 124] on icon "Usage" at bounding box center [8, 125] width 6 height 6
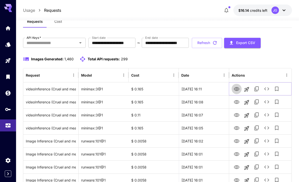
click at [208, 89] on icon "View Video" at bounding box center [236, 89] width 6 height 6
click at [208, 102] on icon "View Video" at bounding box center [237, 102] width 6 height 4
click at [208, 42] on button "Refresh" at bounding box center [207, 43] width 30 height 10
click at [208, 89] on icon "View Video" at bounding box center [236, 89] width 6 height 6
